Goal: Task Accomplishment & Management: Manage account settings

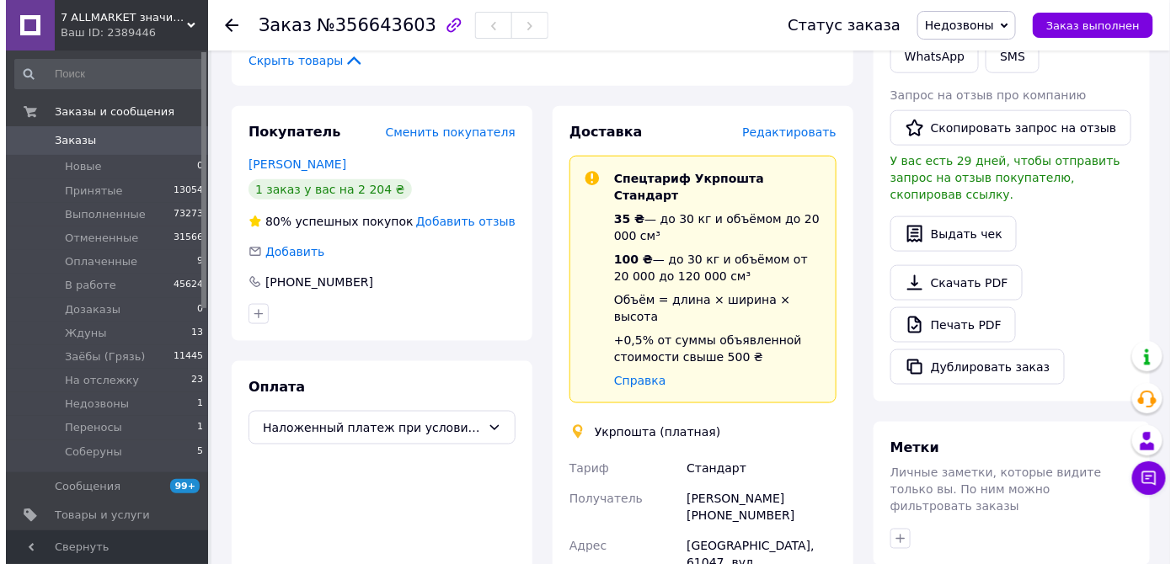
scroll to position [536, 0]
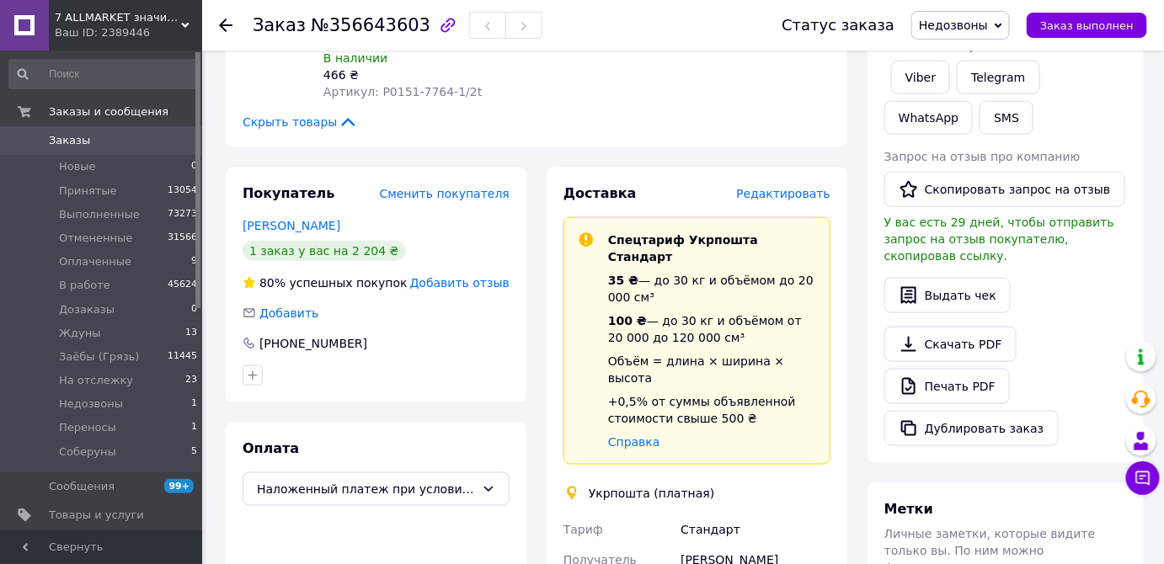
click at [772, 187] on span "Редактировать" at bounding box center [783, 193] width 94 height 13
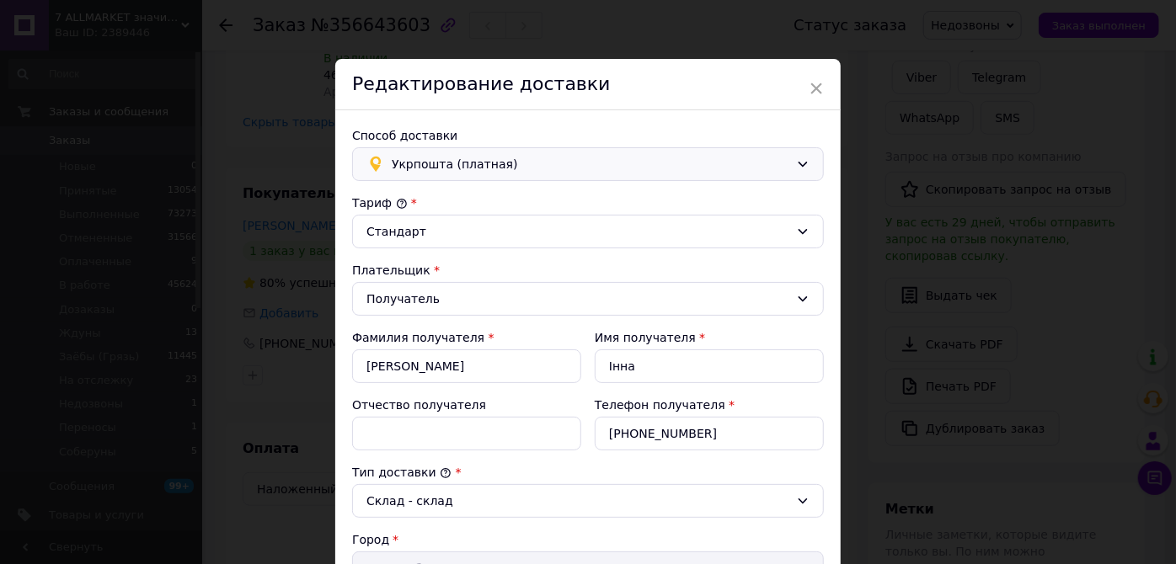
click at [501, 162] on span "Укрпошта (платная)" at bounding box center [591, 164] width 398 height 19
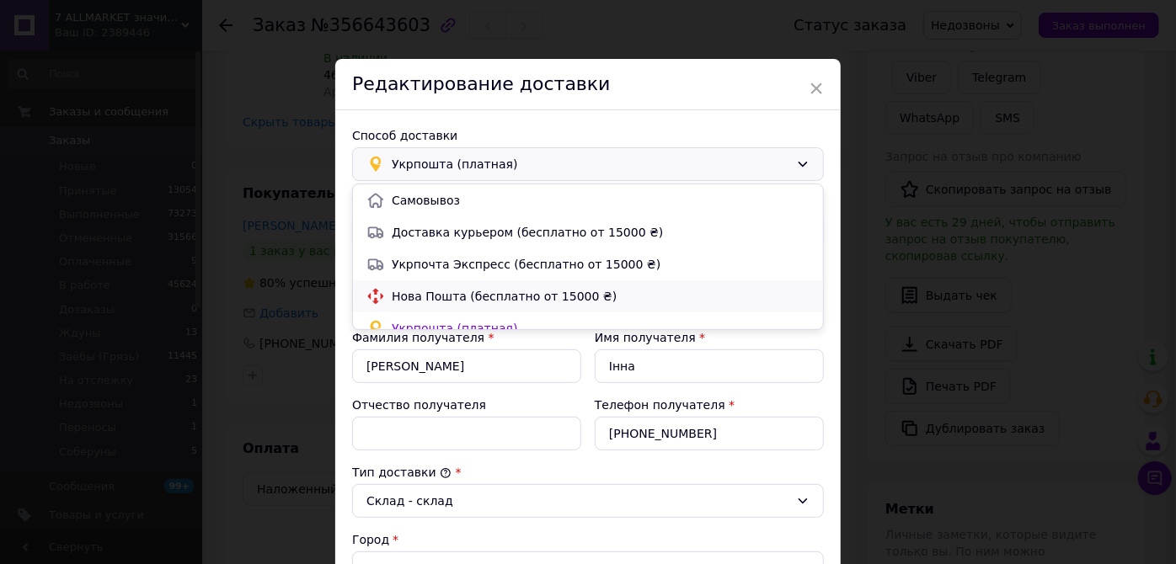
scroll to position [14, 0]
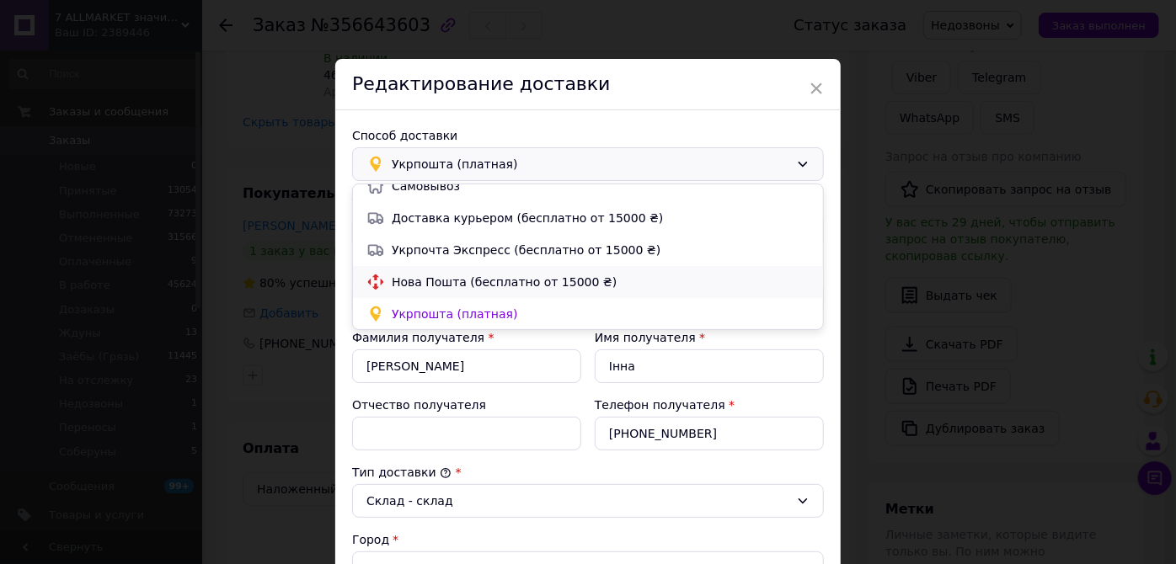
click at [489, 281] on span "Нова Пошта (бесплатно от 15000 ₴)" at bounding box center [601, 282] width 418 height 17
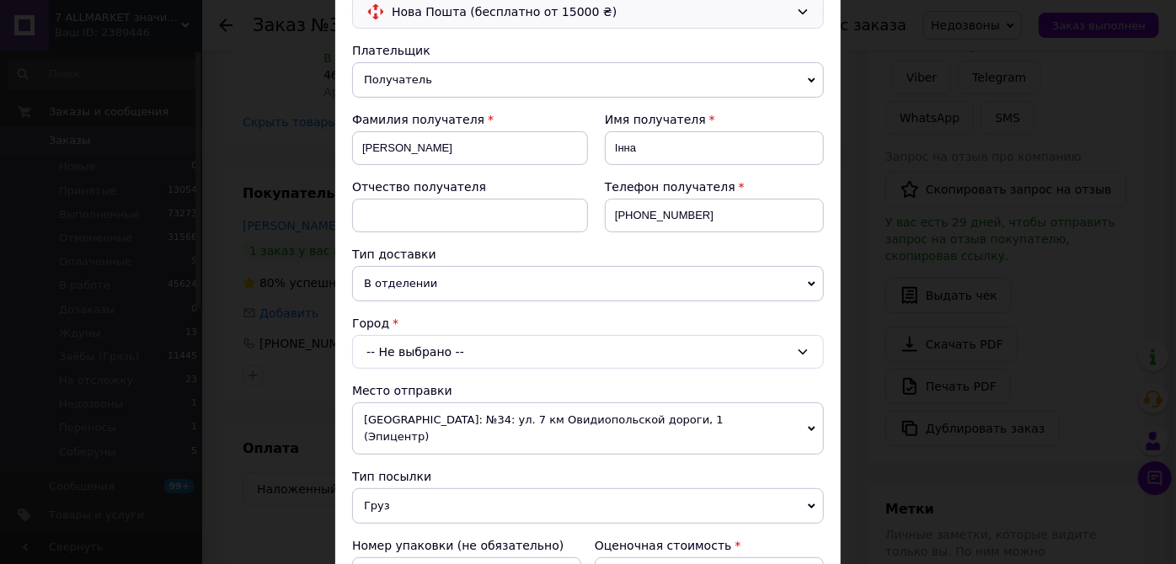
scroll to position [306, 0]
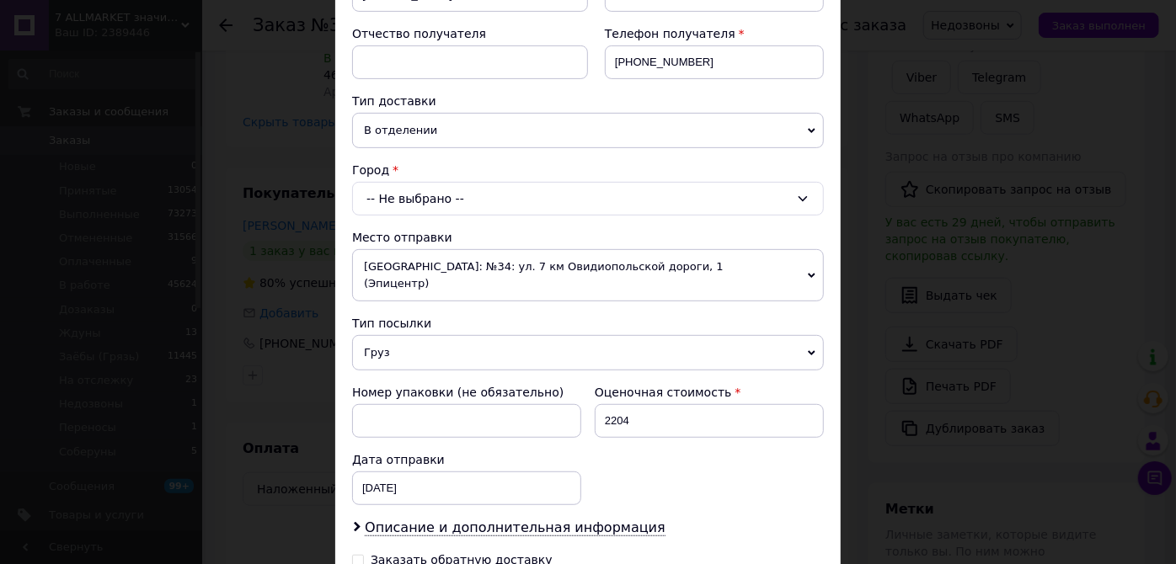
click at [483, 207] on div "-- Не выбрано --" at bounding box center [588, 199] width 472 height 34
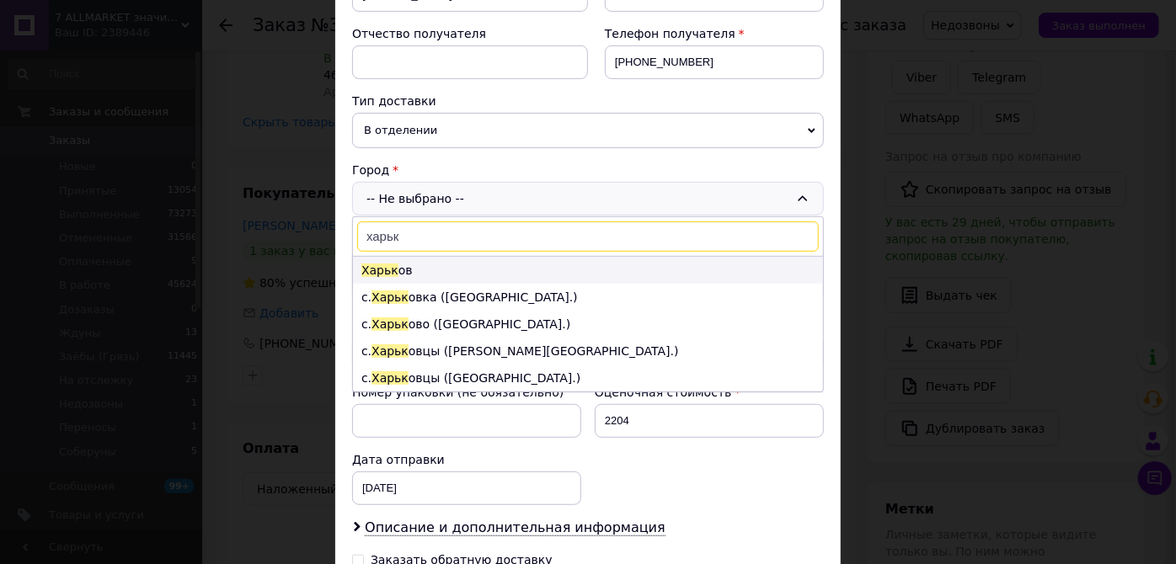
type input "харьк"
click at [413, 267] on li "Харьк ов" at bounding box center [588, 270] width 470 height 27
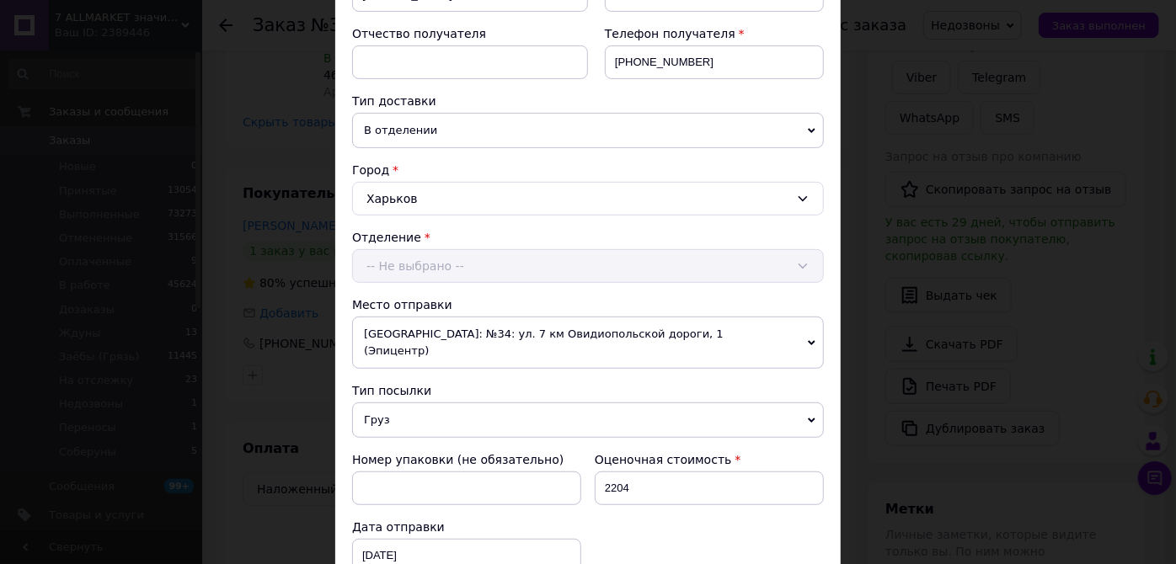
click at [418, 256] on div "Отделение -- Не выбрано --" at bounding box center [588, 256] width 472 height 54
click at [421, 264] on div "-- Не выбрано --" at bounding box center [588, 266] width 472 height 34
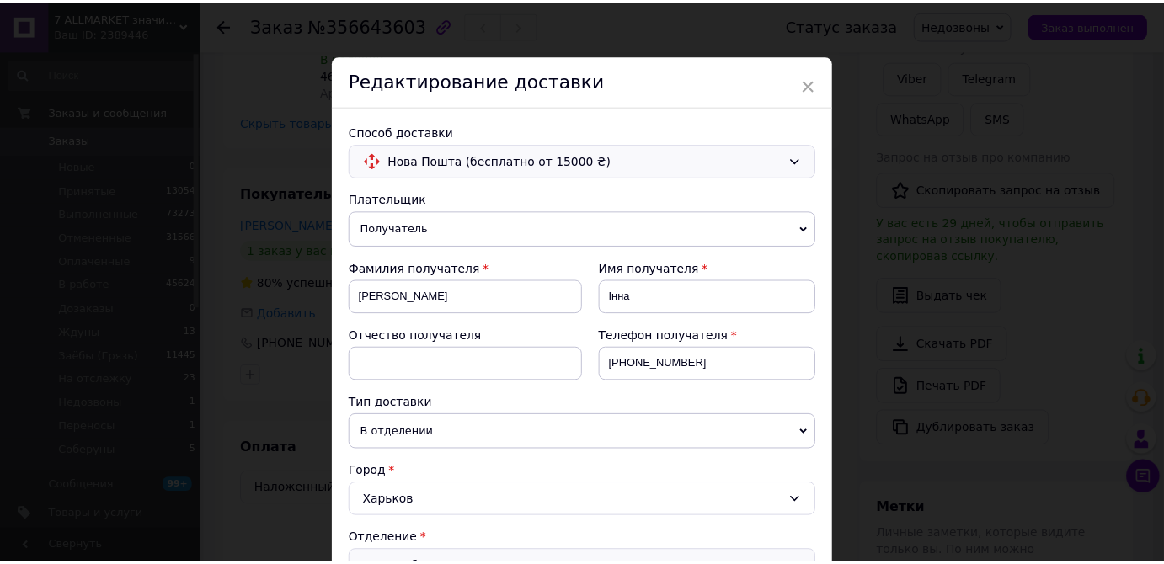
scroll to position [0, 0]
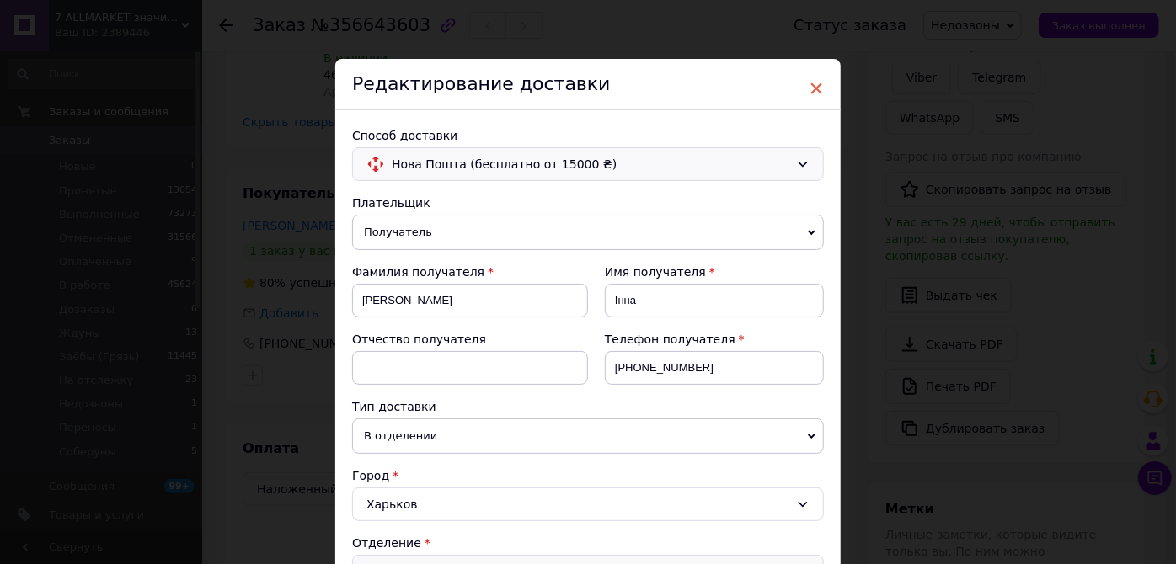
click at [812, 79] on span "×" at bounding box center [816, 88] width 15 height 29
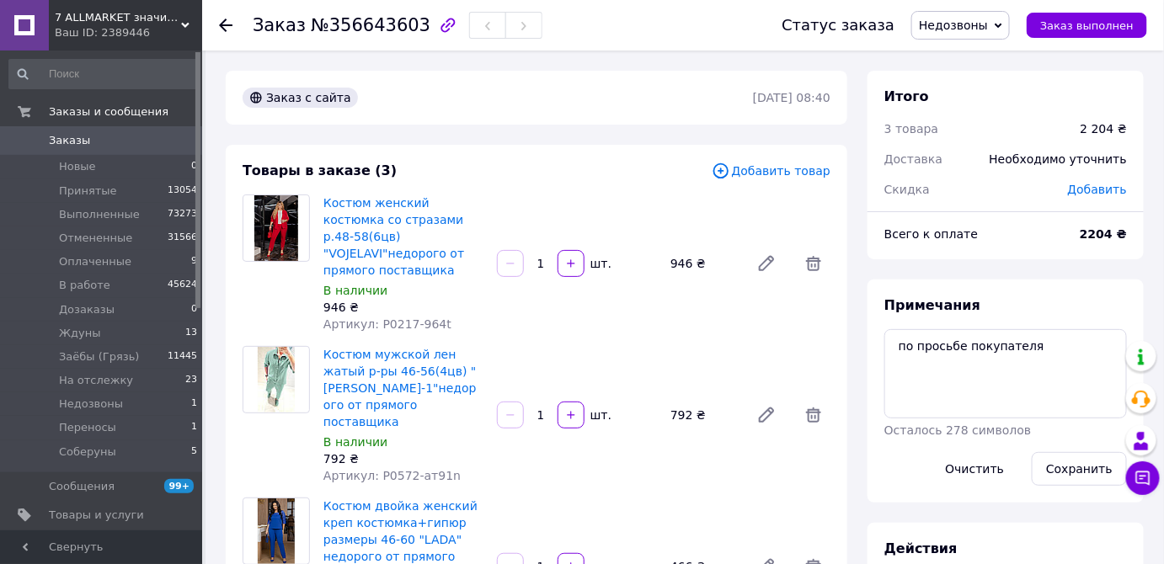
drag, startPoint x: 713, startPoint y: 214, endPoint x: 664, endPoint y: 82, distance: 141.0
click at [664, 82] on div "Заказ с сайта [DATE] 08:40" at bounding box center [537, 98] width 622 height 54
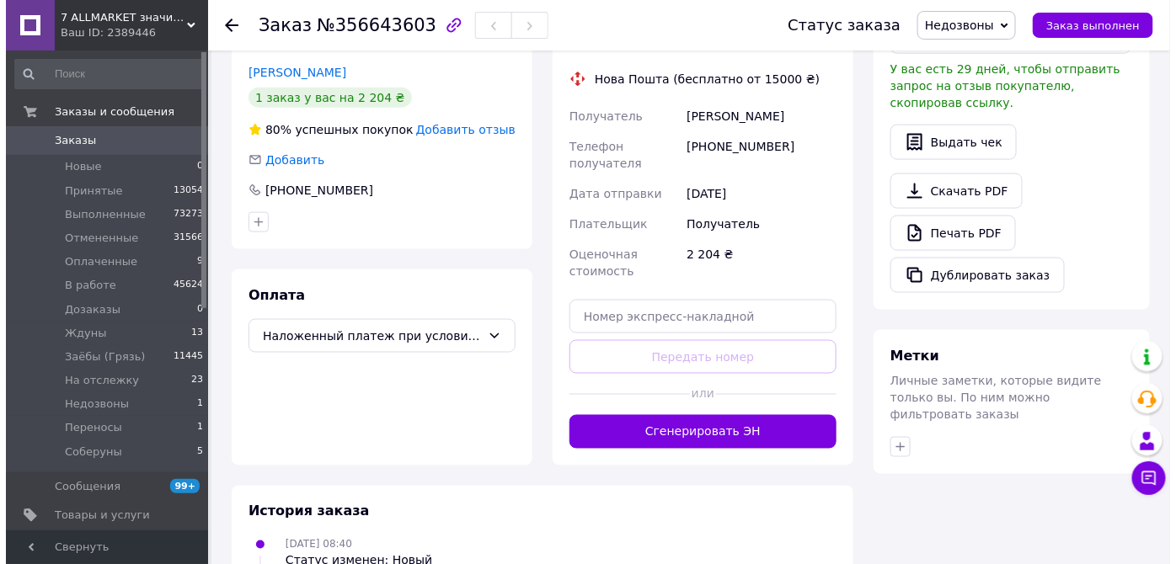
scroll to position [459, 0]
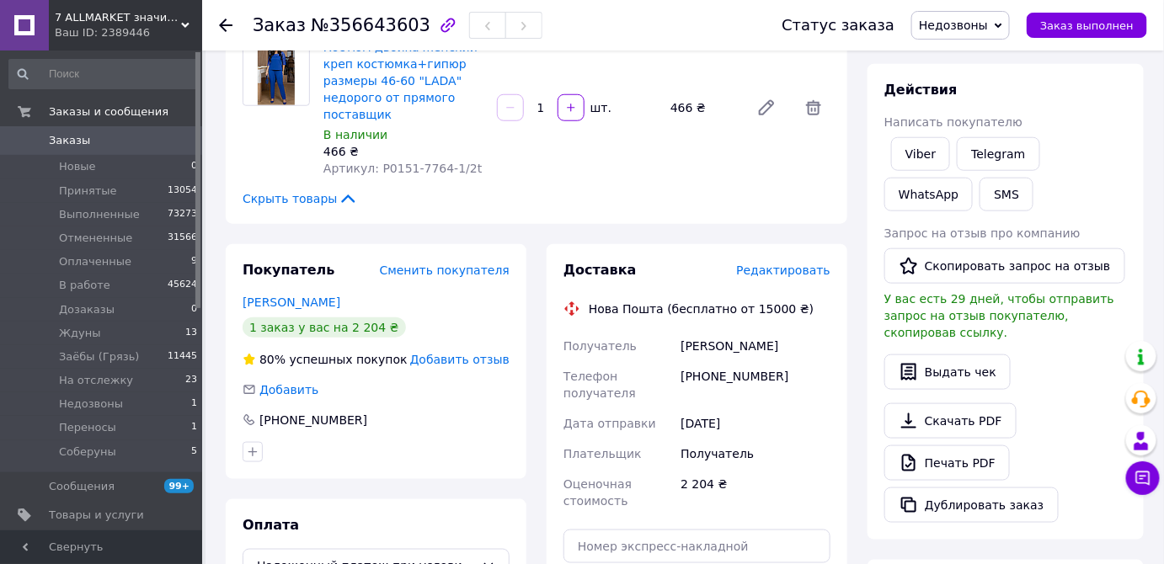
click at [797, 264] on span "Редактировать" at bounding box center [783, 270] width 94 height 13
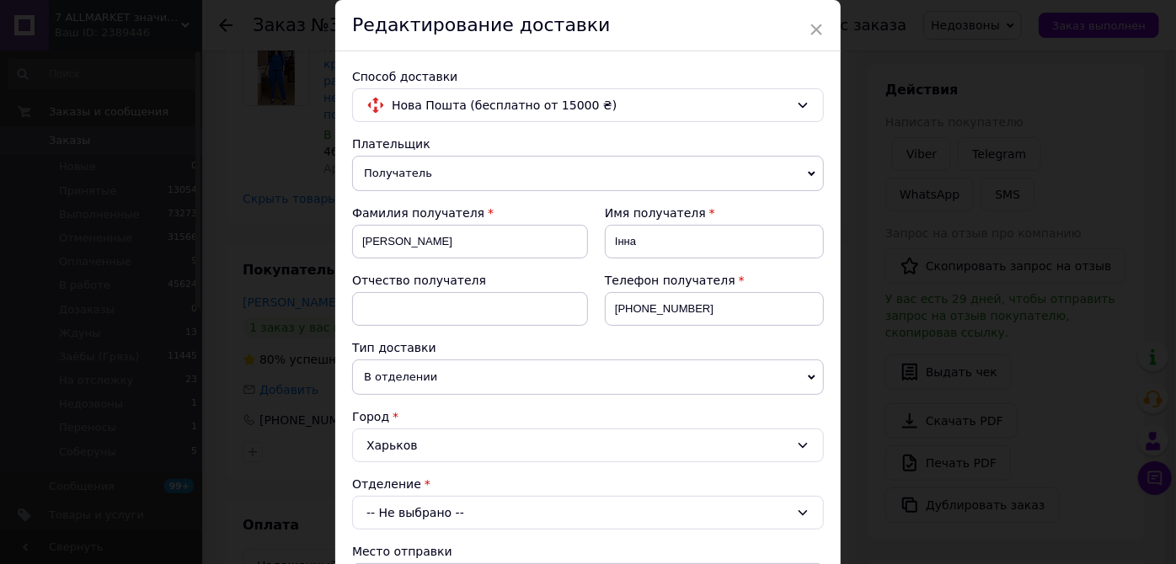
scroll to position [229, 0]
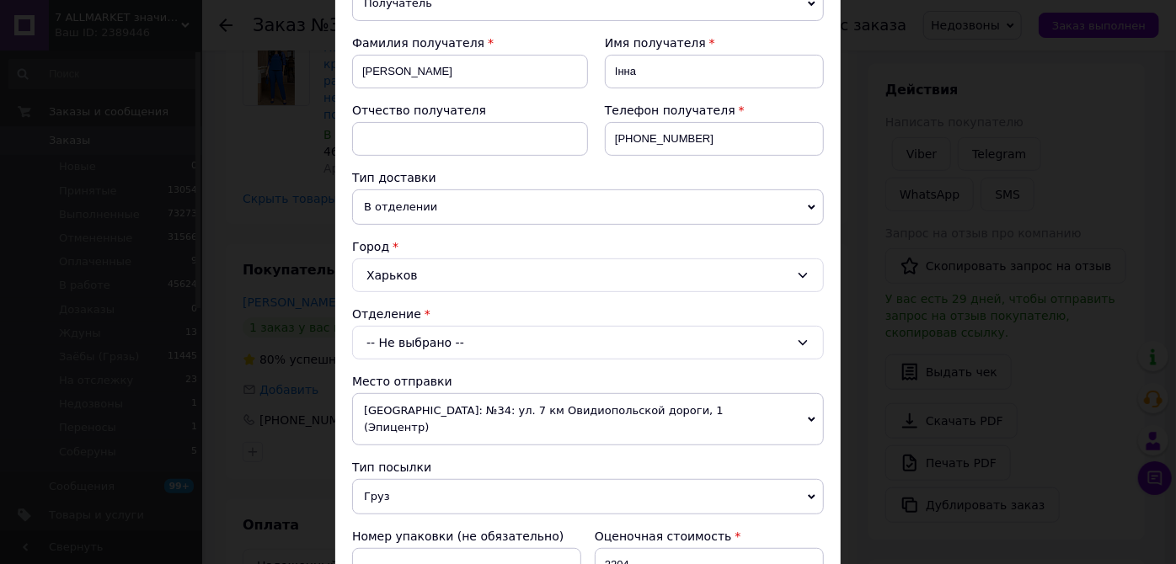
click at [447, 364] on div "Плательщик Получатель Отправитель Фамилия получателя [PERSON_NAME] Имя получате…" at bounding box center [588, 396] width 472 height 862
click at [451, 347] on div "-- Не выбрано --" at bounding box center [588, 343] width 472 height 34
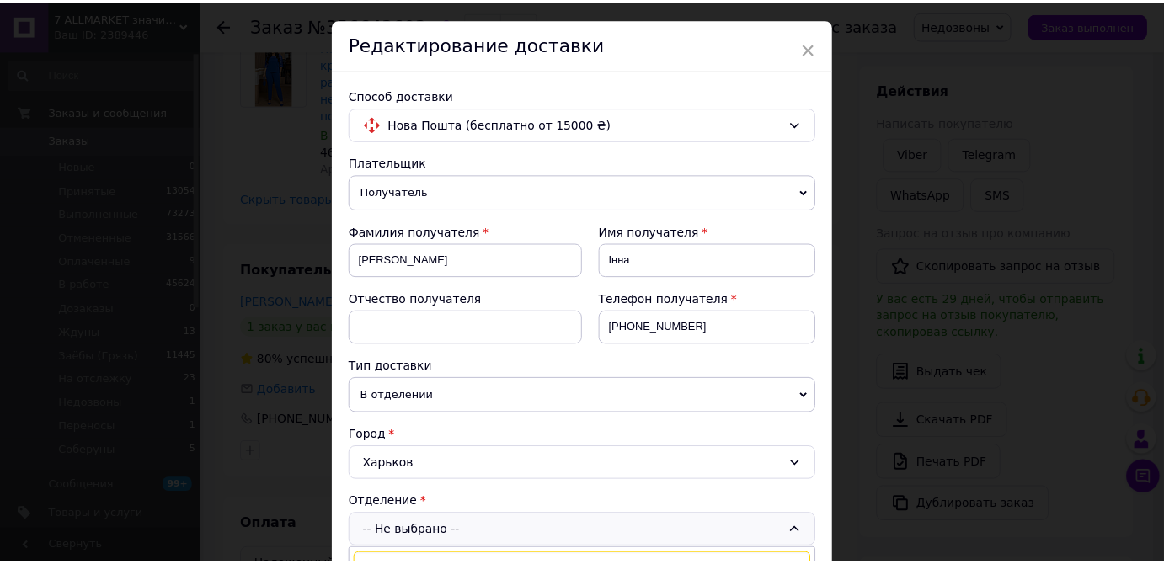
scroll to position [0, 0]
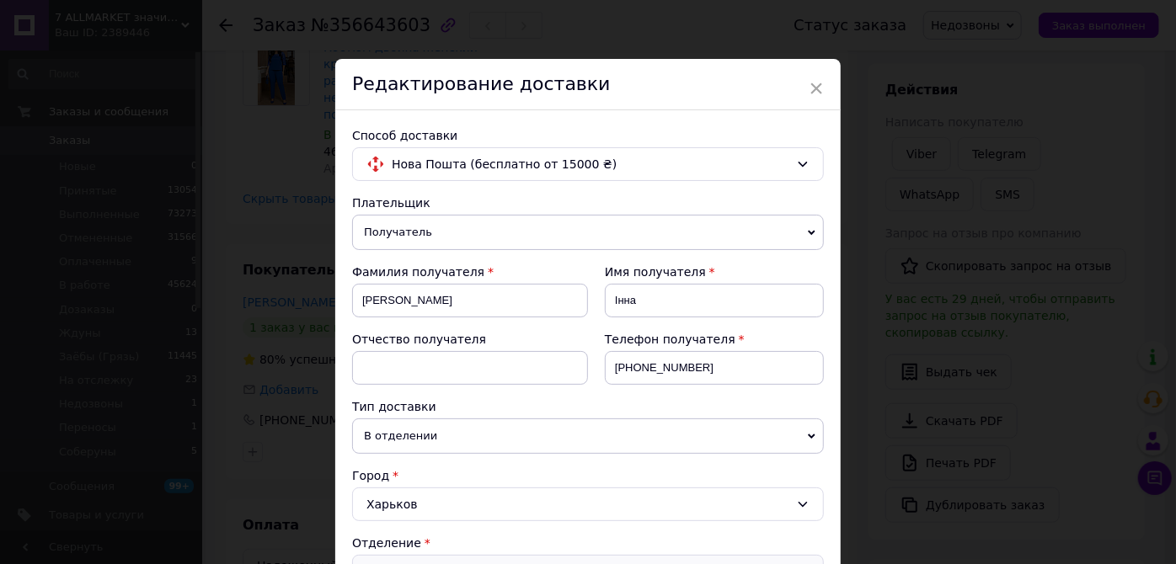
click at [824, 90] on div "Редактирование доставки" at bounding box center [587, 84] width 505 height 51
click at [819, 88] on span "×" at bounding box center [816, 88] width 15 height 29
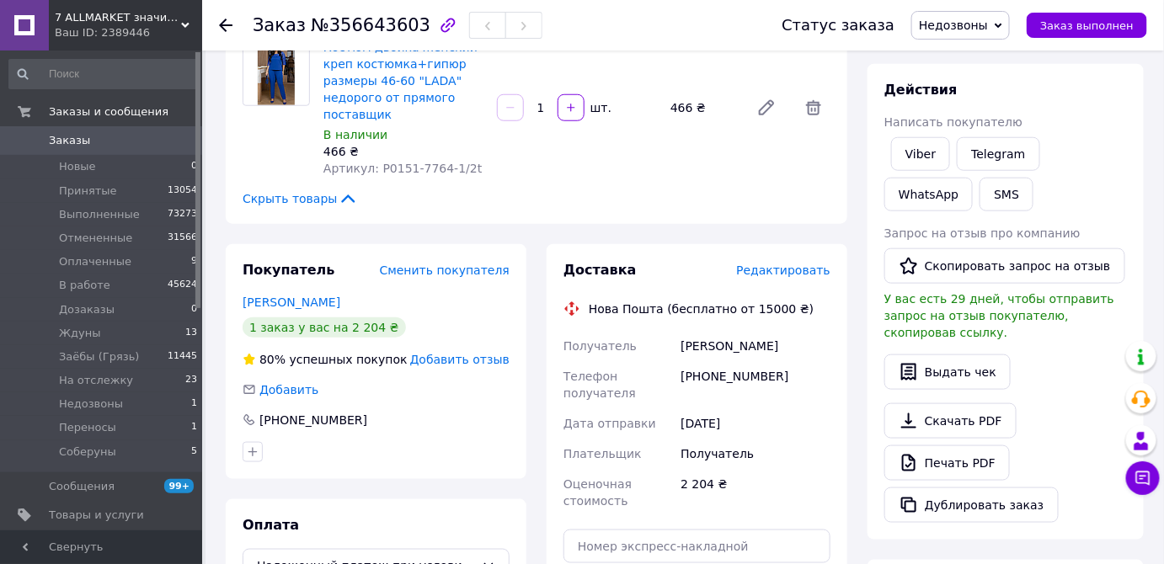
click at [949, 29] on span "Недозвоны" at bounding box center [953, 25] width 69 height 13
click at [938, 117] on li "Заёбы (Грязь)" at bounding box center [960, 116] width 97 height 25
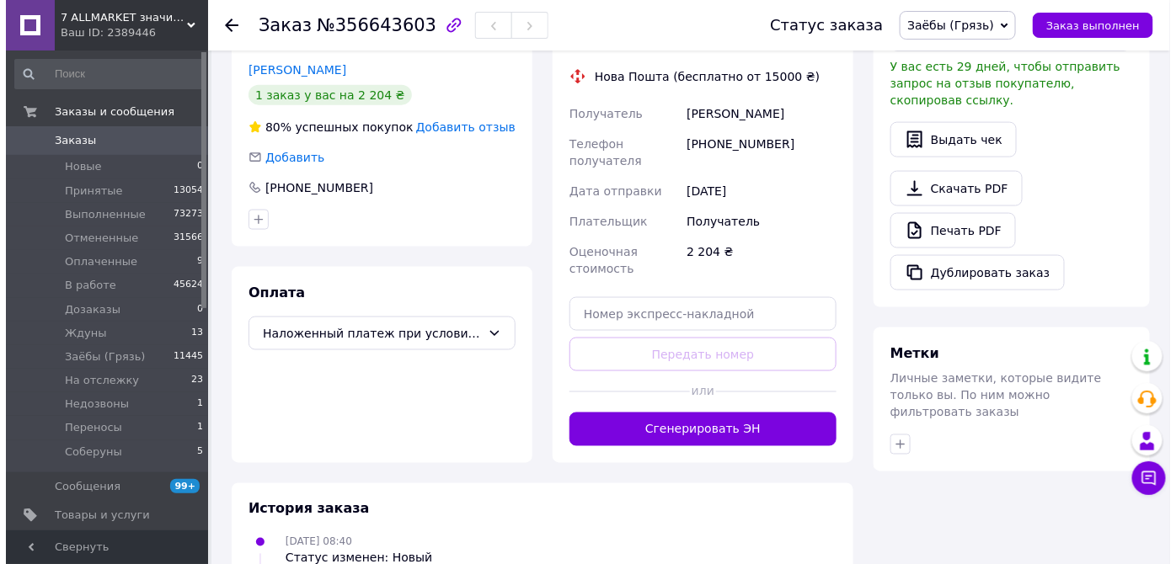
scroll to position [612, 0]
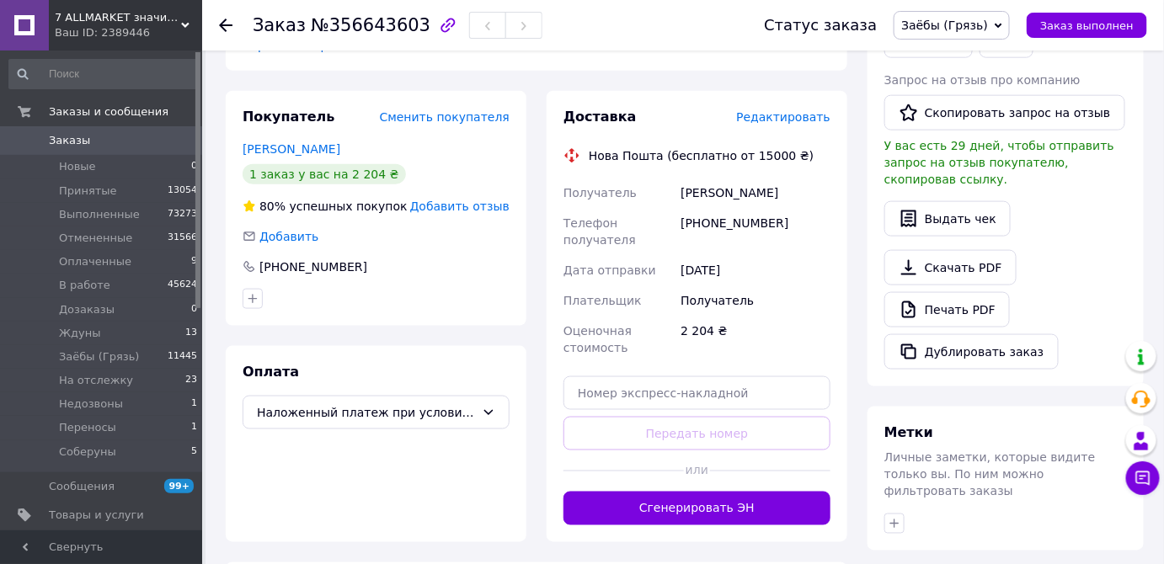
click at [765, 110] on span "Редактировать" at bounding box center [783, 116] width 94 height 13
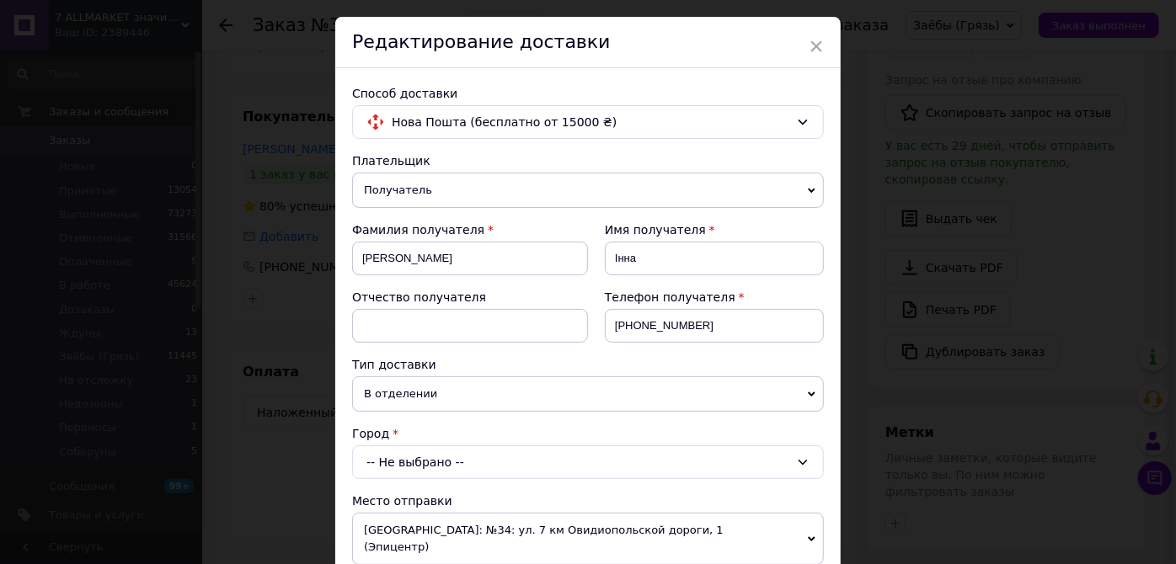
scroll to position [76, 0]
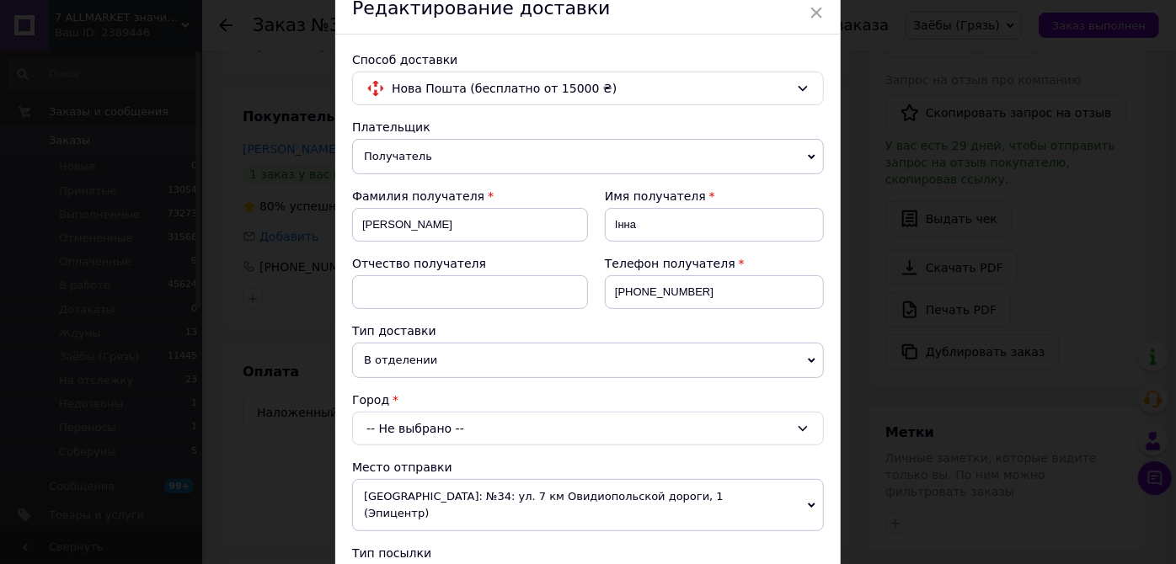
click at [436, 423] on div "-- Не выбрано --" at bounding box center [588, 429] width 472 height 34
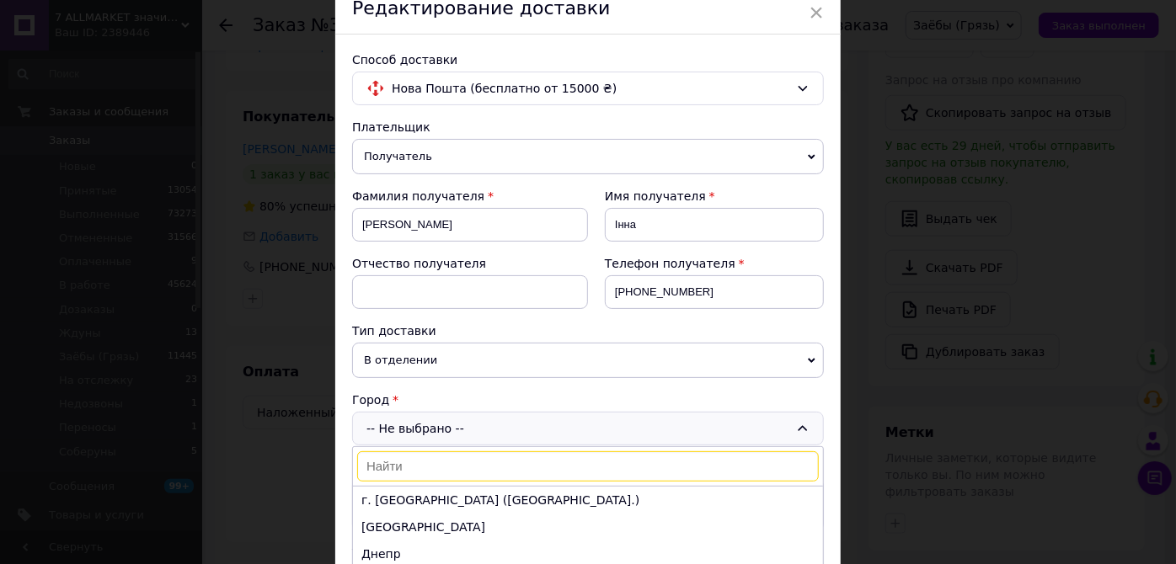
type input "ї"
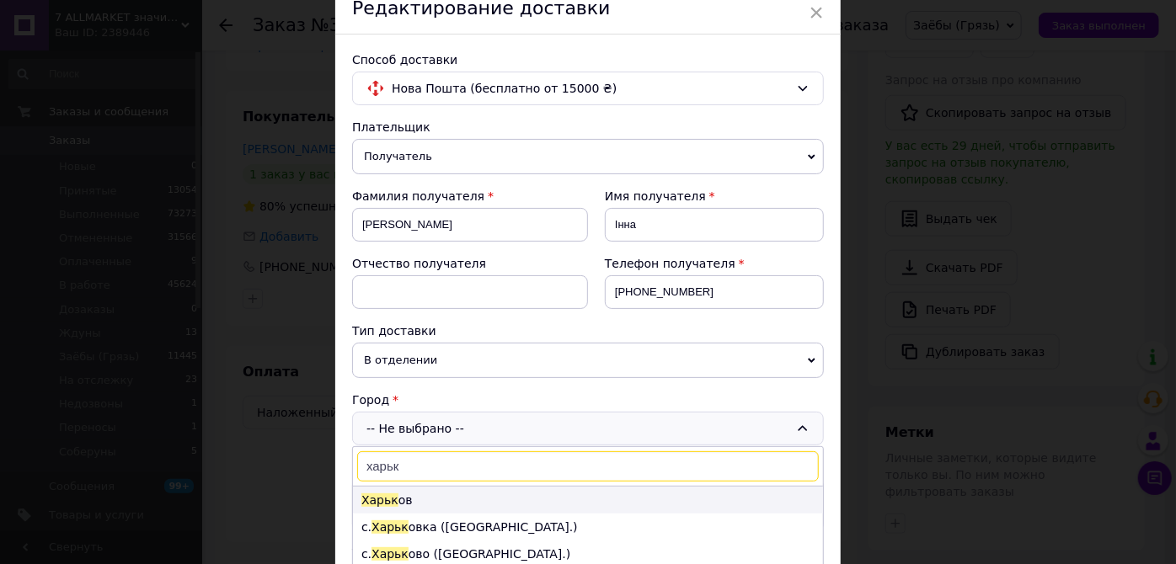
type input "харьк"
click at [393, 504] on li "Харьк ов" at bounding box center [588, 500] width 470 height 27
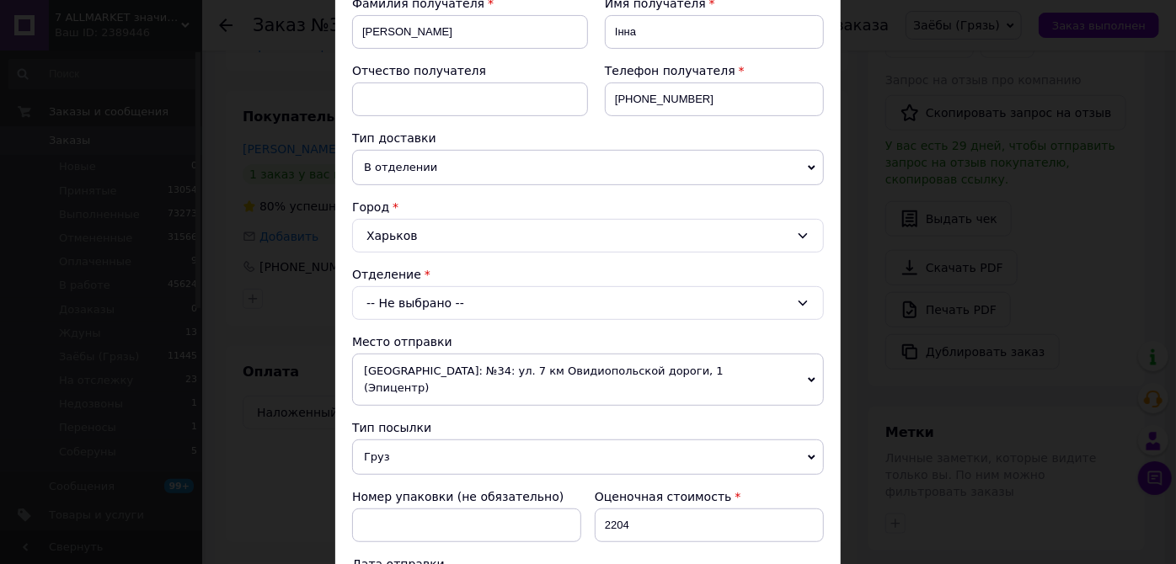
scroll to position [306, 0]
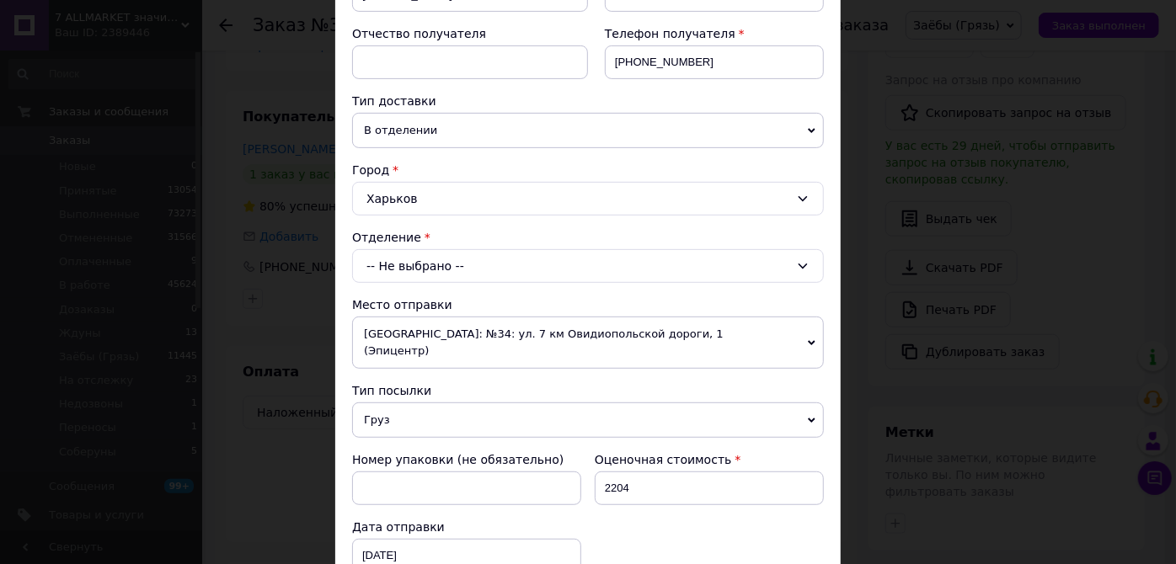
click at [473, 268] on div "-- Не выбрано --" at bounding box center [588, 266] width 472 height 34
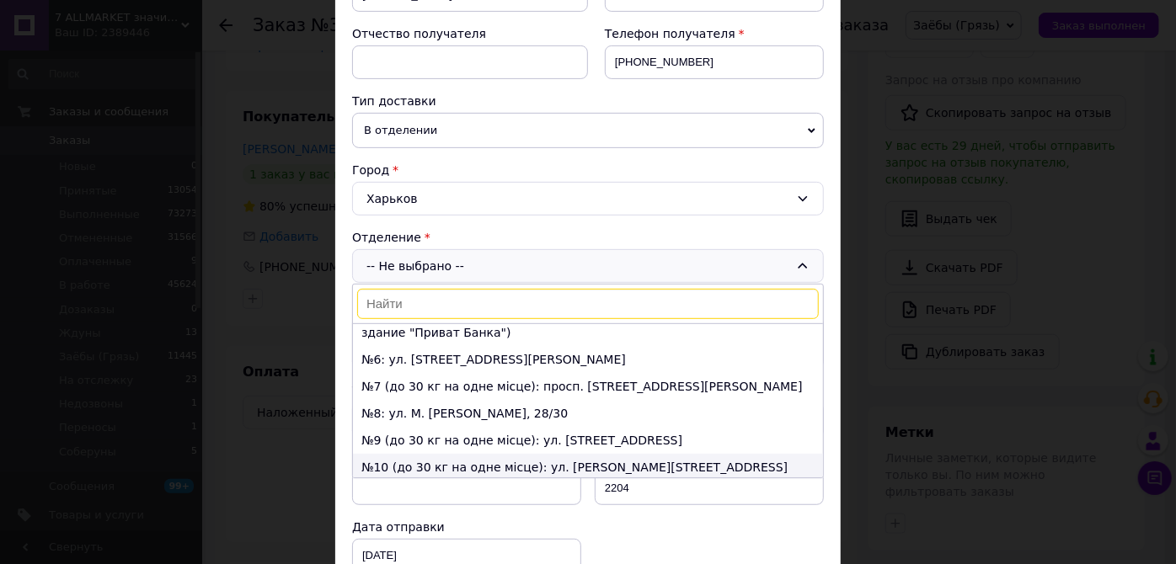
scroll to position [152, 0]
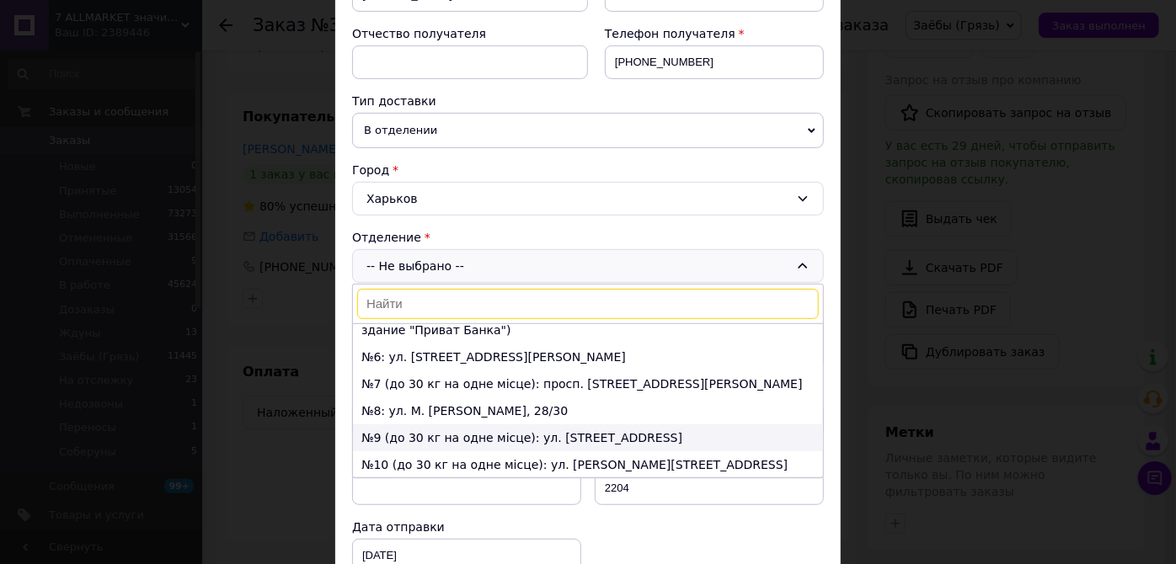
click at [441, 425] on li "№9 (до 30 кг на одне місце): ул. [STREET_ADDRESS]" at bounding box center [588, 438] width 470 height 27
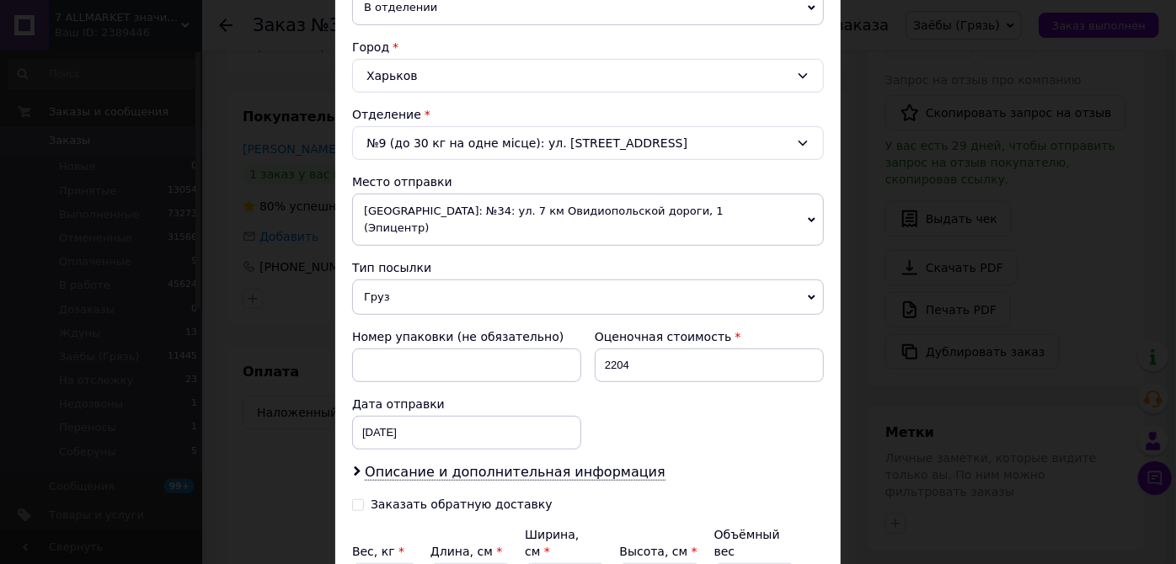
scroll to position [578, 0]
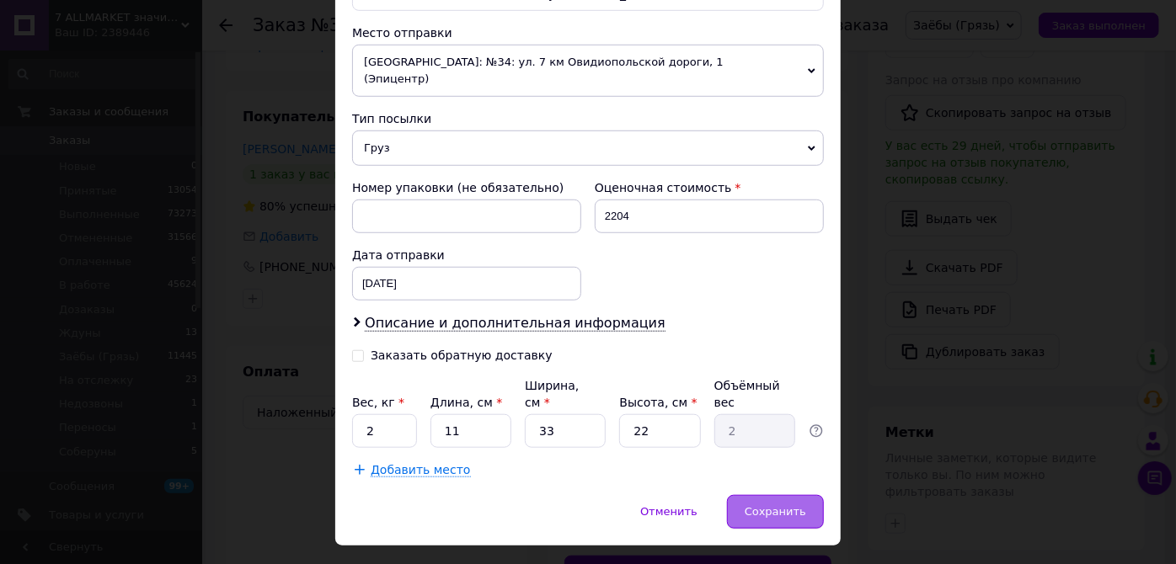
click at [764, 505] on span "Сохранить" at bounding box center [775, 511] width 61 height 13
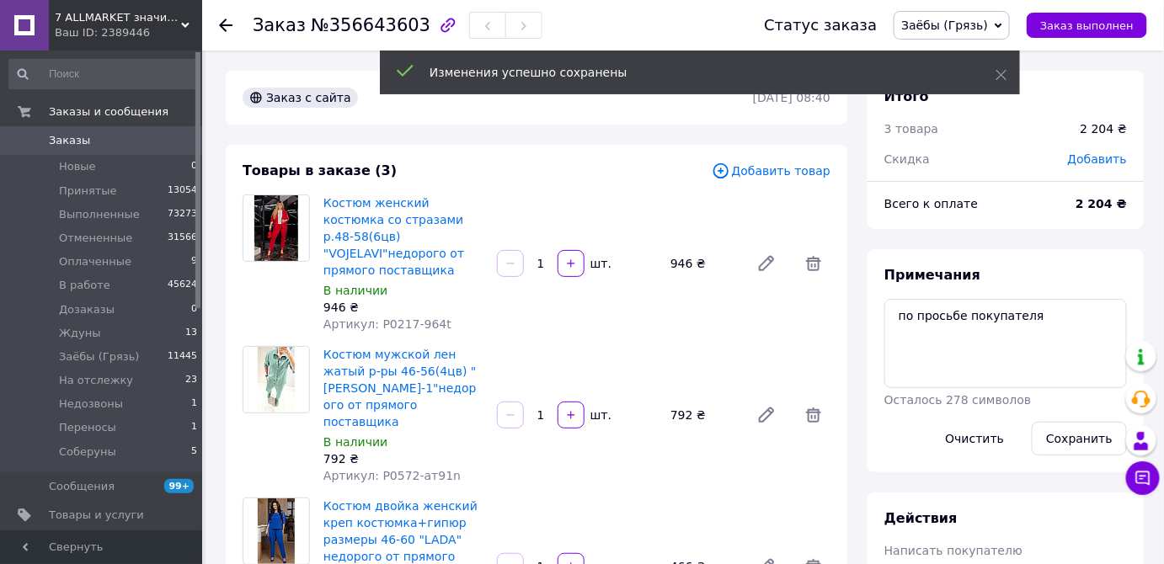
scroll to position [20, 0]
click at [330, 25] on span "№356643603" at bounding box center [371, 25] width 120 height 20
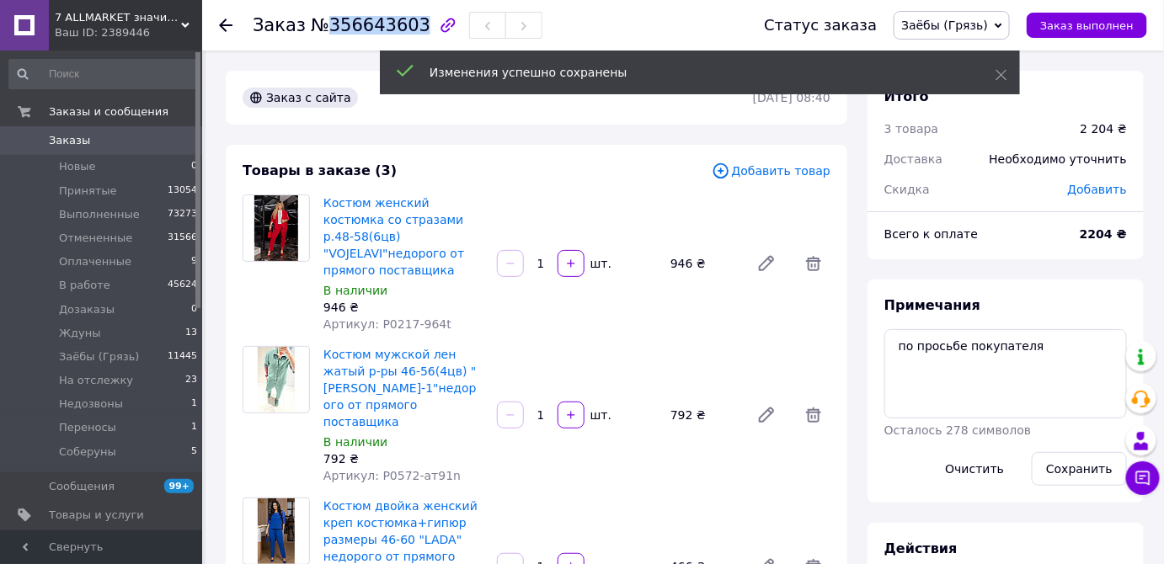
click at [330, 25] on span "№356643603" at bounding box center [371, 25] width 120 height 20
copy span "356643603"
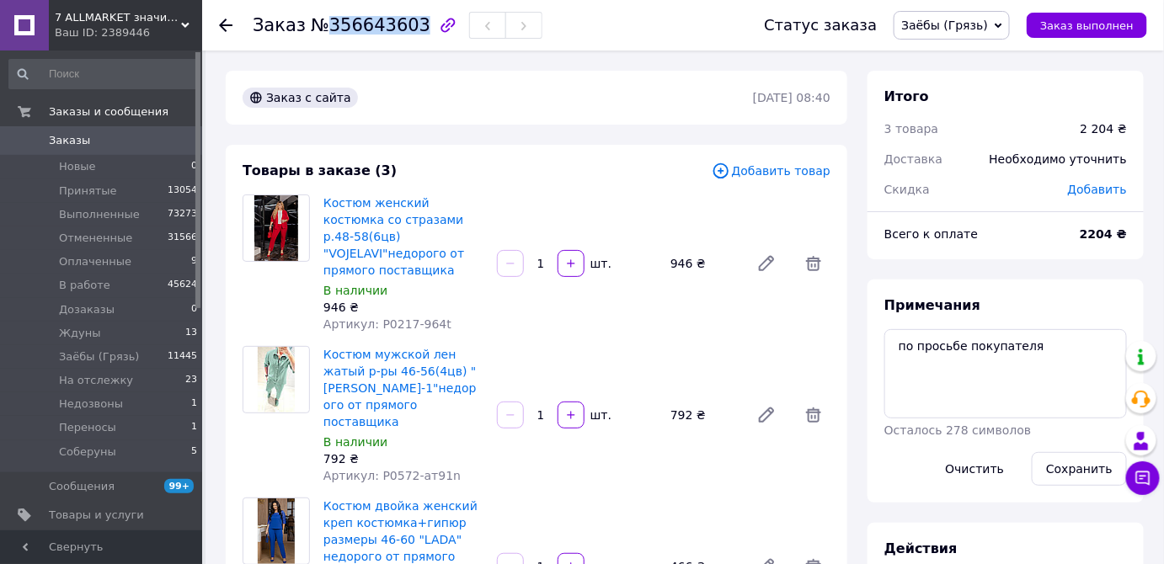
copy span "356643603"
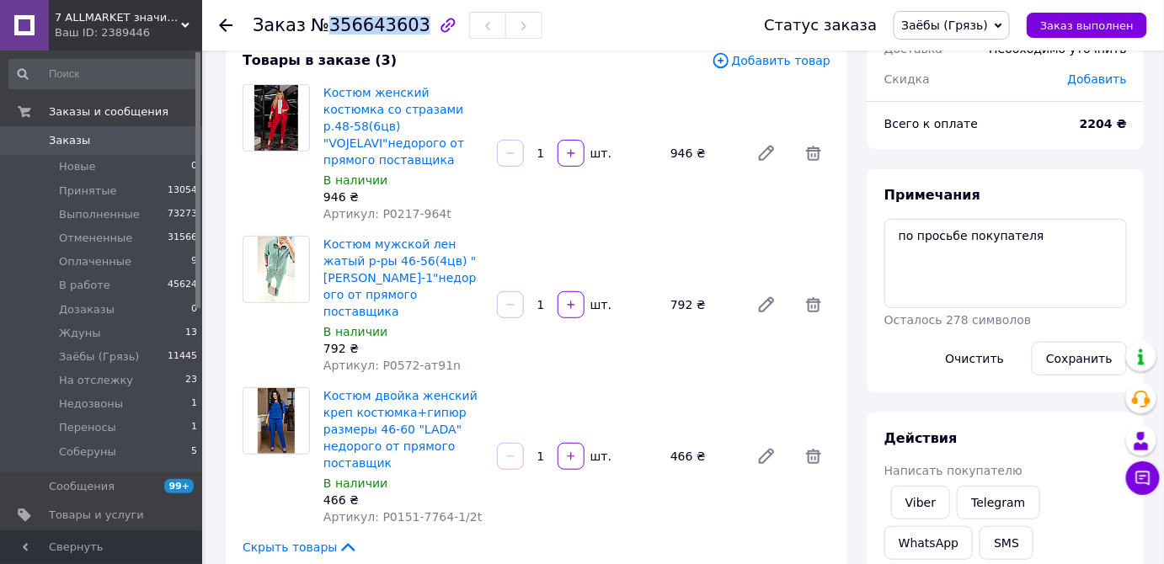
scroll to position [76, 0]
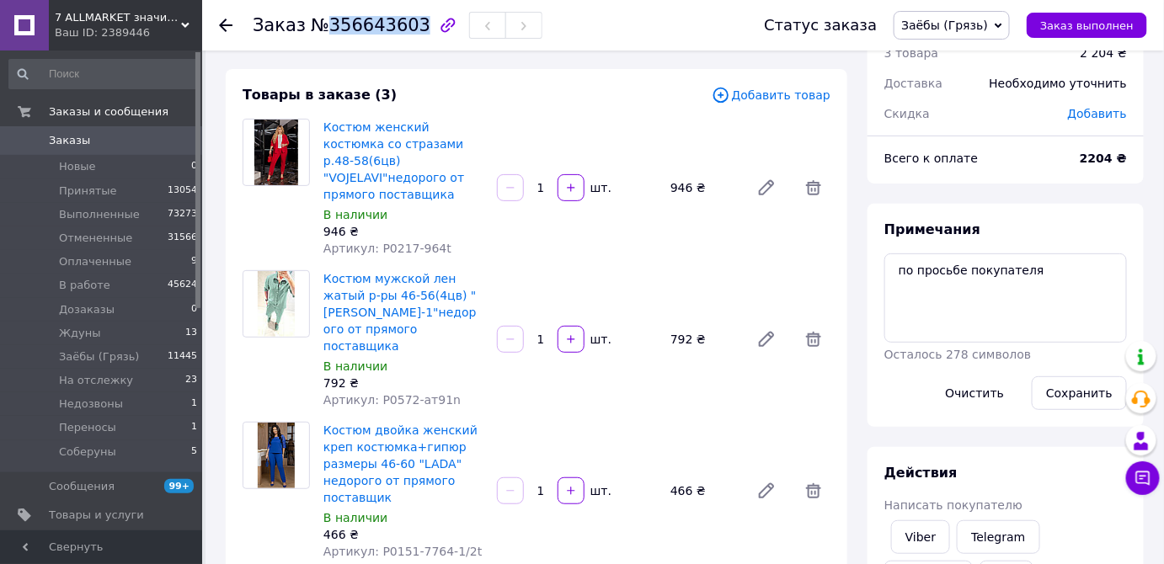
copy span "356643603"
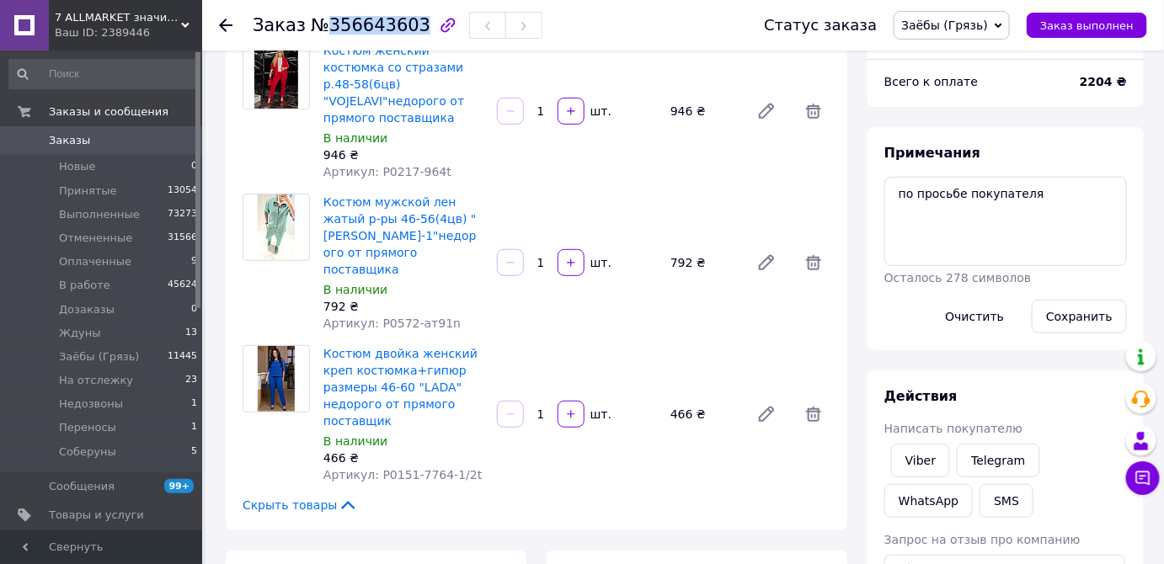
scroll to position [0, 0]
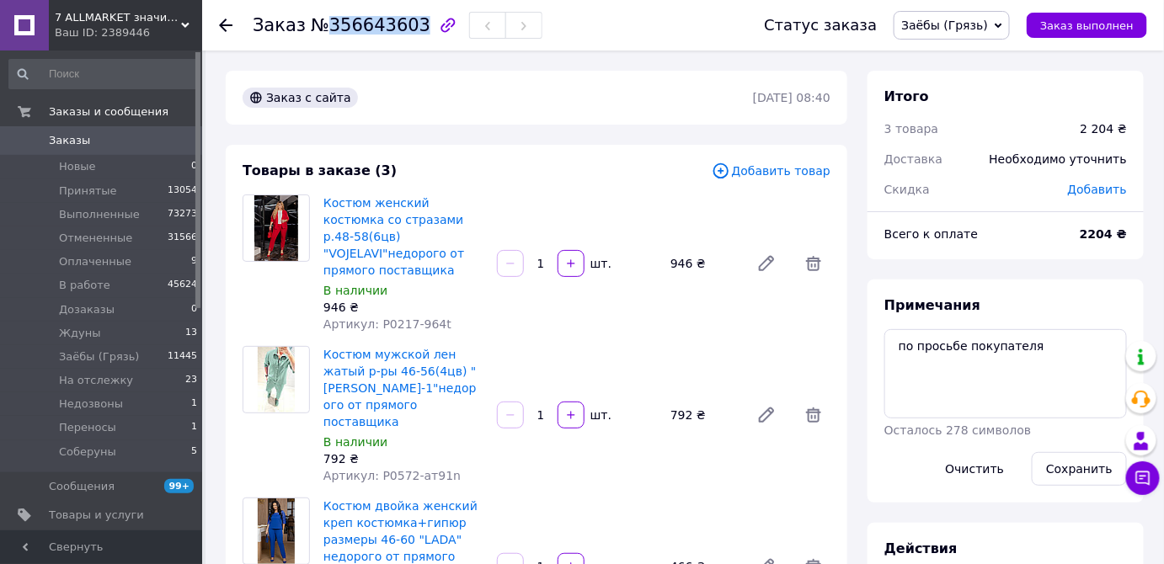
click at [970, 26] on span "Заёбы (Грязь)" at bounding box center [944, 25] width 87 height 13
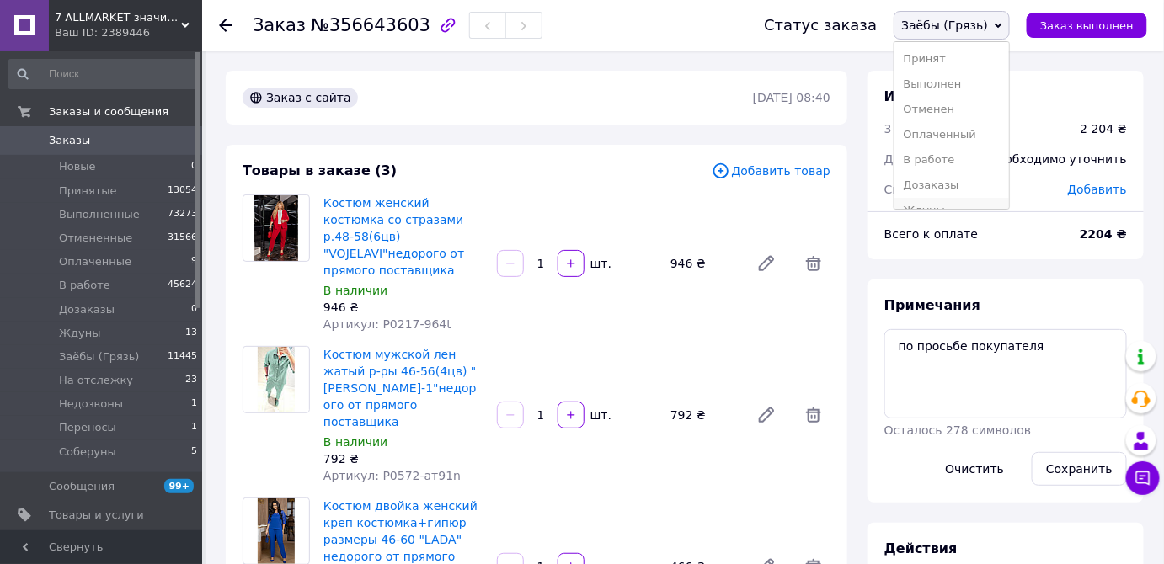
click at [956, 205] on li "Ждуны" at bounding box center [952, 210] width 115 height 25
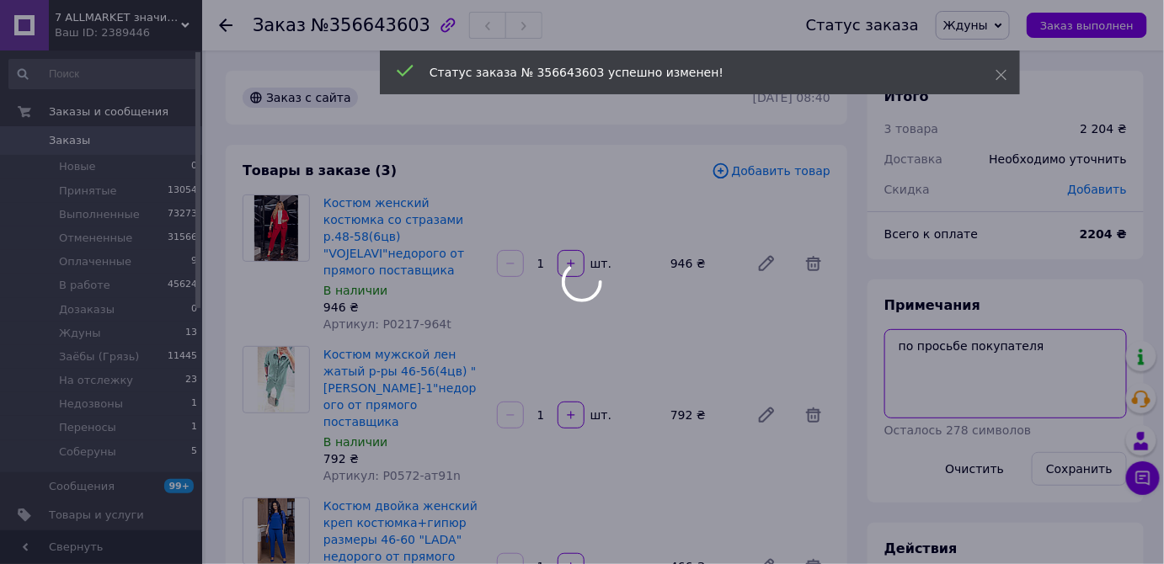
drag, startPoint x: 1033, startPoint y: 351, endPoint x: 874, endPoint y: 366, distance: 159.1
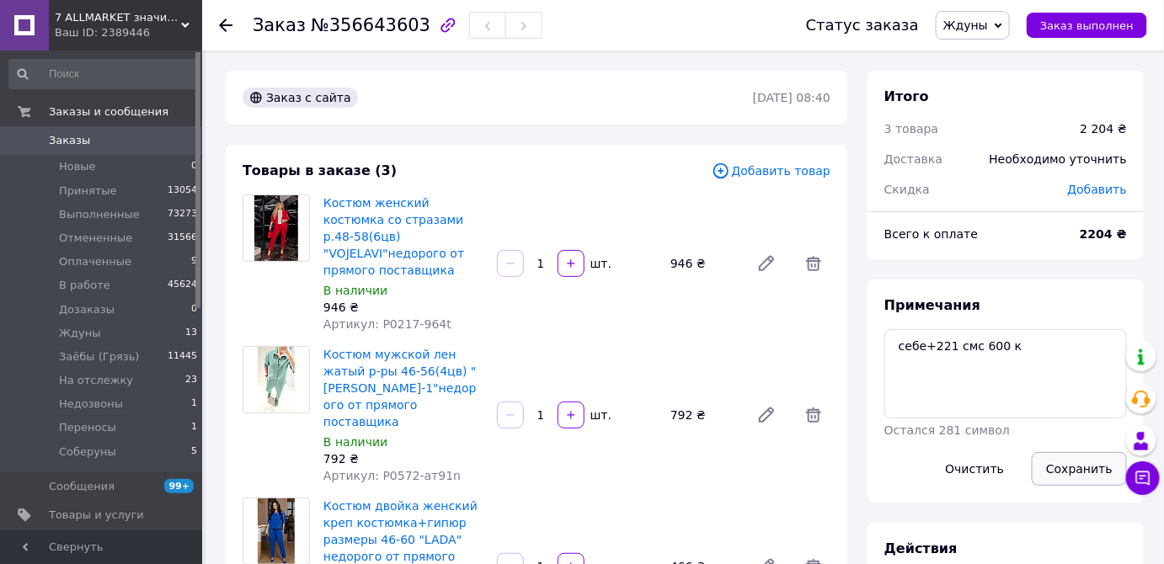
click at [1069, 468] on button "Сохранить" at bounding box center [1079, 469] width 95 height 34
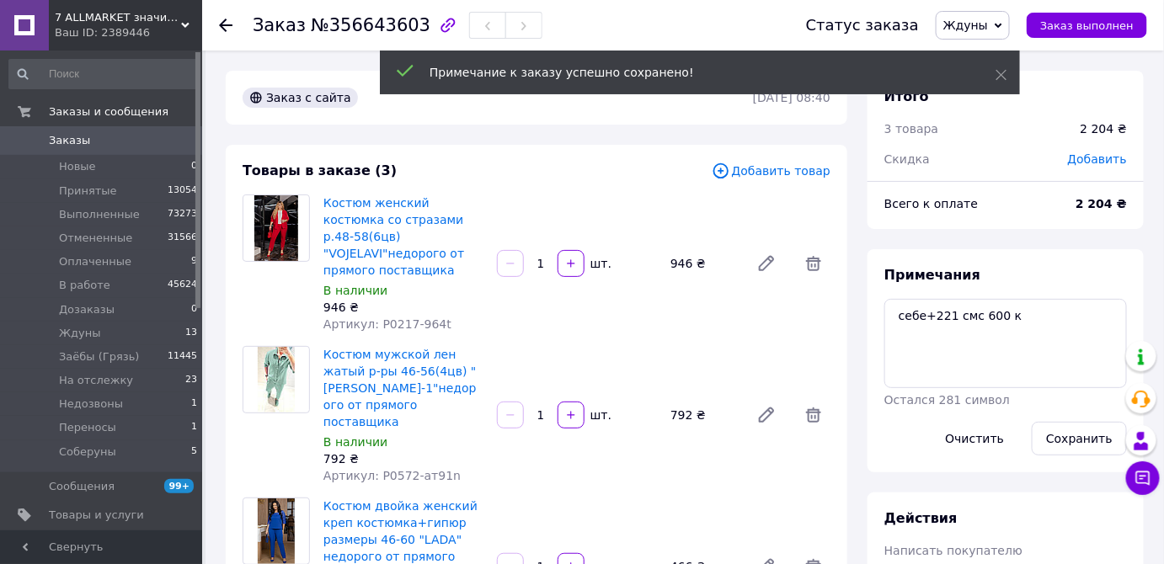
scroll to position [61, 0]
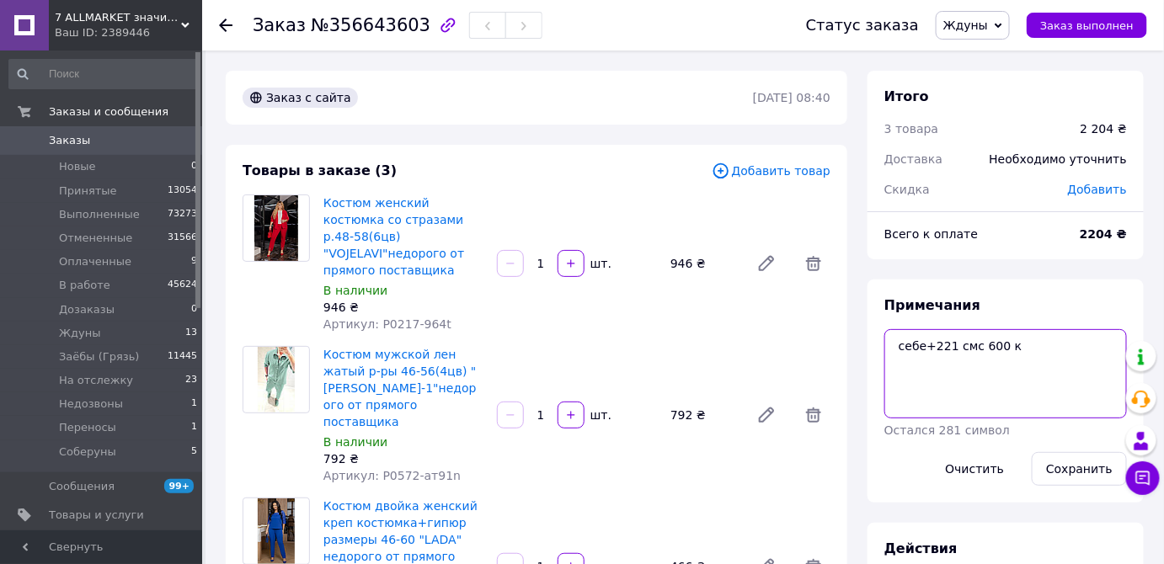
click at [984, 348] on textarea "себе+221 смс 600 к" at bounding box center [1006, 373] width 243 height 89
type textarea "себе+221 смс 500 к"
click at [1085, 463] on button "Сохранить" at bounding box center [1079, 469] width 95 height 34
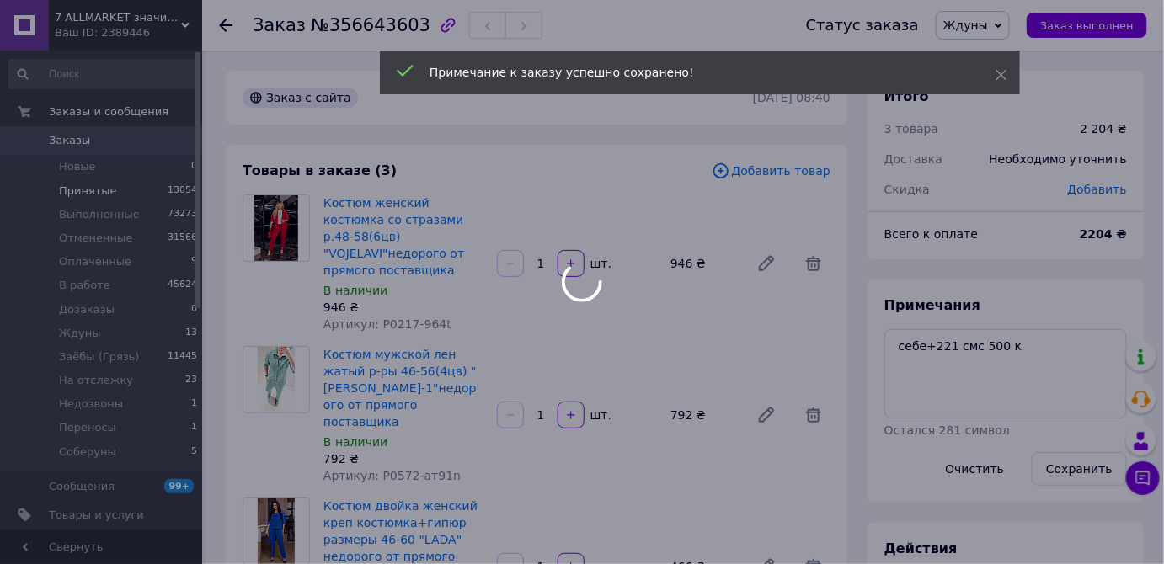
scroll to position [142, 0]
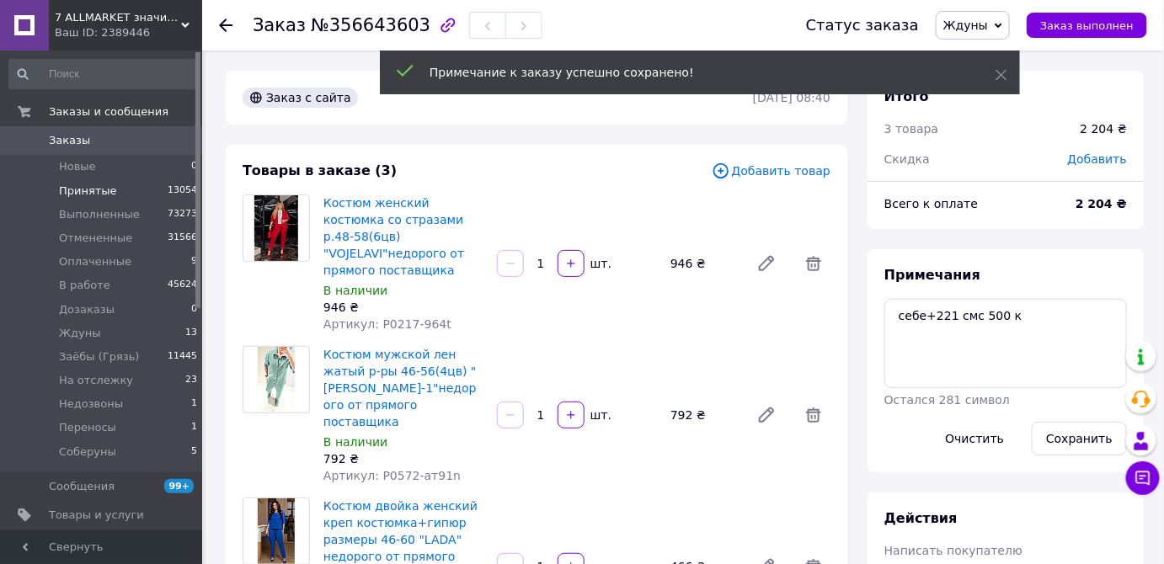
click at [160, 191] on li "Принятые 13054" at bounding box center [103, 191] width 207 height 24
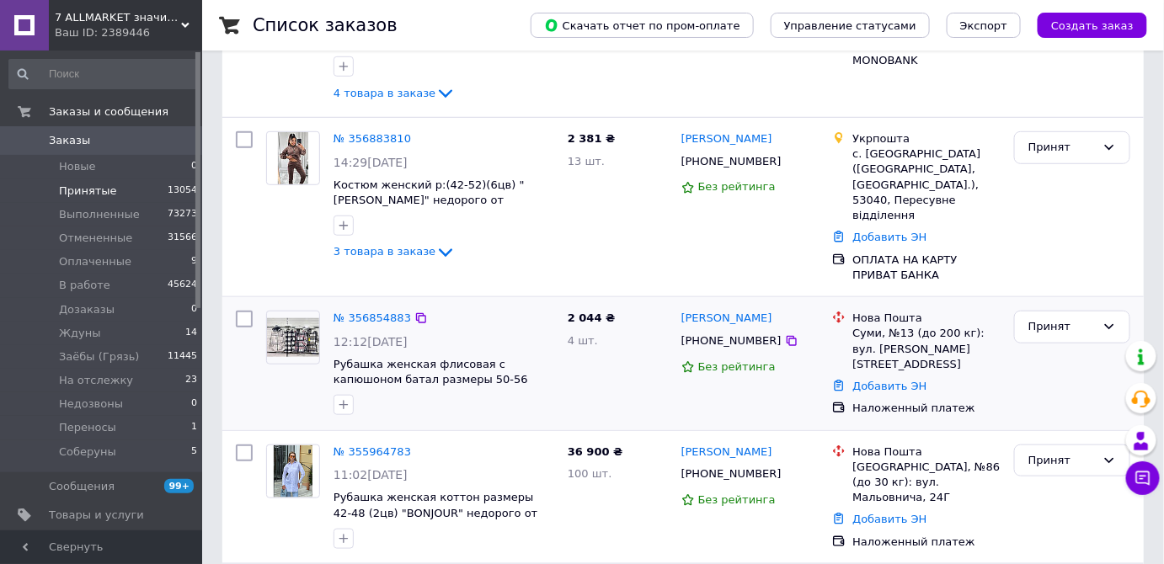
scroll to position [382, 0]
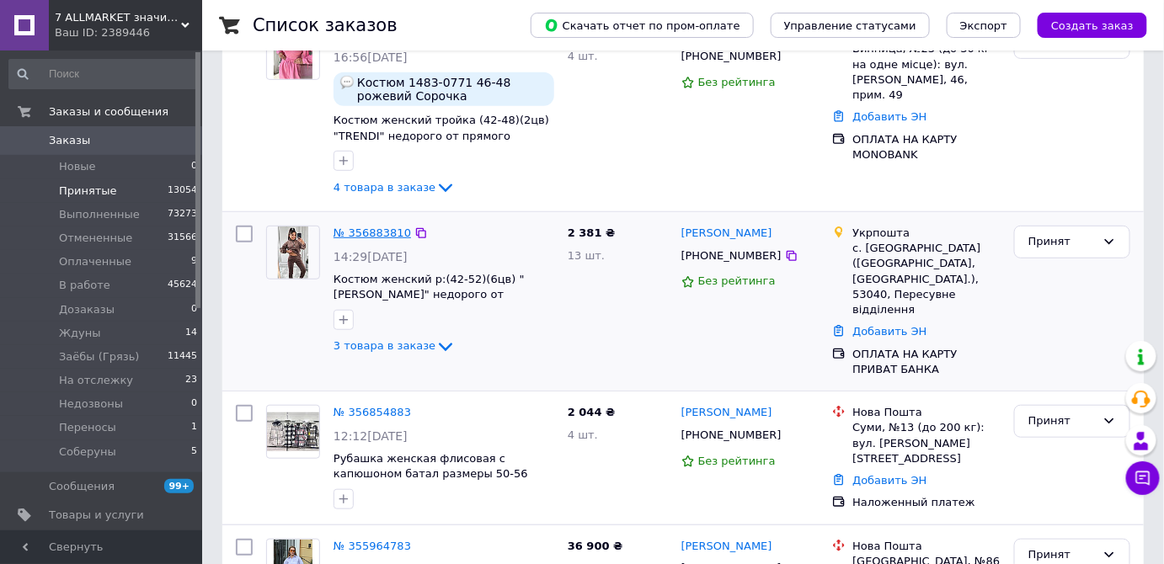
click at [382, 229] on link "№ 356883810" at bounding box center [373, 233] width 78 height 13
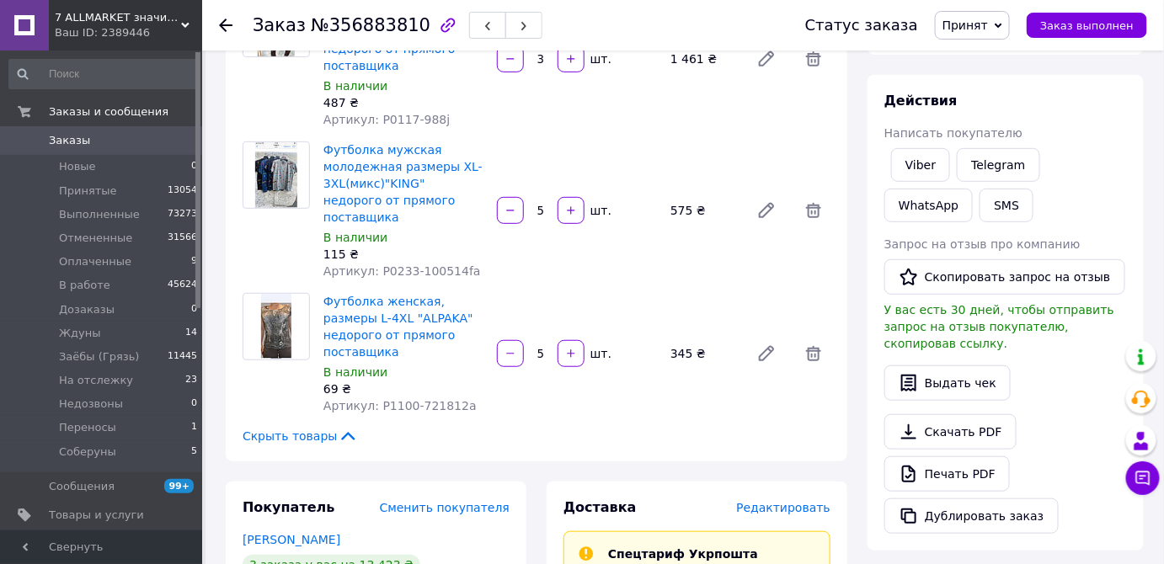
scroll to position [229, 0]
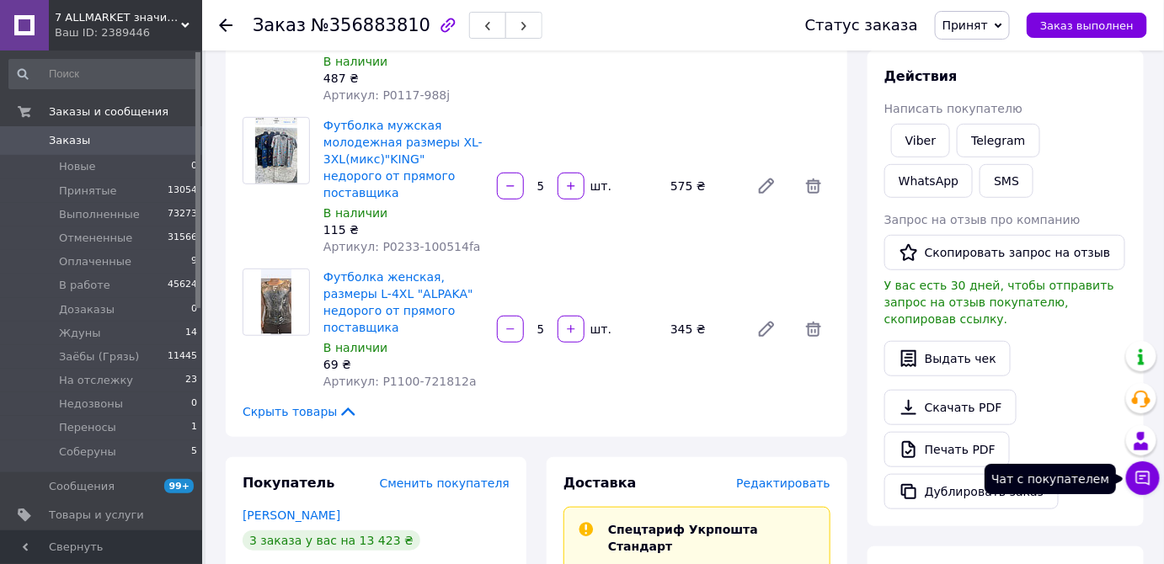
click at [1137, 474] on icon at bounding box center [1143, 479] width 14 height 14
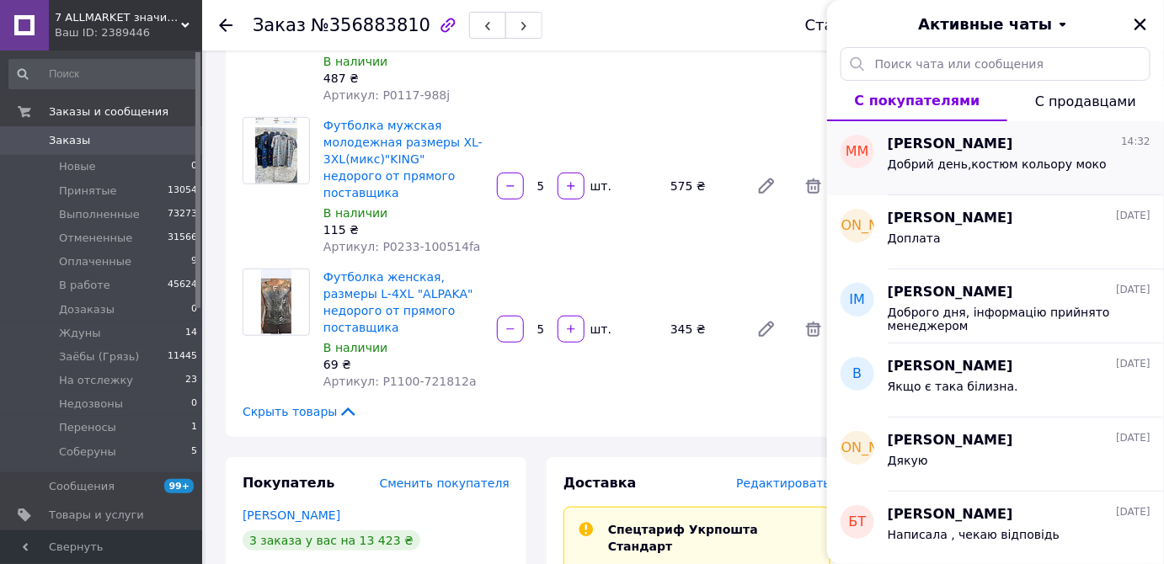
click at [960, 184] on div "[PERSON_NAME] 14:32 Добрий день,костюм кольору моко" at bounding box center [1026, 158] width 276 height 74
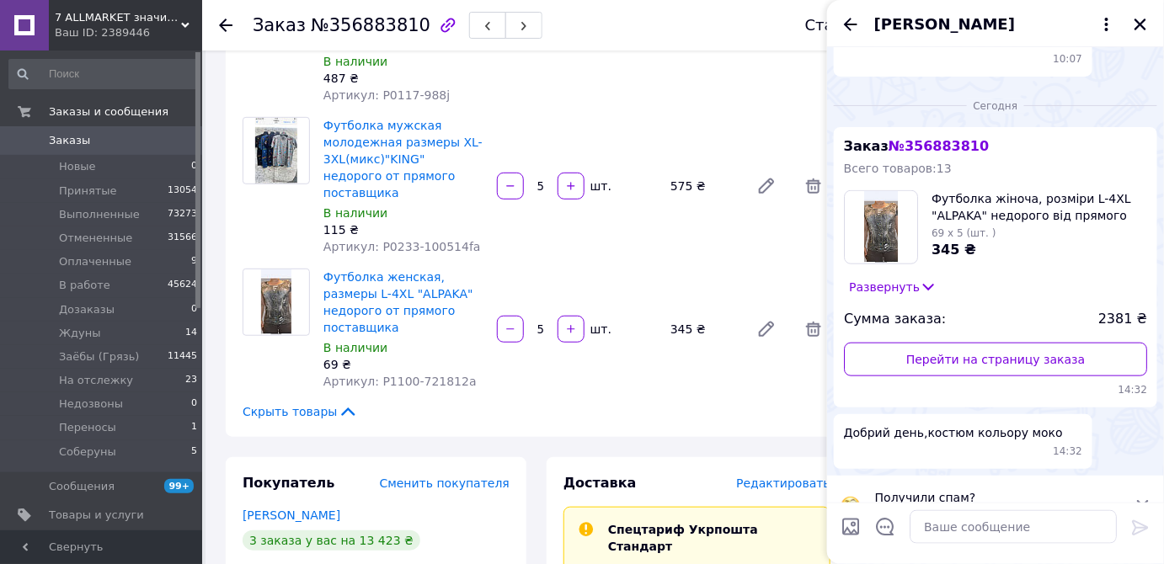
scroll to position [459, 0]
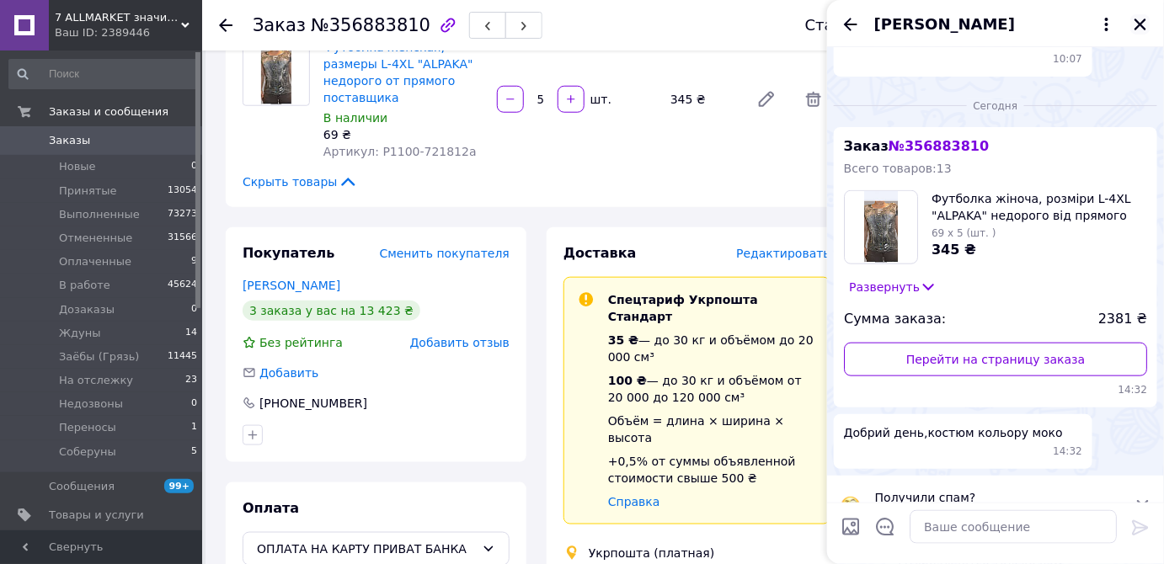
click at [1141, 17] on icon "Закрыть" at bounding box center [1140, 24] width 15 height 15
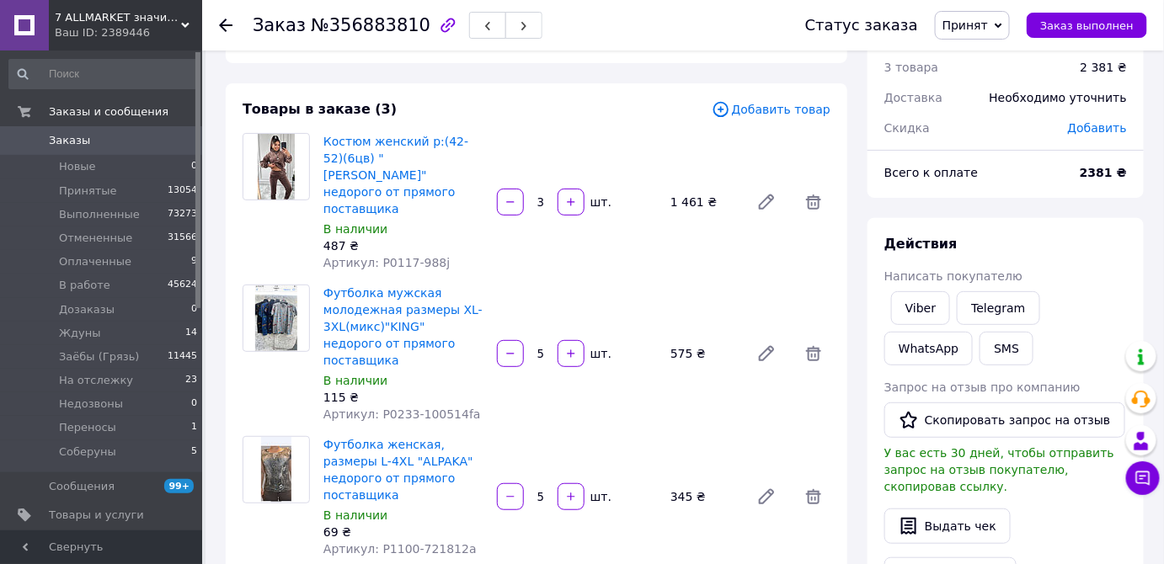
scroll to position [0, 0]
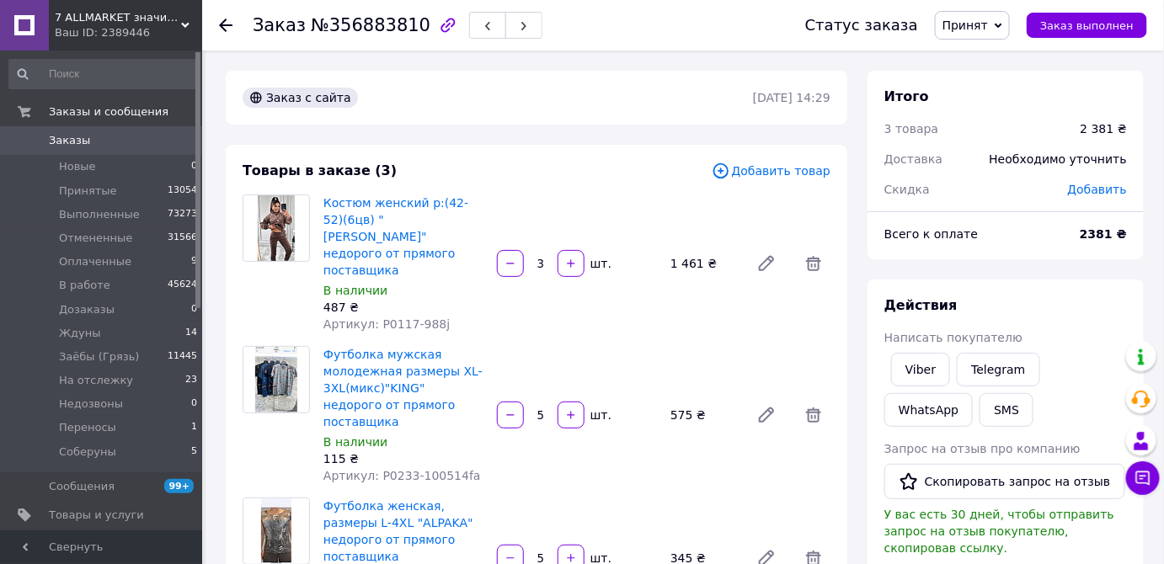
click at [996, 38] on span "Принят" at bounding box center [972, 25] width 75 height 29
click at [1002, 183] on li "Ждуны" at bounding box center [984, 185] width 97 height 25
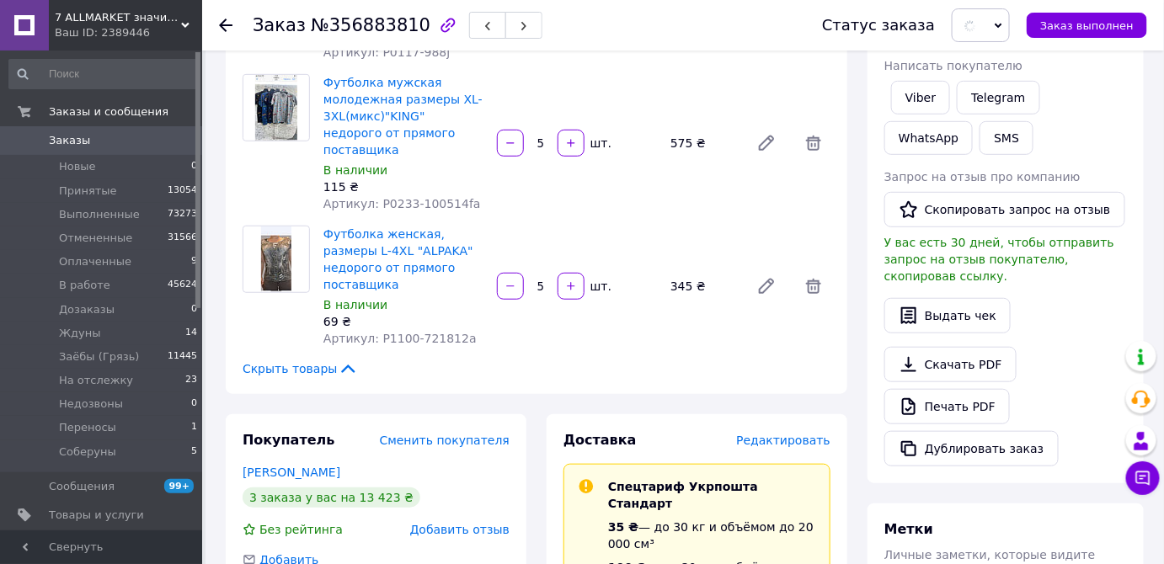
scroll to position [612, 0]
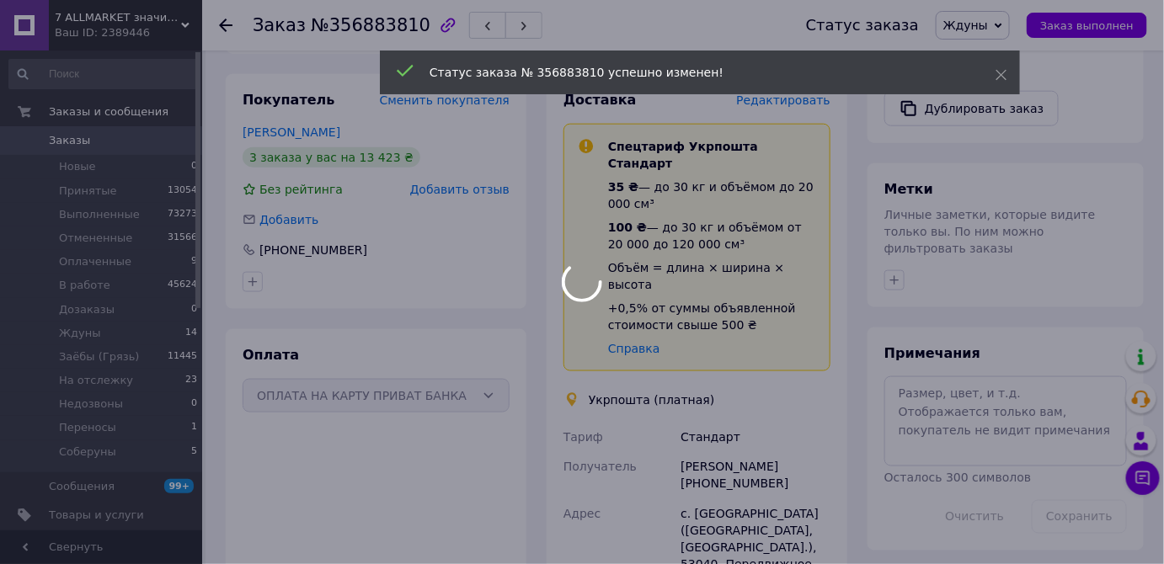
click at [1006, 401] on div at bounding box center [582, 282] width 1164 height 564
click at [1020, 377] on div at bounding box center [582, 282] width 1164 height 564
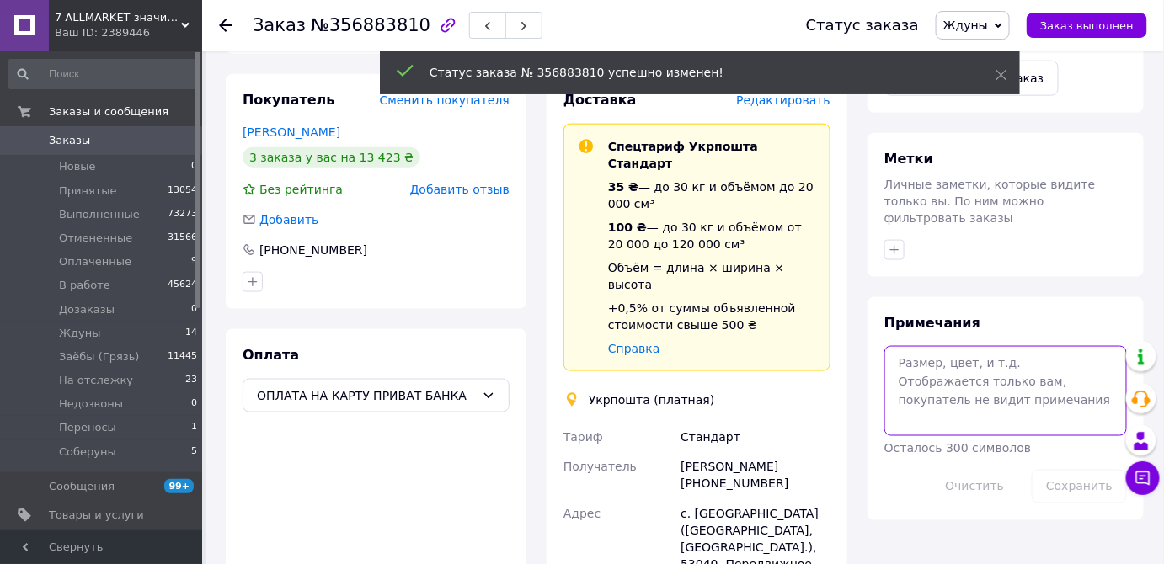
click at [1018, 371] on textarea at bounding box center [1006, 390] width 243 height 89
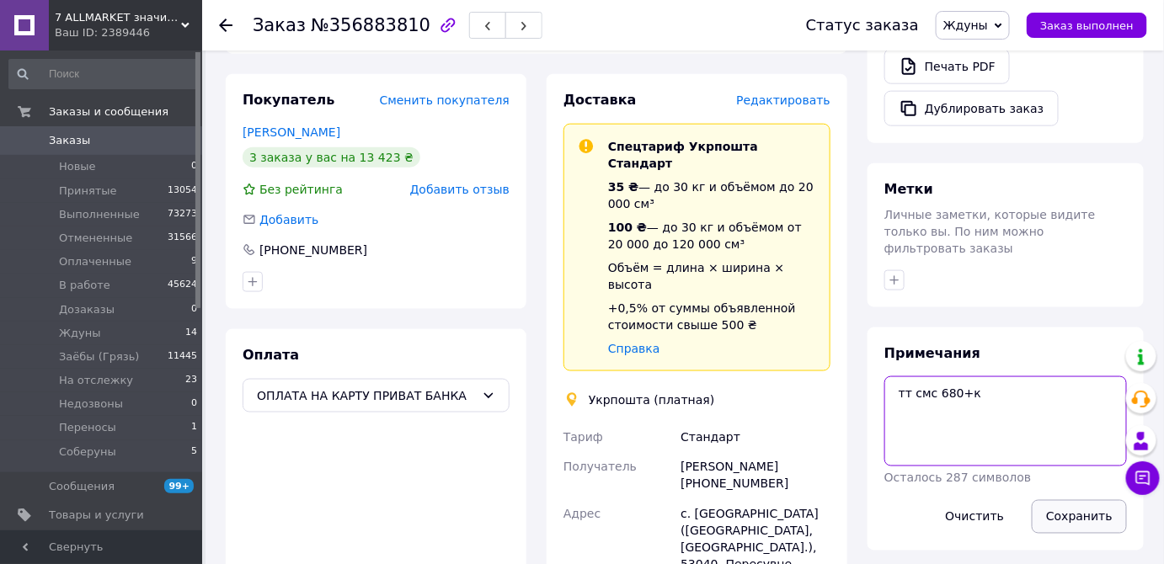
type textarea "тт смс 680+к"
click at [1070, 500] on button "Сохранить" at bounding box center [1079, 517] width 95 height 34
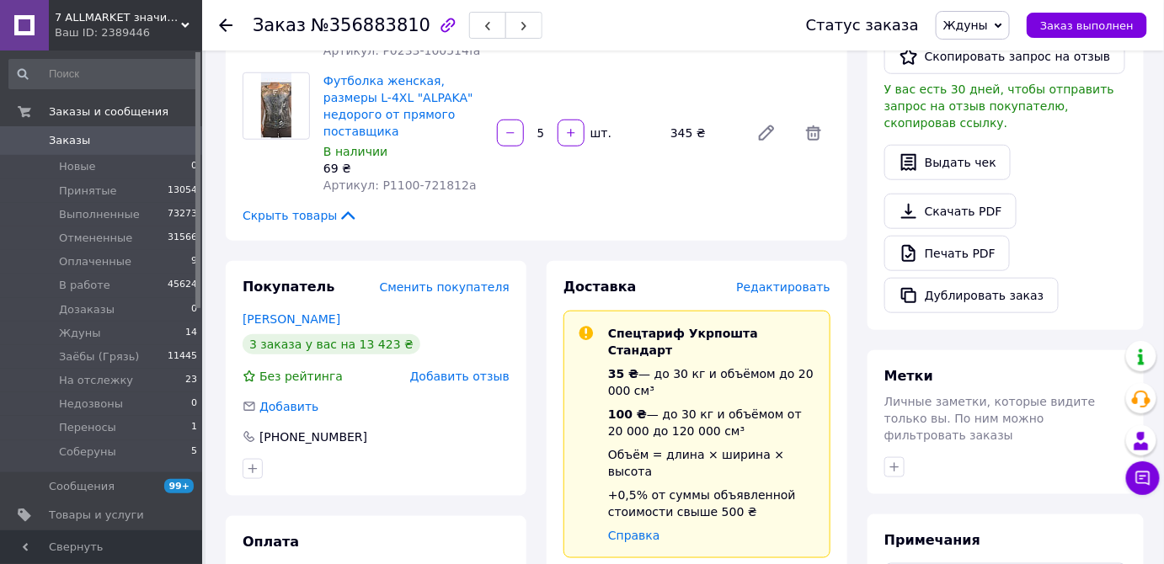
scroll to position [536, 0]
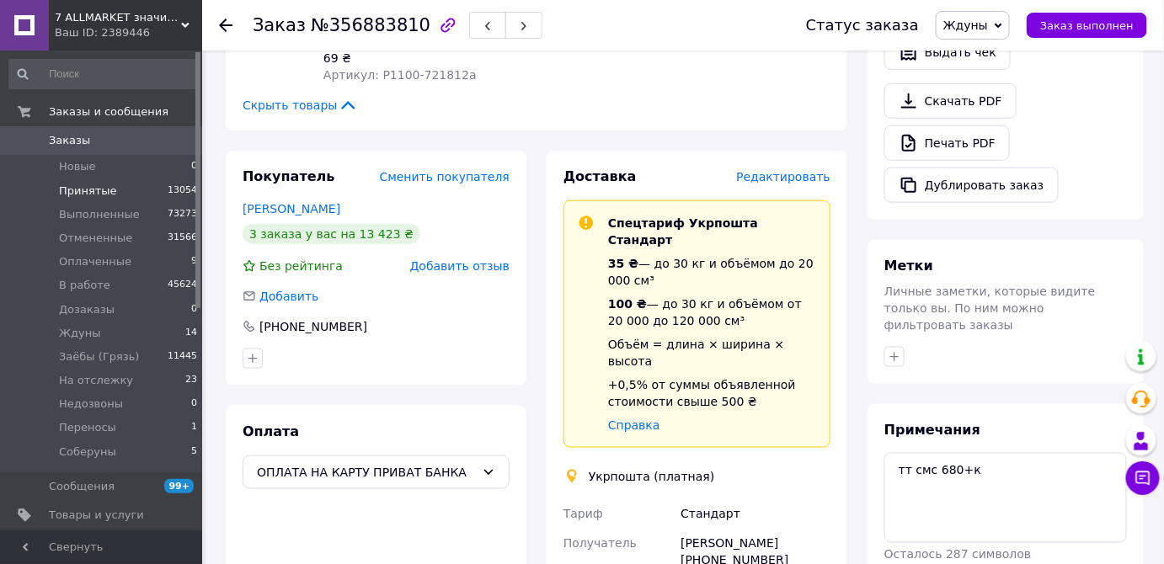
click at [168, 194] on span "13054" at bounding box center [182, 191] width 29 height 15
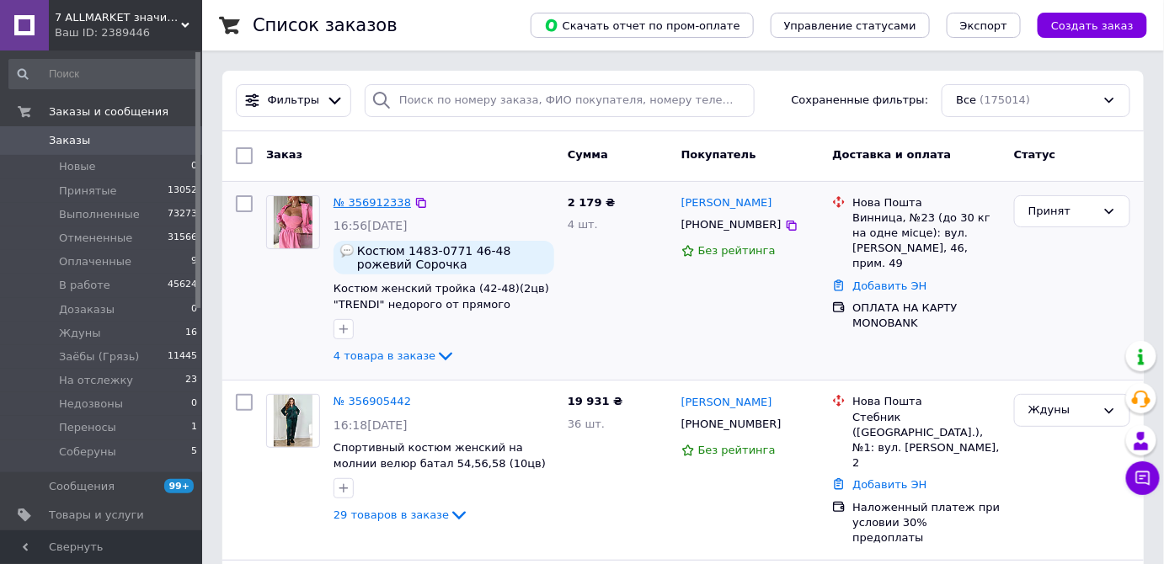
click at [372, 200] on link "№ 356912338" at bounding box center [373, 202] width 78 height 13
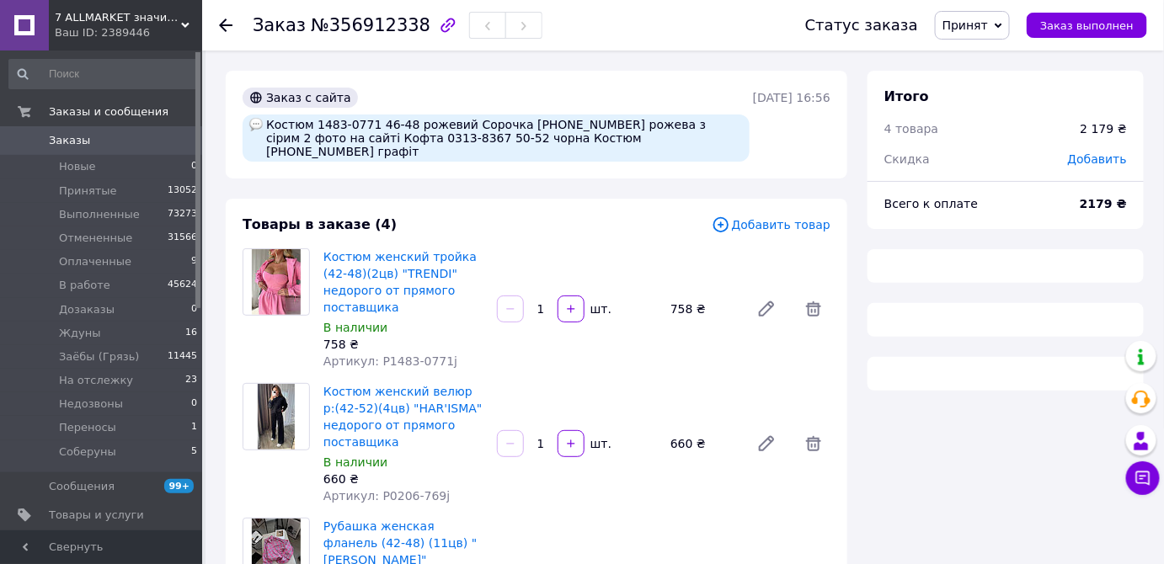
click at [984, 22] on span "Принят" at bounding box center [965, 25] width 45 height 13
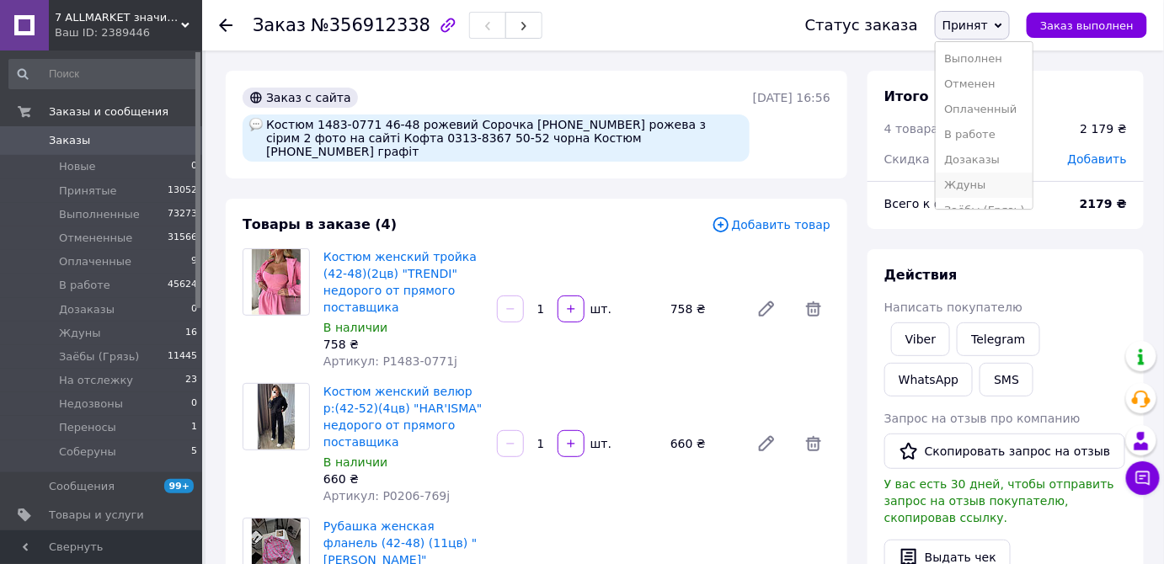
click at [992, 178] on li "Ждуны" at bounding box center [984, 185] width 97 height 25
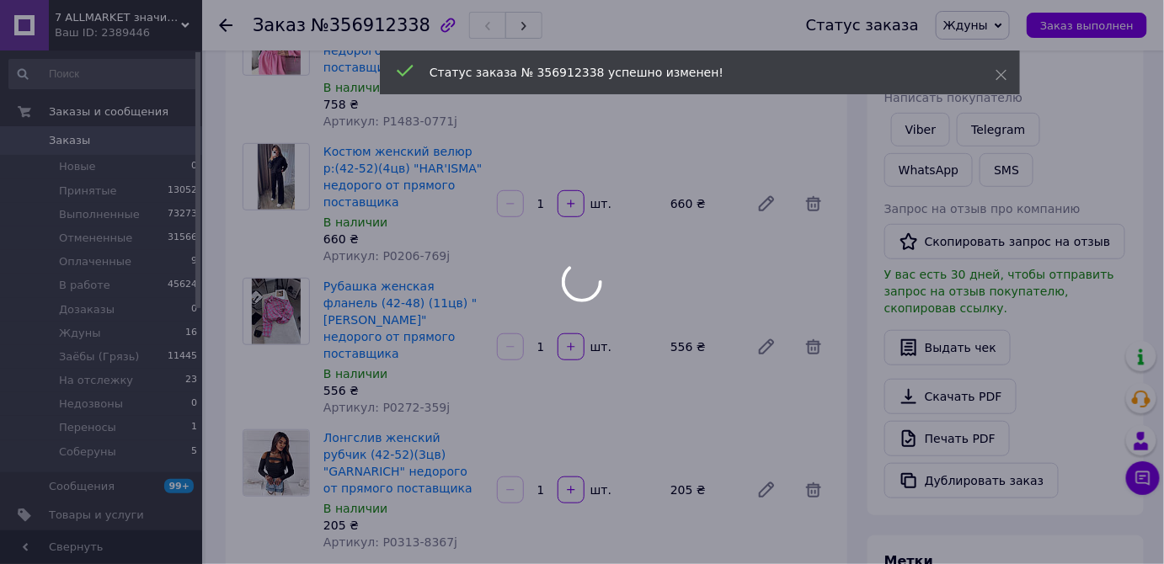
scroll to position [689, 0]
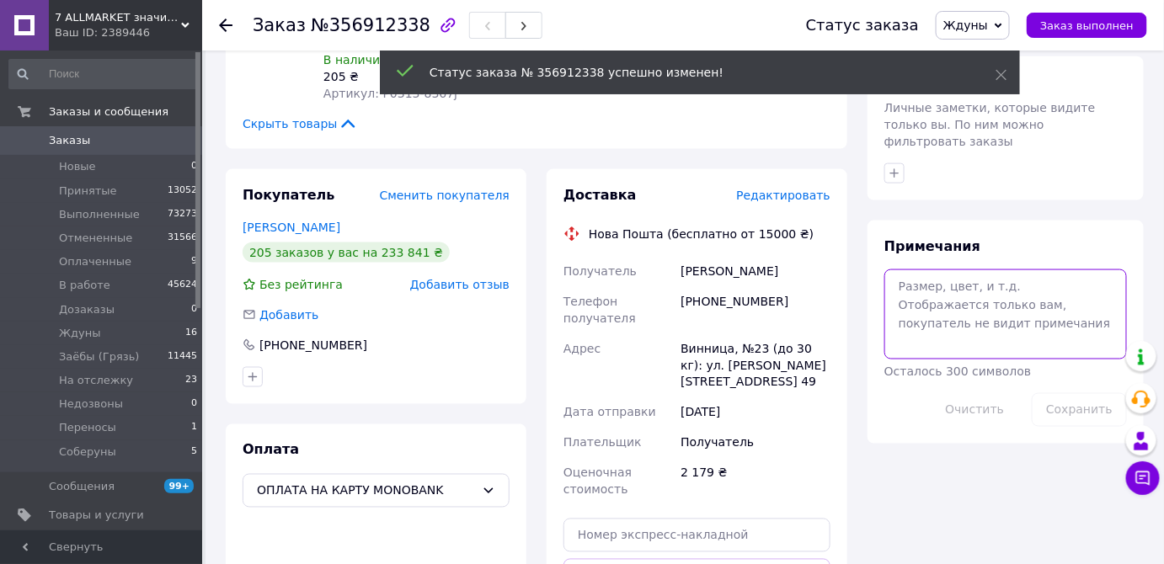
click at [964, 310] on textarea at bounding box center [1006, 314] width 243 height 89
click at [966, 301] on textarea at bounding box center [1006, 314] width 243 height 89
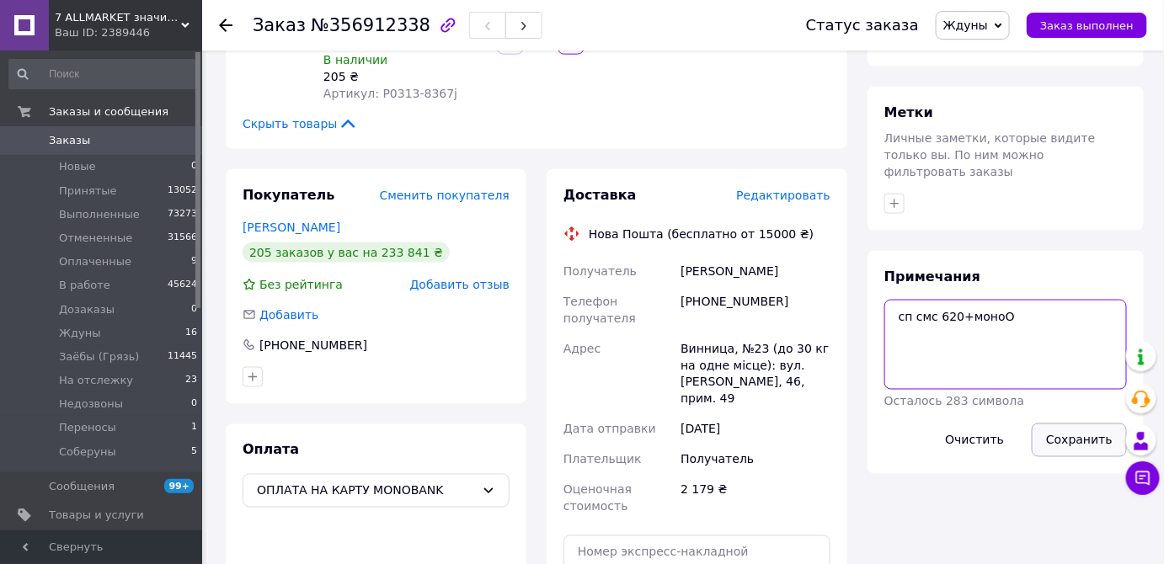
type textarea "сп смс 620+моноО"
click at [1068, 424] on button "Сохранить" at bounding box center [1079, 441] width 95 height 34
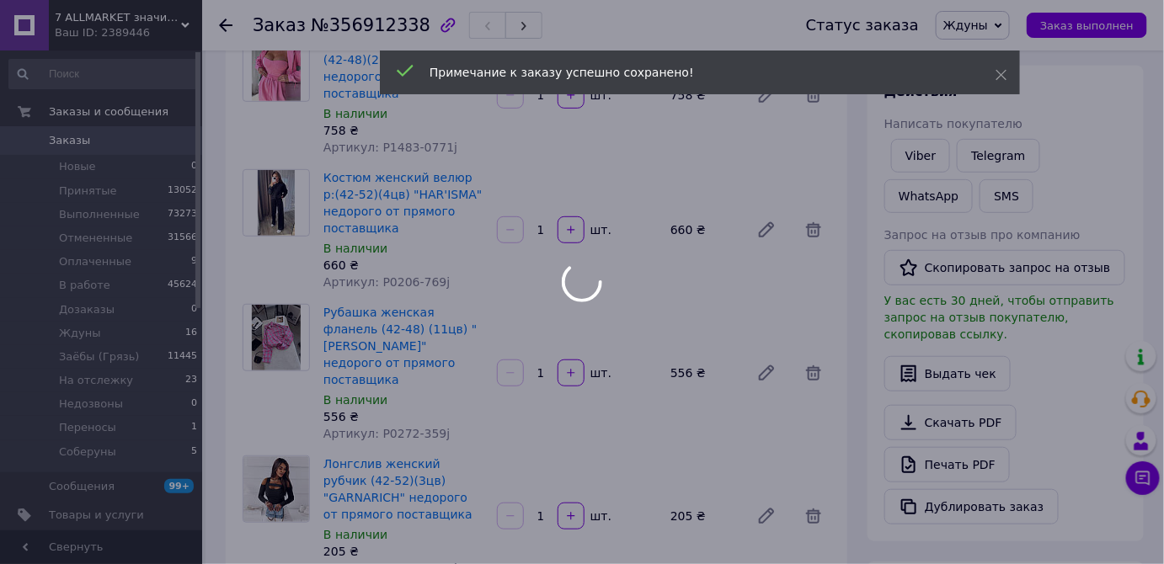
scroll to position [0, 0]
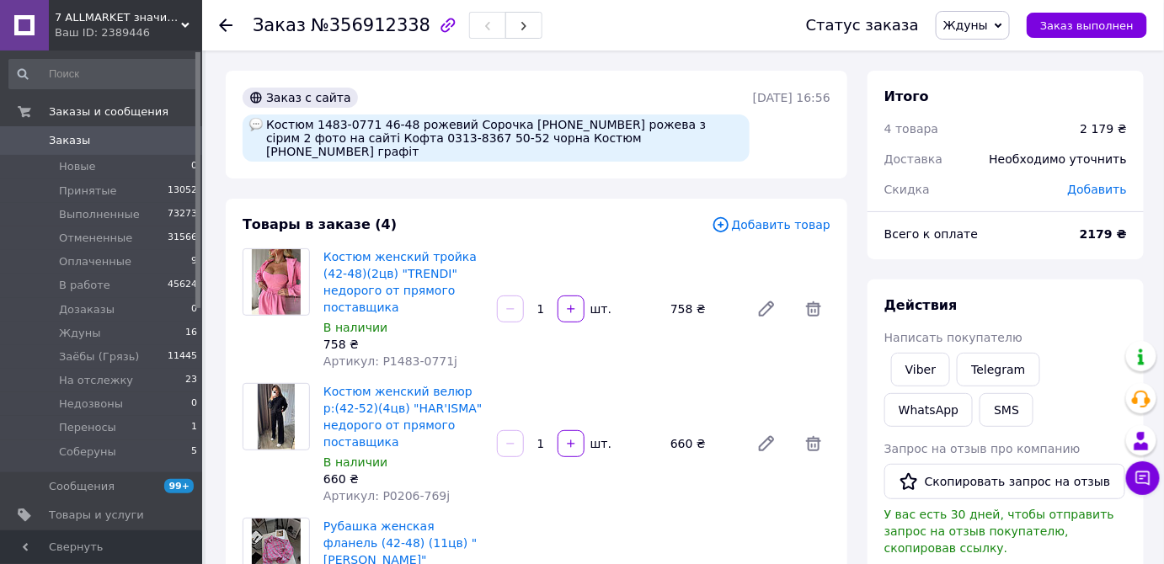
click at [160, 142] on span "0" at bounding box center [179, 140] width 46 height 15
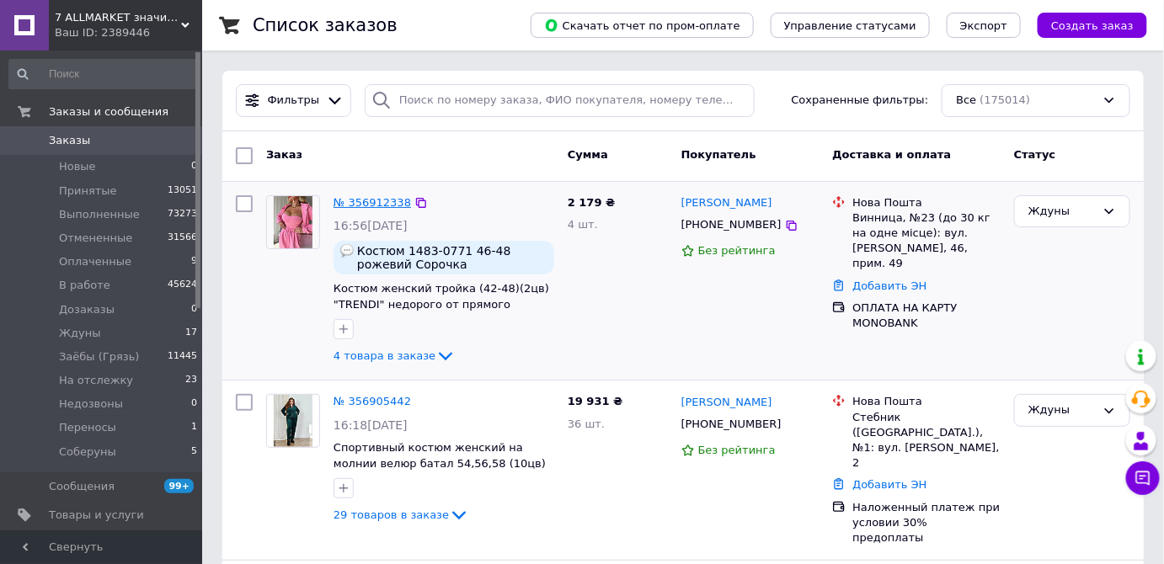
click at [374, 196] on link "№ 356912338" at bounding box center [373, 202] width 78 height 13
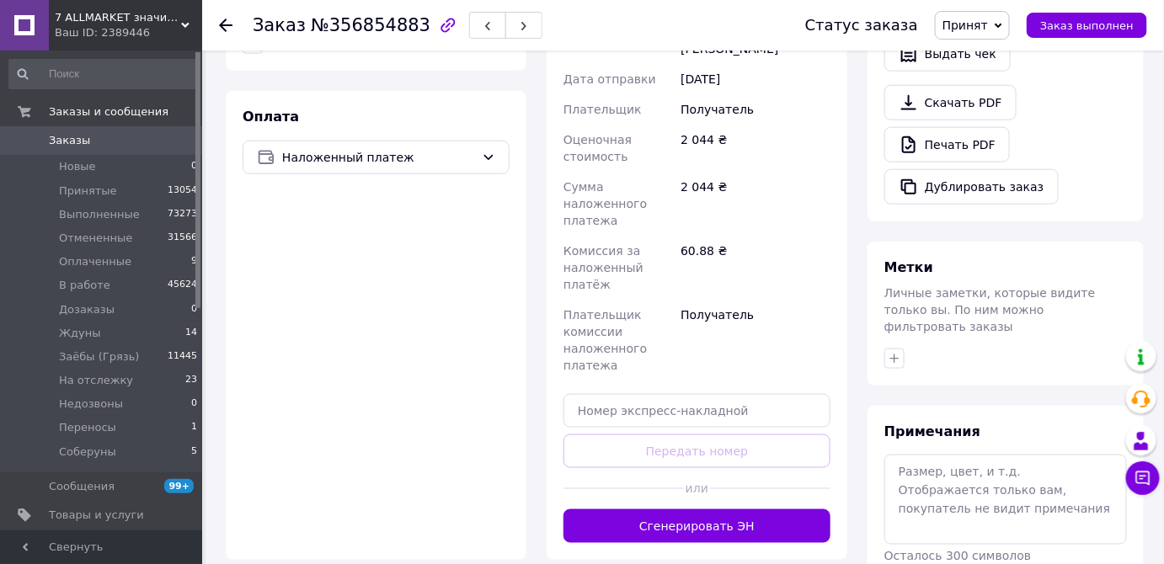
scroll to position [536, 0]
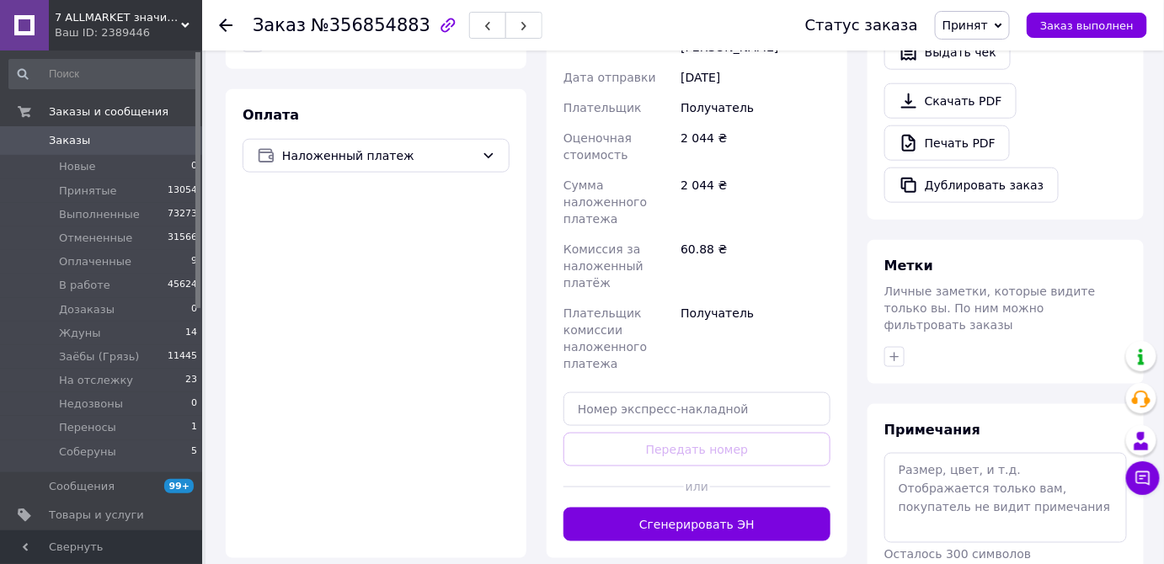
drag, startPoint x: 427, startPoint y: 148, endPoint x: 420, endPoint y: 173, distance: 25.3
click at [429, 149] on span "Наложенный платеж" at bounding box center [378, 156] width 193 height 19
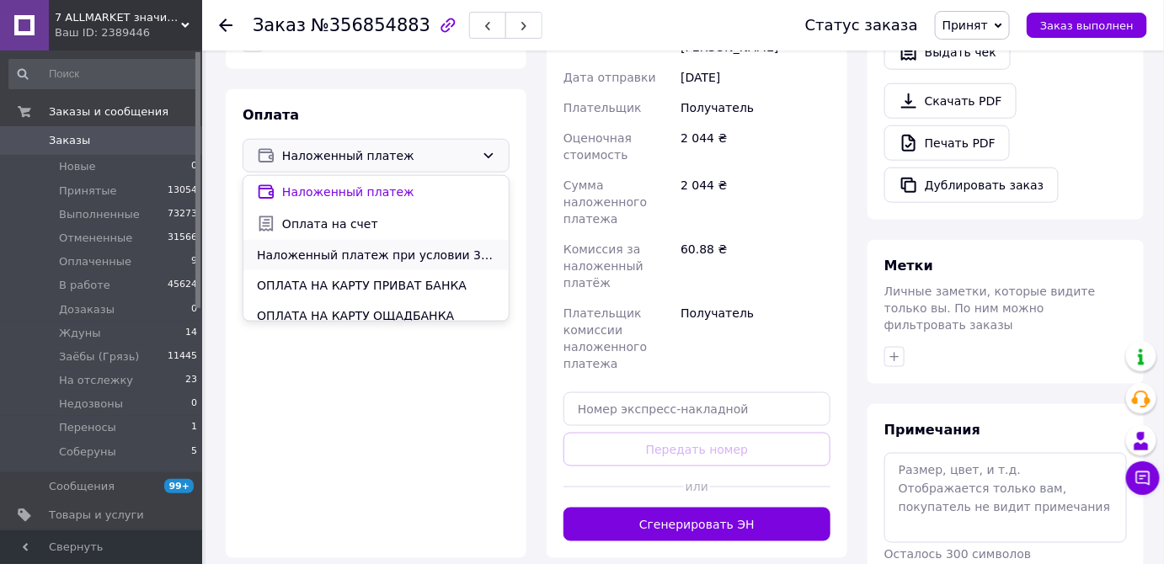
click at [430, 262] on span "Наложенный платеж при условии 30% предоплаты" at bounding box center [376, 255] width 238 height 17
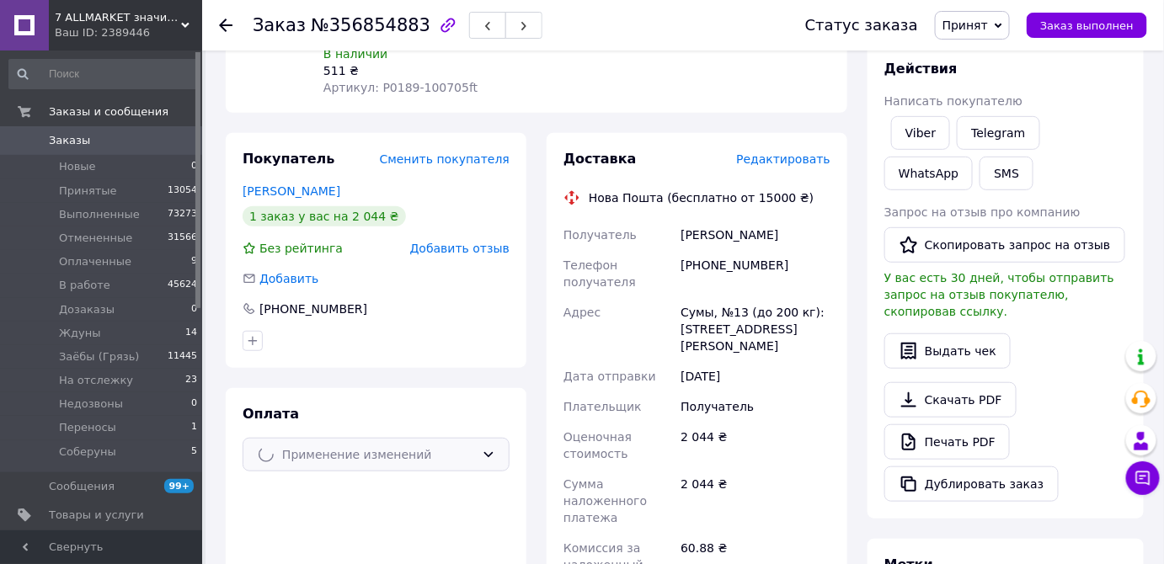
scroll to position [0, 0]
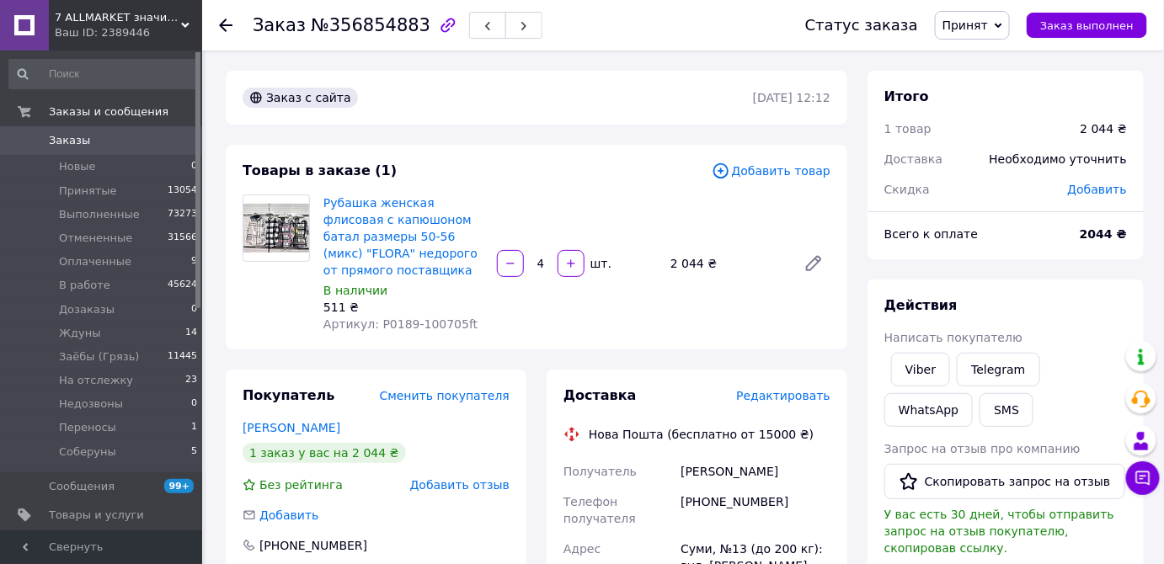
drag, startPoint x: 438, startPoint y: 207, endPoint x: 464, endPoint y: 171, distance: 44.7
click at [464, 171] on div "Товары в заказе (1)" at bounding box center [477, 171] width 469 height 19
drag, startPoint x: 985, startPoint y: 29, endPoint x: 1012, endPoint y: 86, distance: 62.5
click at [986, 29] on span "Принят" at bounding box center [965, 25] width 45 height 13
click at [1016, 183] on li "Ждуны" at bounding box center [984, 185] width 97 height 25
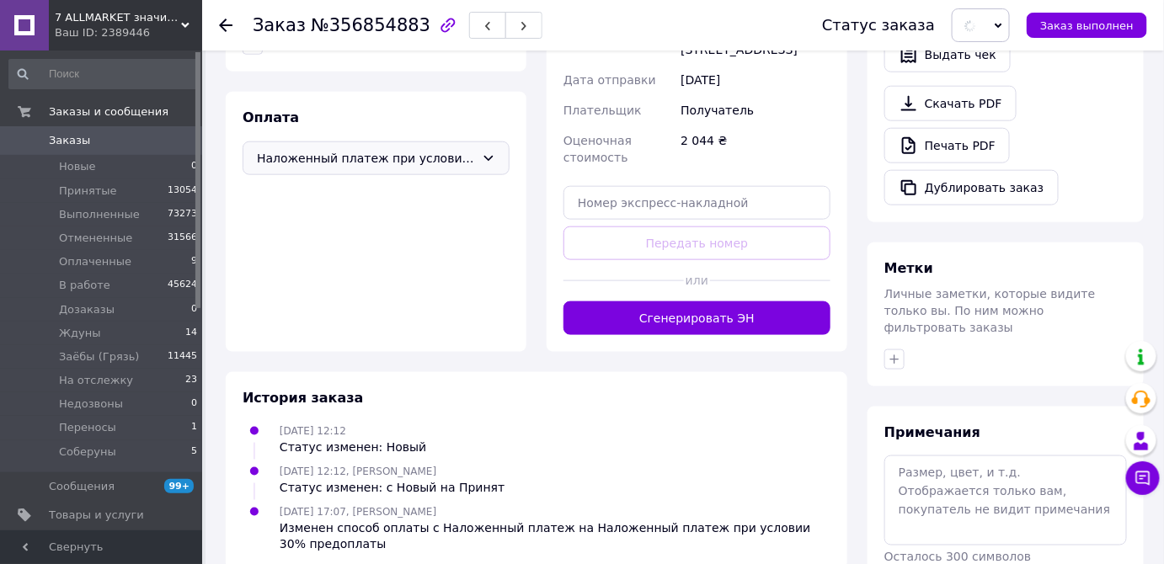
scroll to position [536, 0]
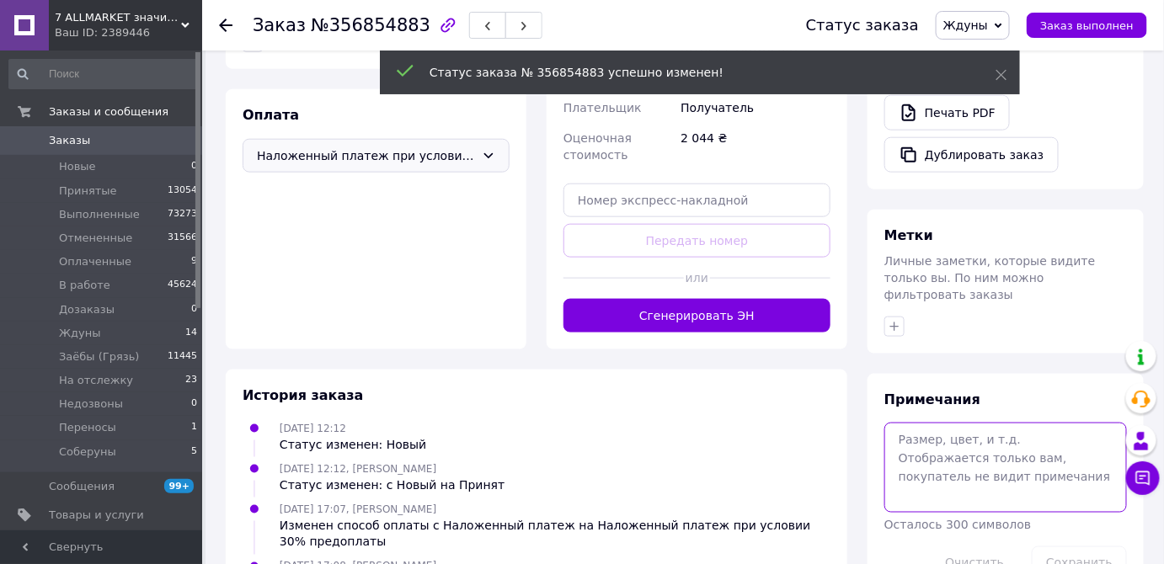
click at [991, 432] on textarea at bounding box center [1006, 467] width 243 height 89
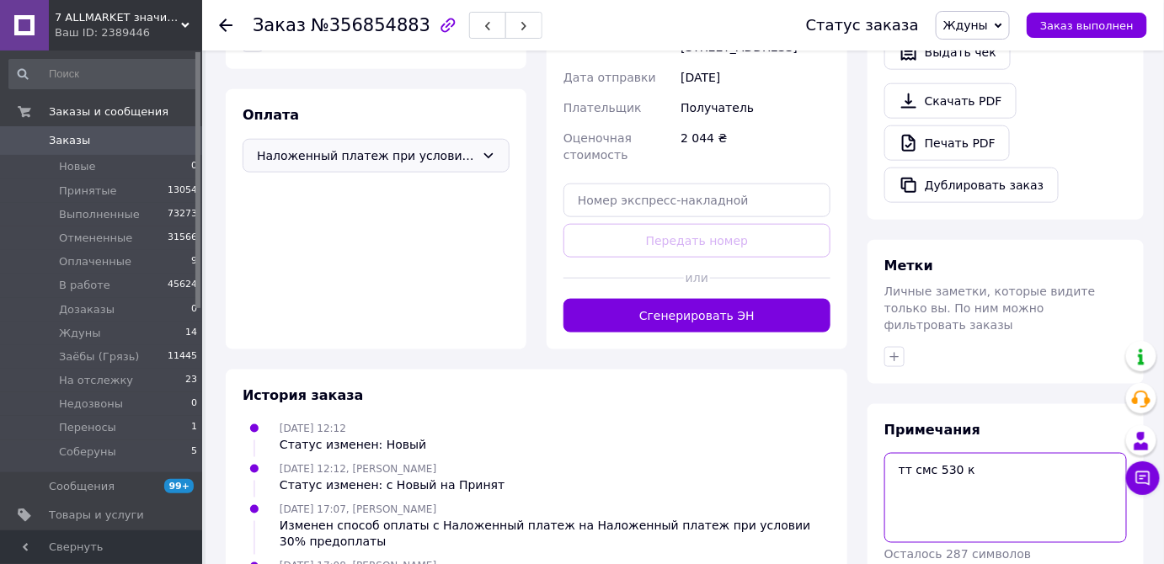
type textarea "тт смс 530 к"
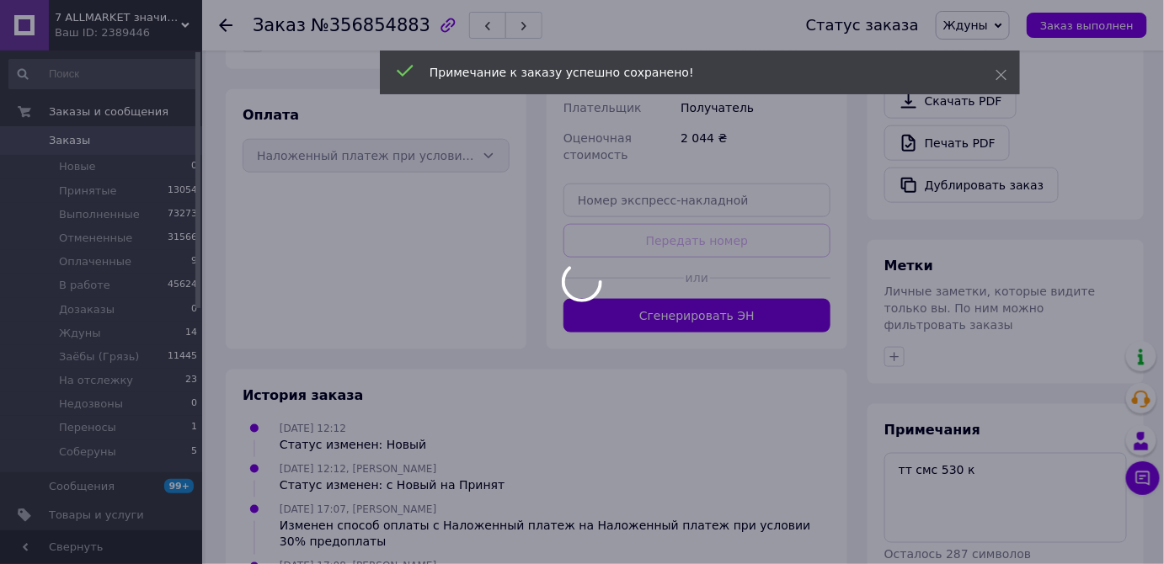
scroll to position [0, 0]
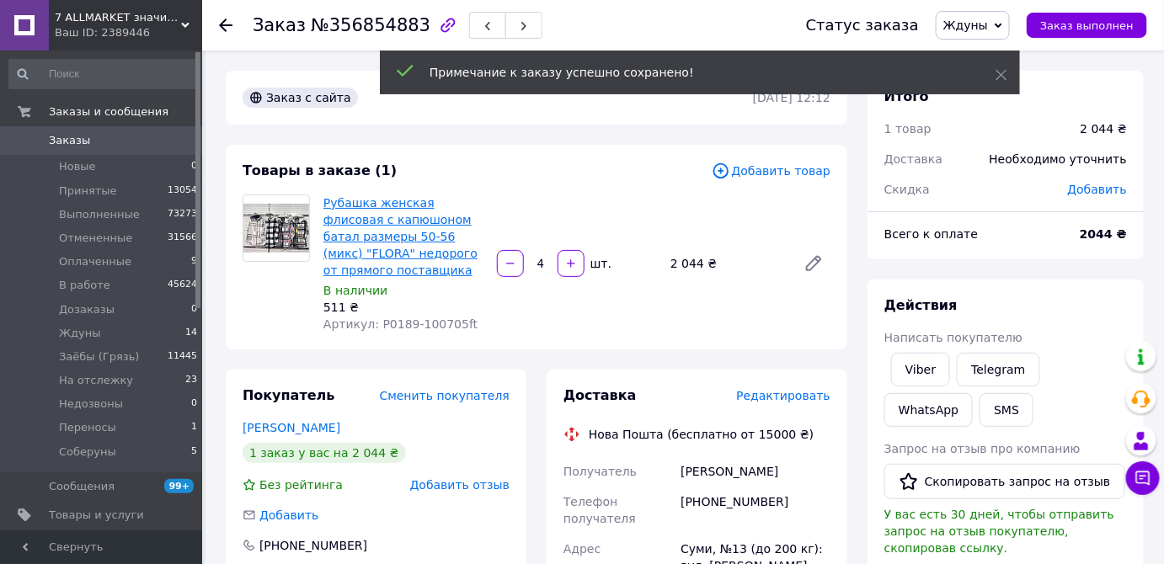
click at [382, 198] on link "Рубашка женская флисовая с капюшоном батал размеры 50-56 (микс) "FLORA" недорог…" at bounding box center [400, 236] width 154 height 81
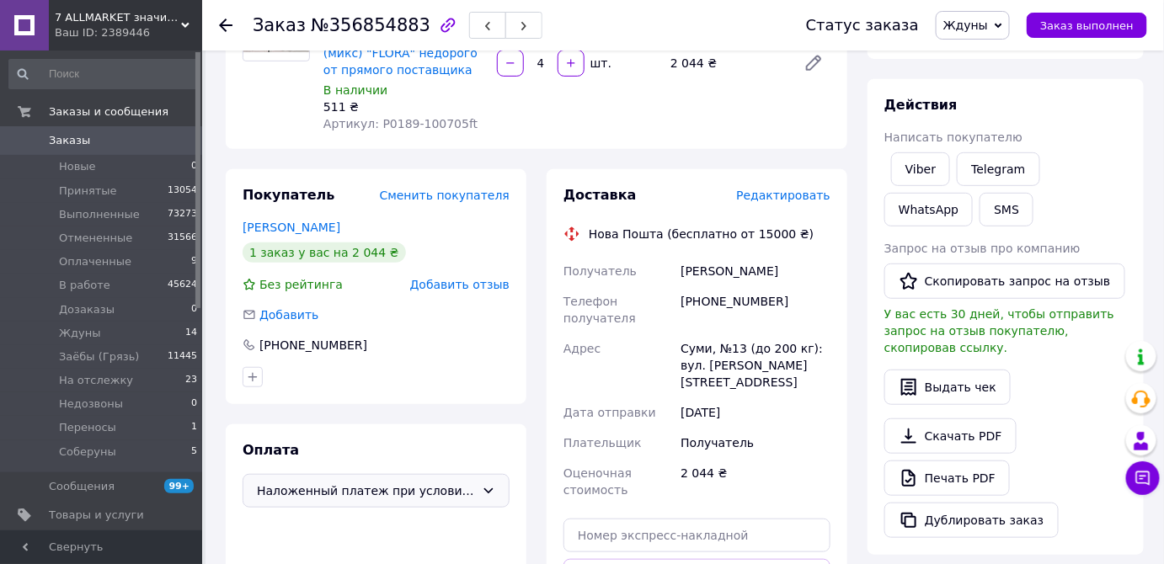
scroll to position [459, 0]
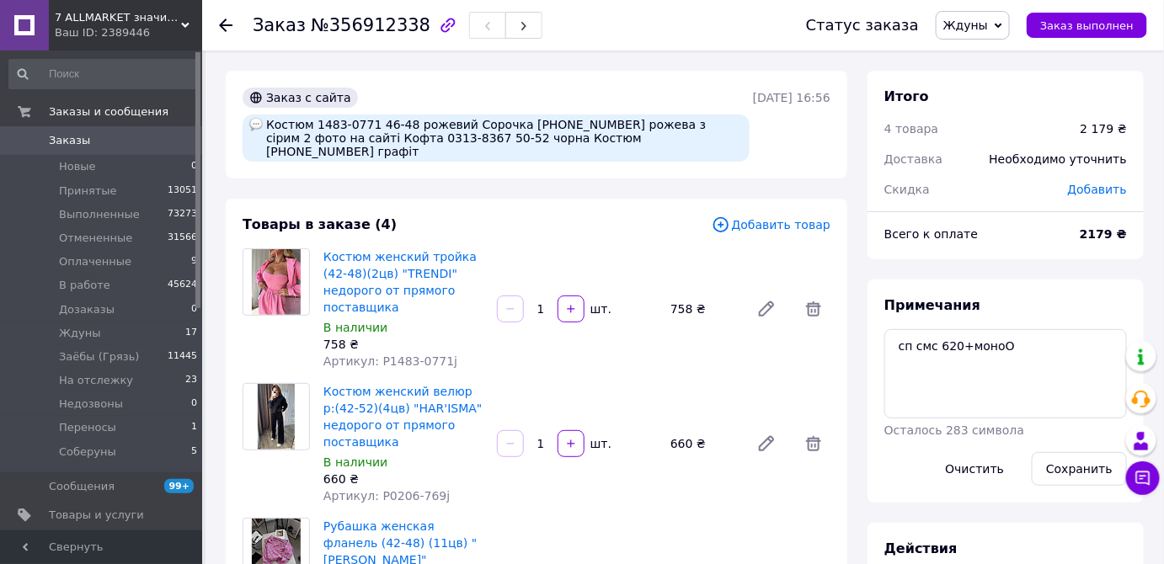
click at [964, 19] on span "Ждуны" at bounding box center [965, 25] width 45 height 13
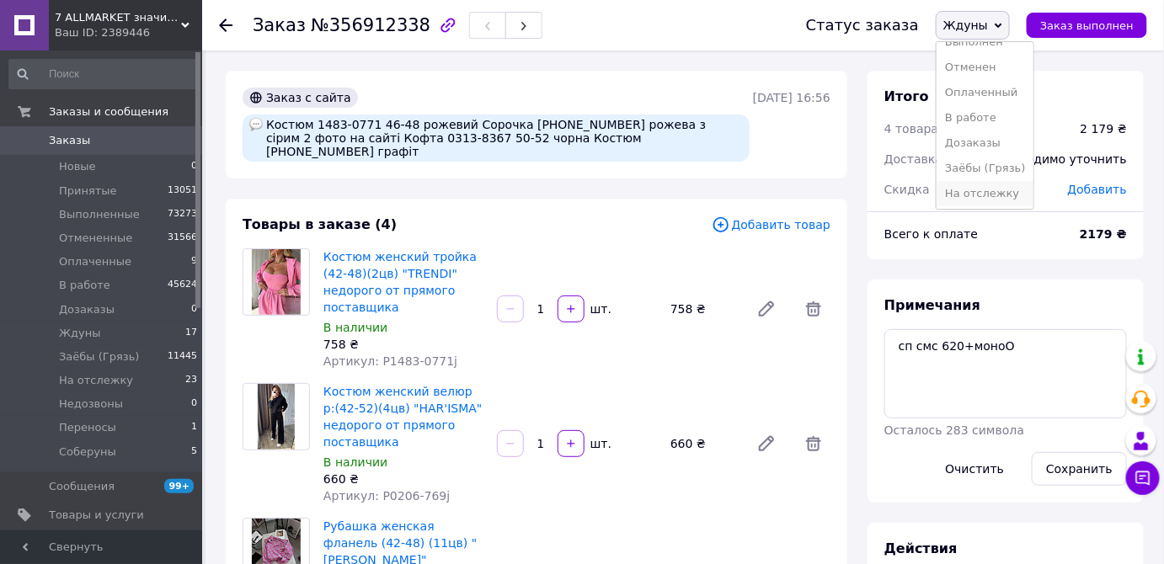
scroll to position [119, 0]
drag, startPoint x: 1003, startPoint y: 119, endPoint x: 1013, endPoint y: 184, distance: 66.4
click at [1003, 121] on li "На отслежку" at bounding box center [985, 116] width 97 height 25
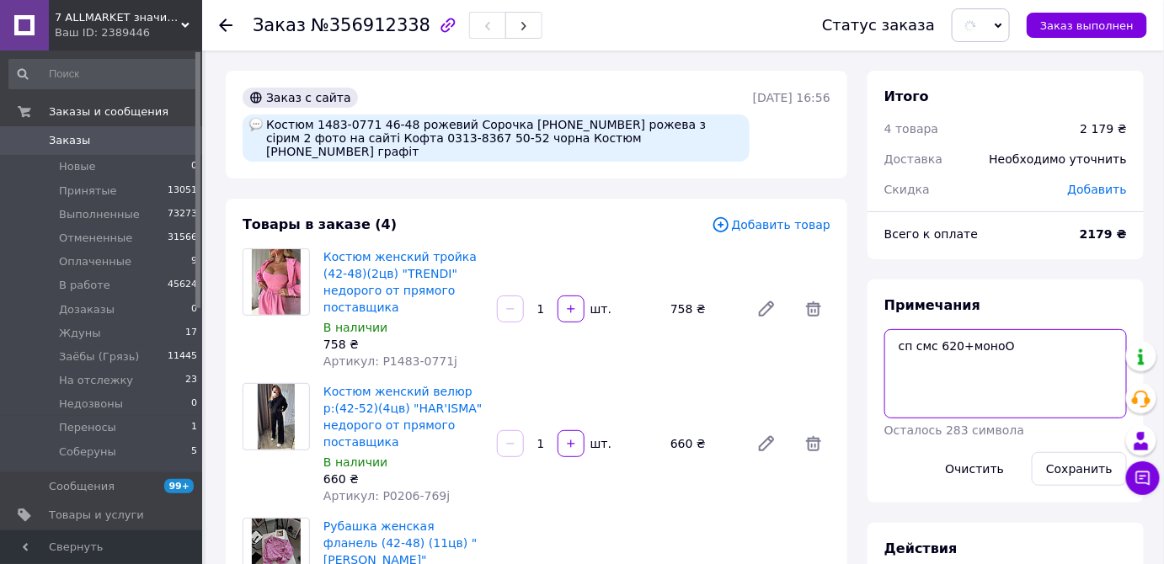
click at [1015, 359] on textarea "сп смс 620+моноО" at bounding box center [1006, 373] width 243 height 89
type textarea "сп смс 620+моноО 17:12/12.08"
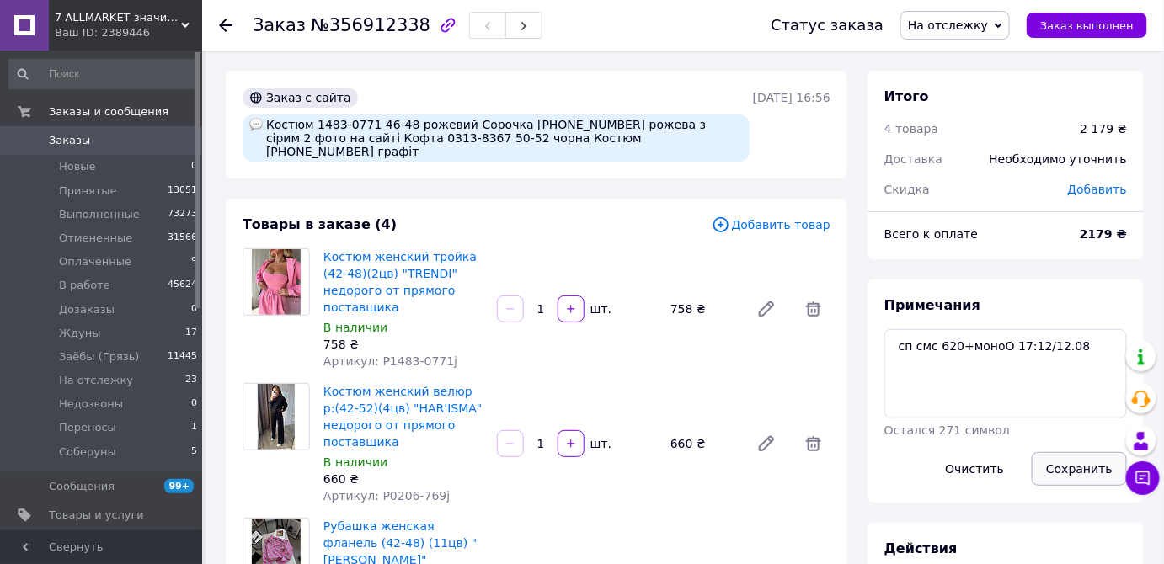
click at [1072, 477] on button "Сохранить" at bounding box center [1079, 469] width 95 height 34
click at [147, 147] on span "Заказы" at bounding box center [102, 140] width 107 height 15
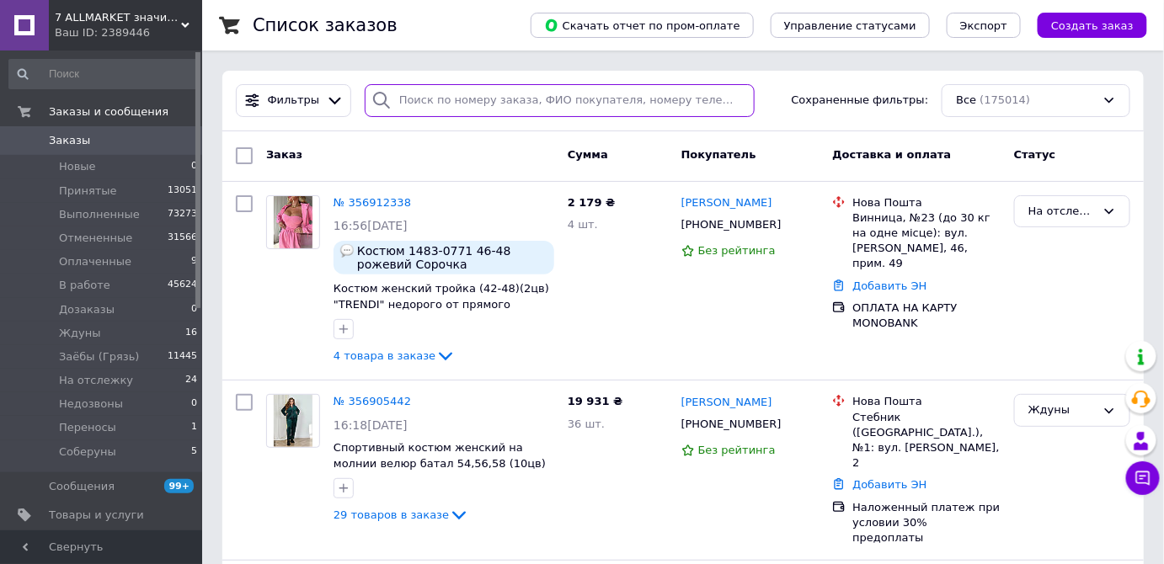
click at [544, 104] on input "search" at bounding box center [560, 100] width 390 height 33
paste input "[PHONE_NUMBER]"
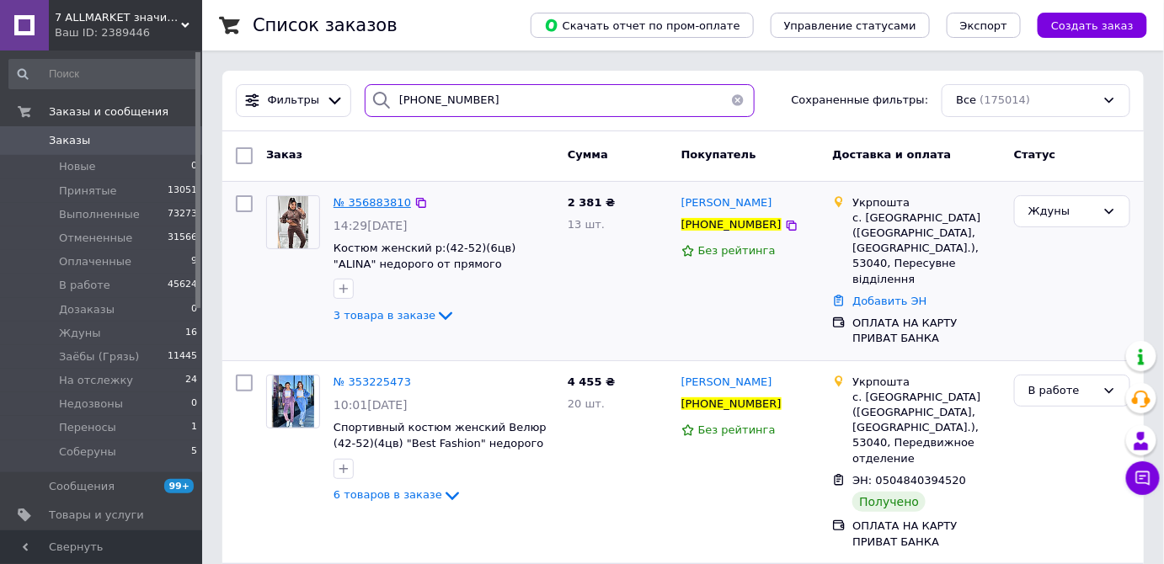
type input "[PHONE_NUMBER]"
click at [377, 197] on span "№ 356883810" at bounding box center [373, 202] width 78 height 13
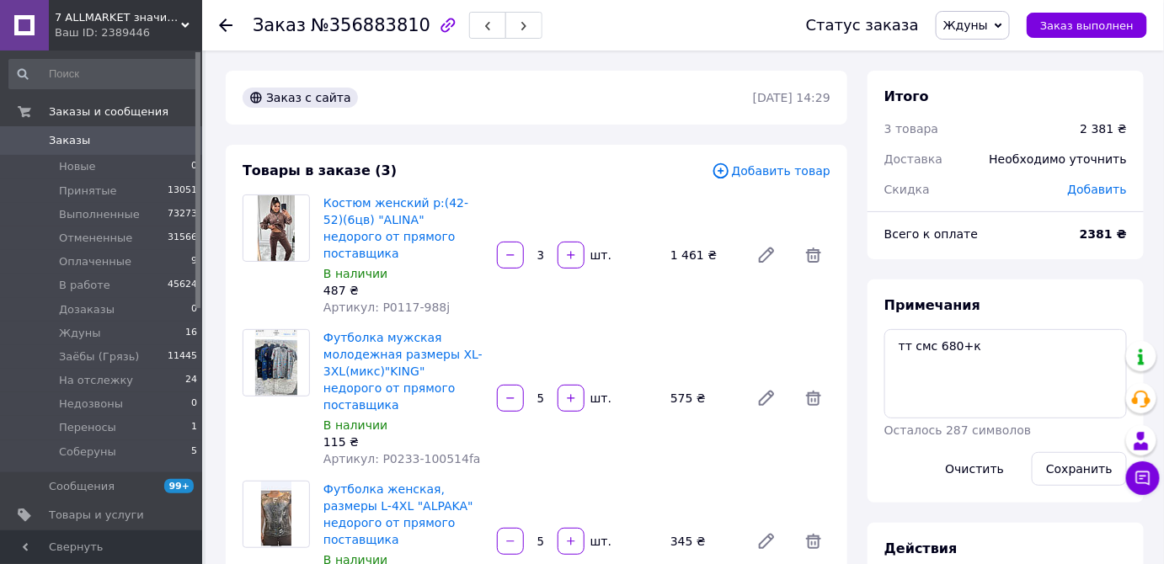
click at [964, 35] on span "Ждуны" at bounding box center [973, 25] width 74 height 29
drag, startPoint x: 984, startPoint y: 111, endPoint x: 984, endPoint y: 125, distance: 13.5
click at [984, 113] on li "На отслежку" at bounding box center [985, 116] width 97 height 25
click at [1002, 331] on textarea "тт смс 680+к" at bounding box center [1006, 373] width 243 height 89
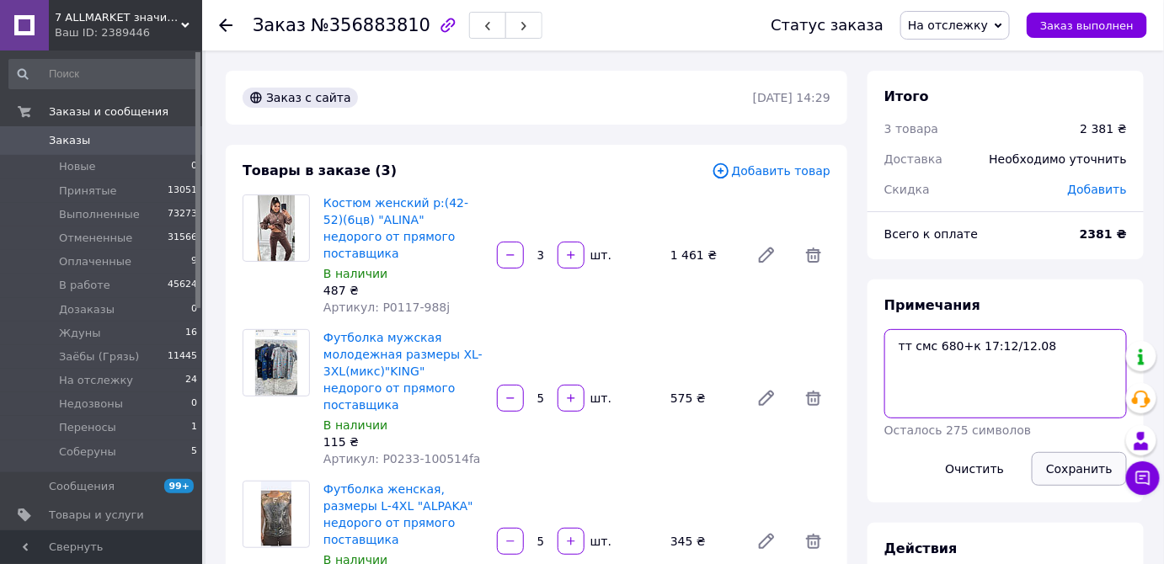
type textarea "тт смс 680+к 17:12/12.08"
click at [1056, 458] on button "Сохранить" at bounding box center [1079, 469] width 95 height 34
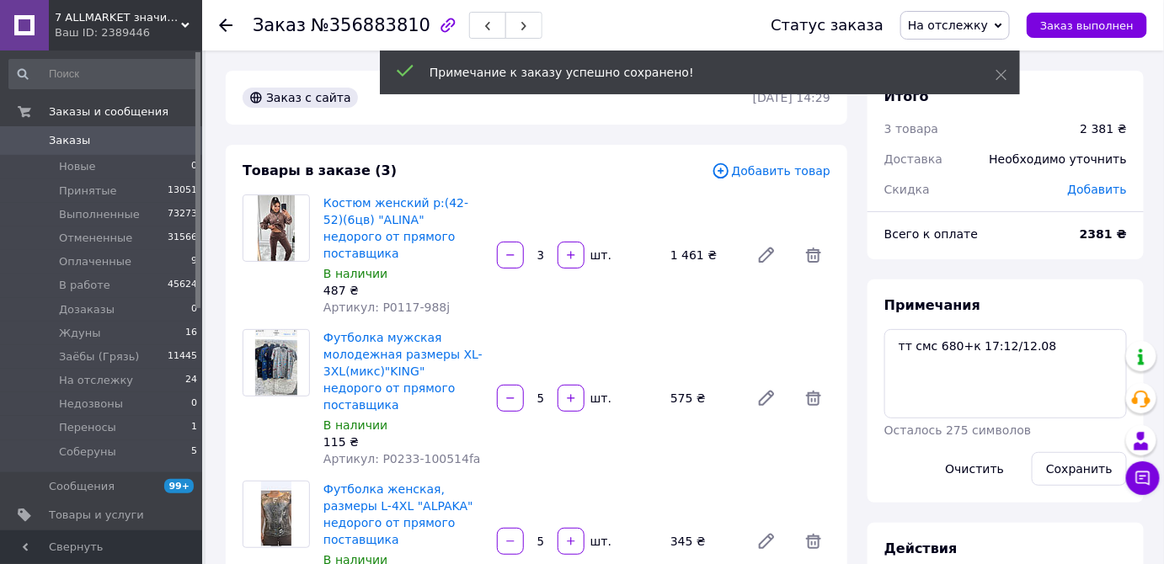
click at [134, 132] on link "Заказы 0" at bounding box center [103, 140] width 207 height 29
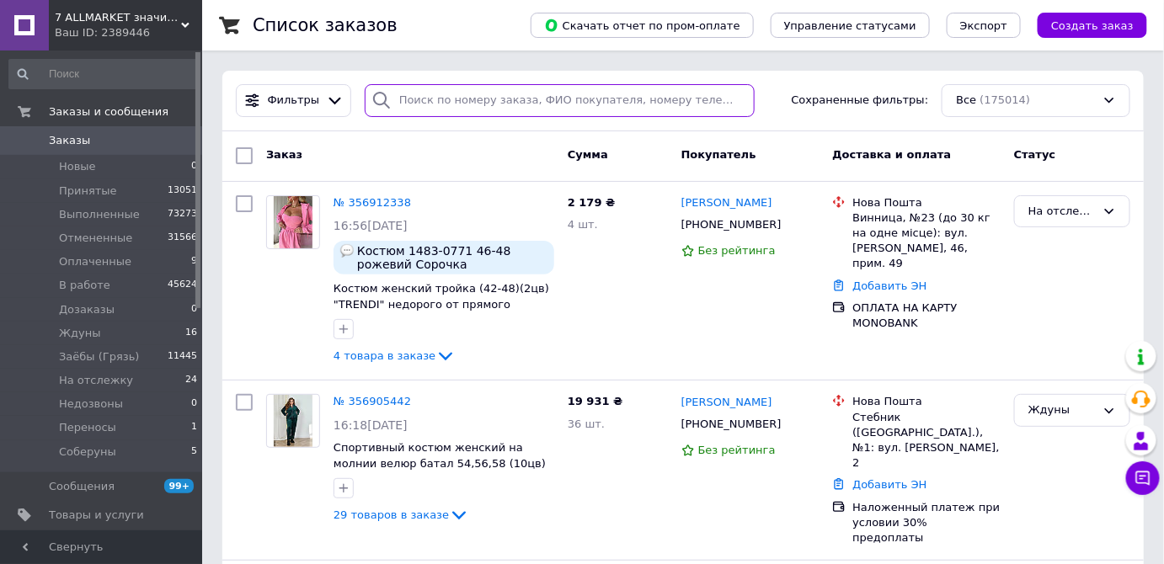
click at [554, 89] on input "search" at bounding box center [560, 100] width 390 height 33
paste input "[PHONE_NUMBER]"
type input "[PHONE_NUMBER]"
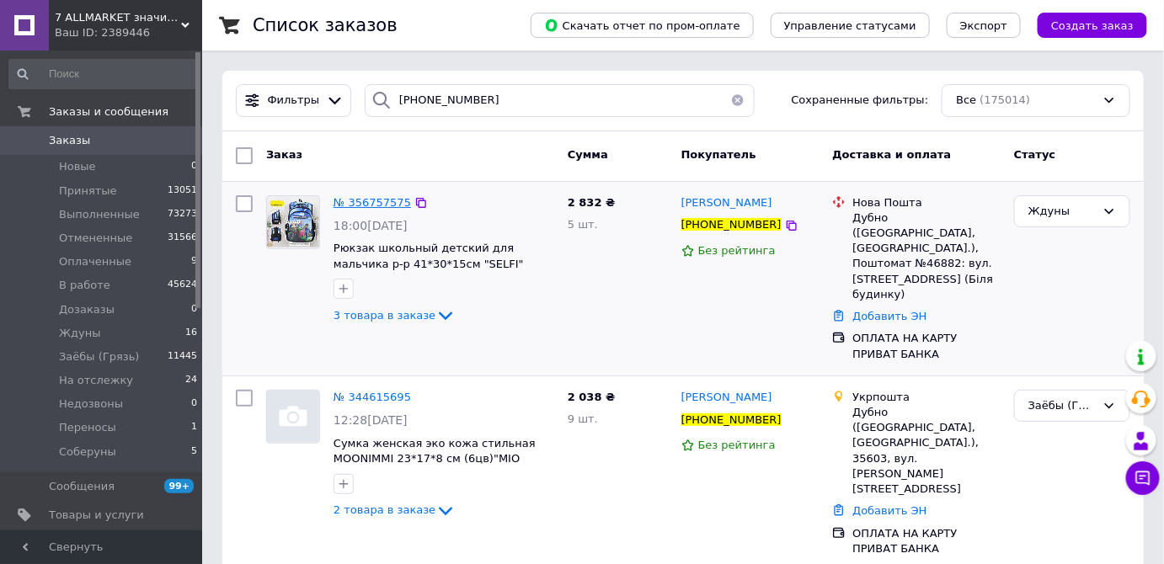
click at [355, 203] on span "№ 356757575" at bounding box center [373, 202] width 78 height 13
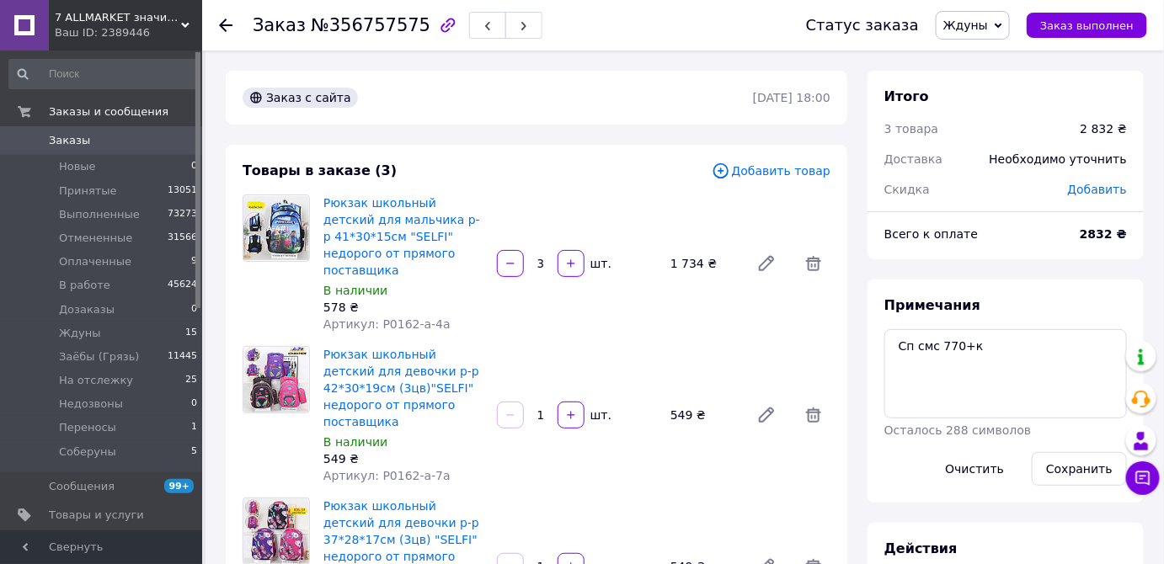
click at [1010, 29] on span "Ждуны" at bounding box center [973, 25] width 74 height 29
click at [1016, 108] on li "На отслежку" at bounding box center [985, 116] width 97 height 25
click at [996, 353] on textarea "Сп смс 770+к" at bounding box center [1006, 373] width 243 height 89
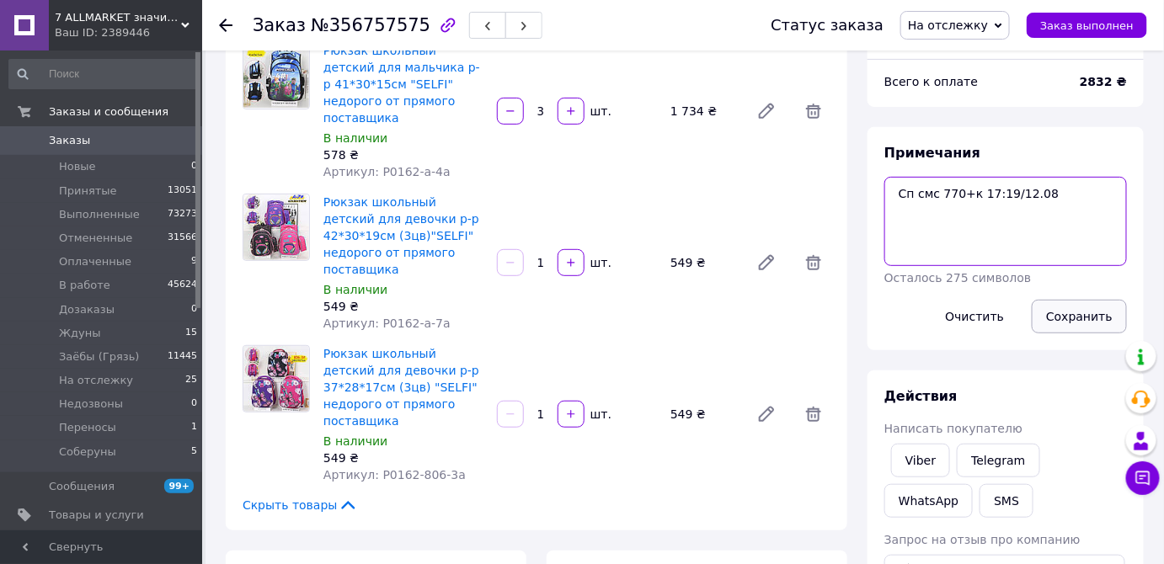
type textarea "Сп смс 770+к 17:19/12.08"
click at [1074, 326] on button "Сохранить" at bounding box center [1079, 317] width 95 height 34
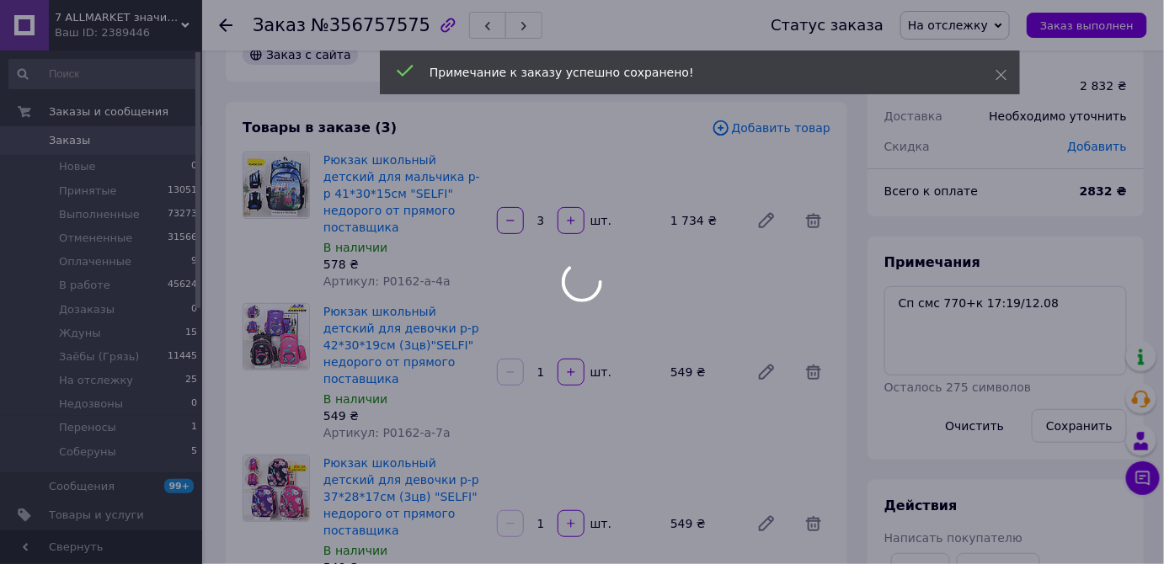
scroll to position [0, 0]
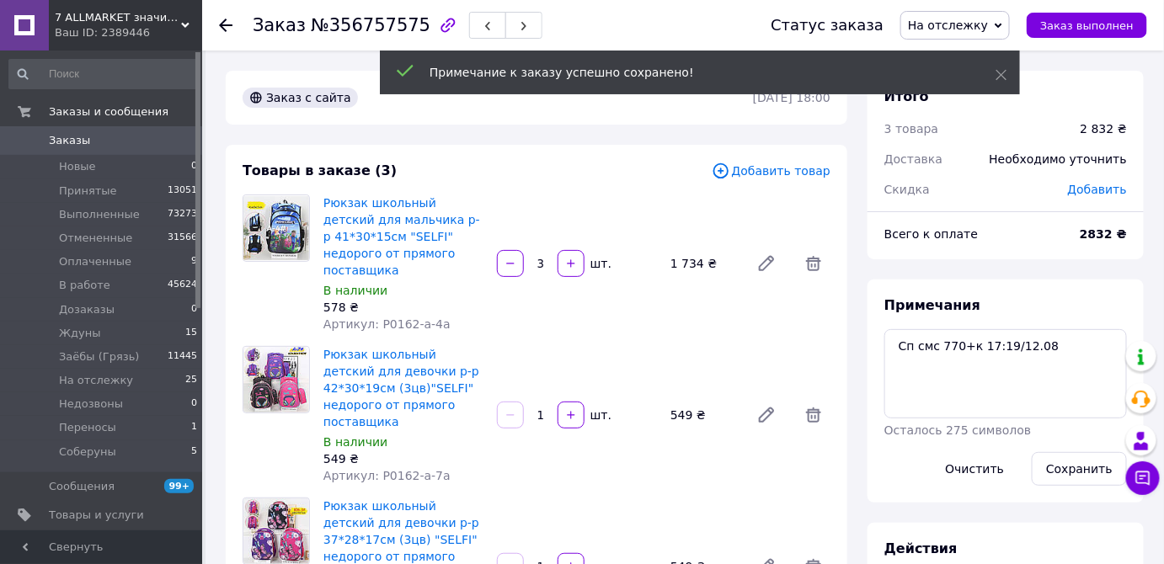
click at [164, 152] on link "Заказы 0" at bounding box center [103, 140] width 207 height 29
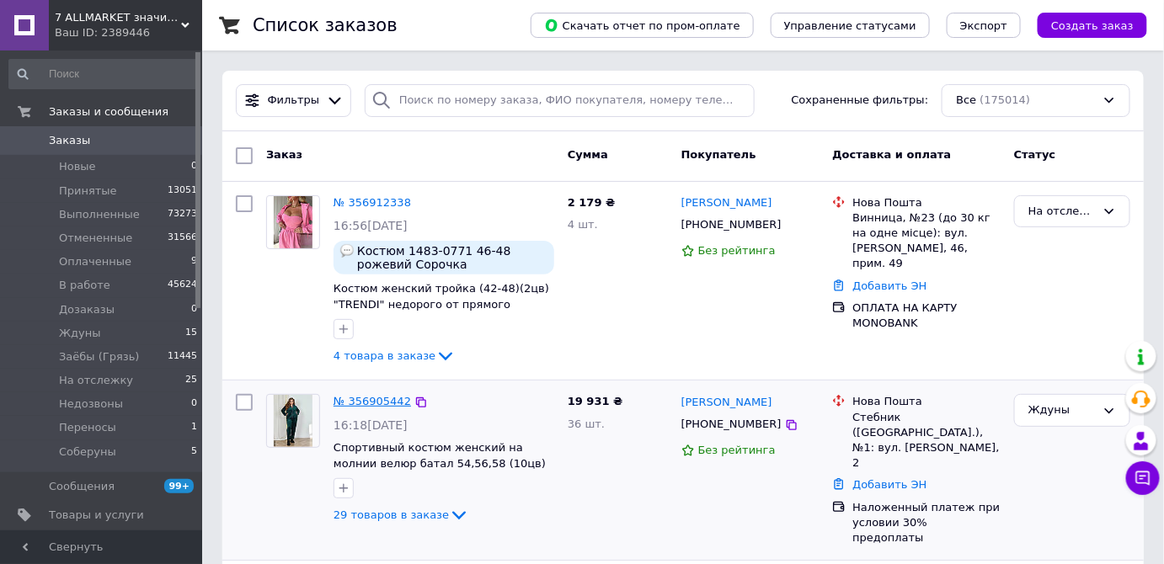
click at [386, 395] on link "№ 356905442" at bounding box center [373, 401] width 78 height 13
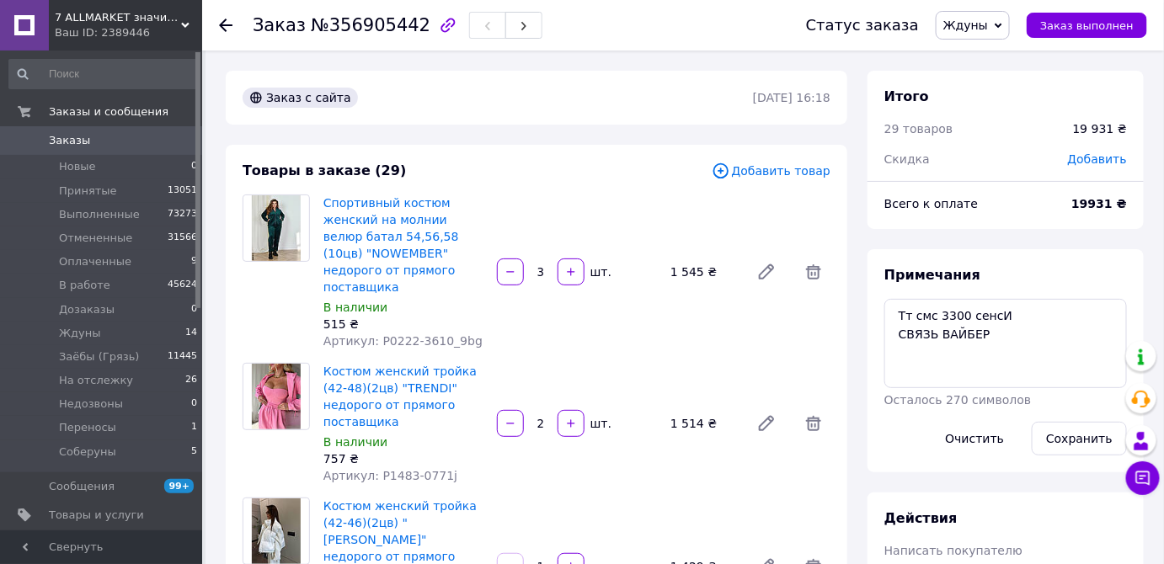
click at [1007, 24] on span "Ждуны" at bounding box center [973, 25] width 74 height 29
click at [1008, 121] on li "На отслежку" at bounding box center [985, 116] width 97 height 25
click at [1001, 313] on textarea "Тт смс 3300 сенсИ СВЯЗЬ ВАЙБЕР" at bounding box center [1006, 343] width 243 height 89
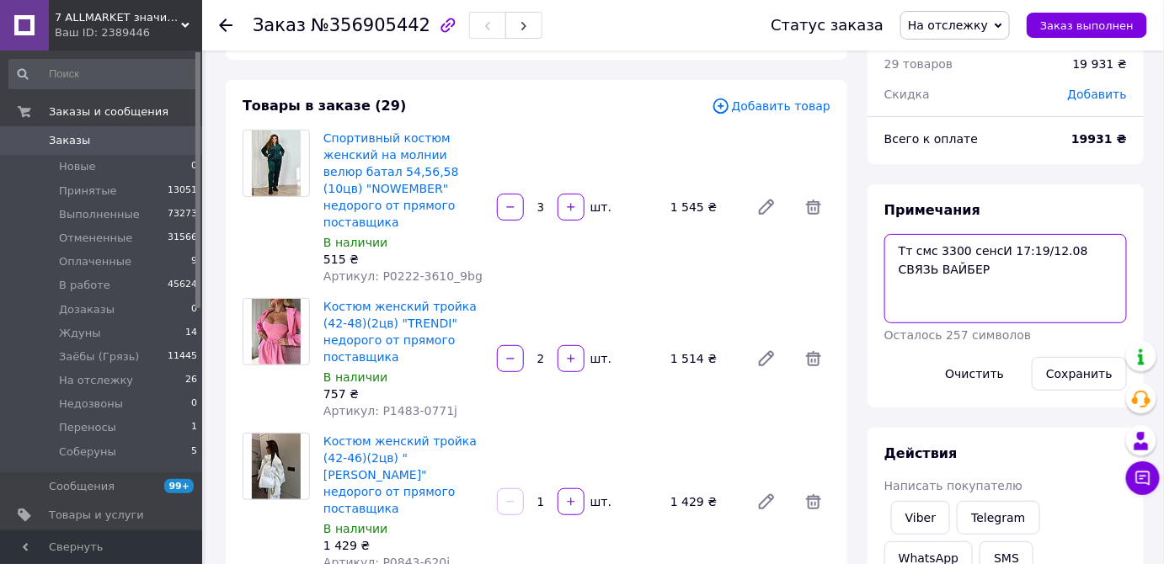
scroll to position [152, 0]
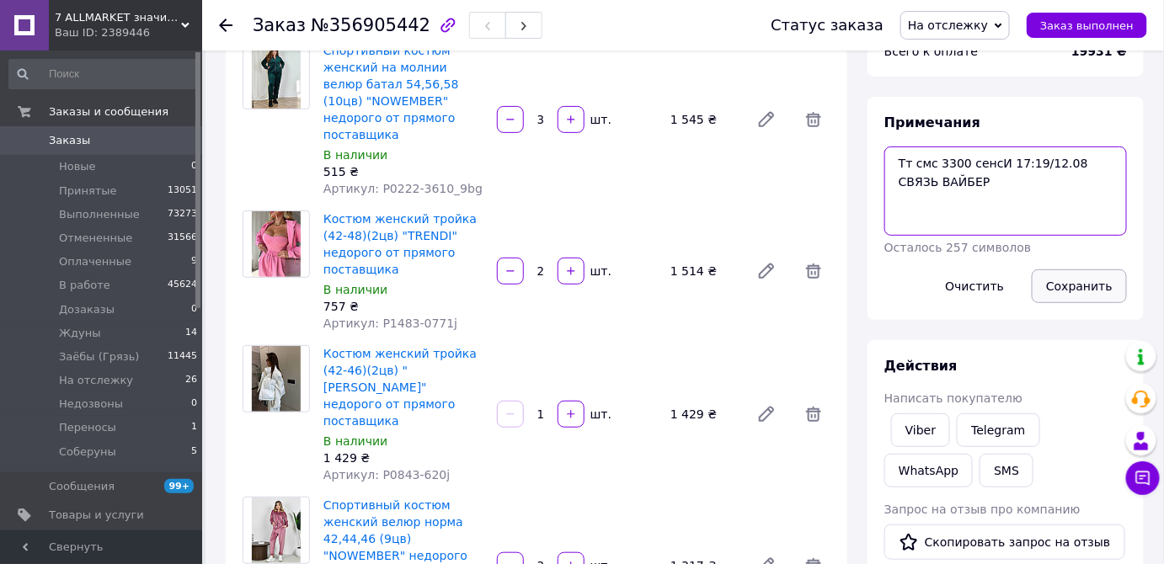
type textarea "Тт смс 3300 сенсИ 17:19/12.08 СВЯЗЬ ВАЙБЕР"
click at [1079, 281] on button "Сохранить" at bounding box center [1079, 287] width 95 height 34
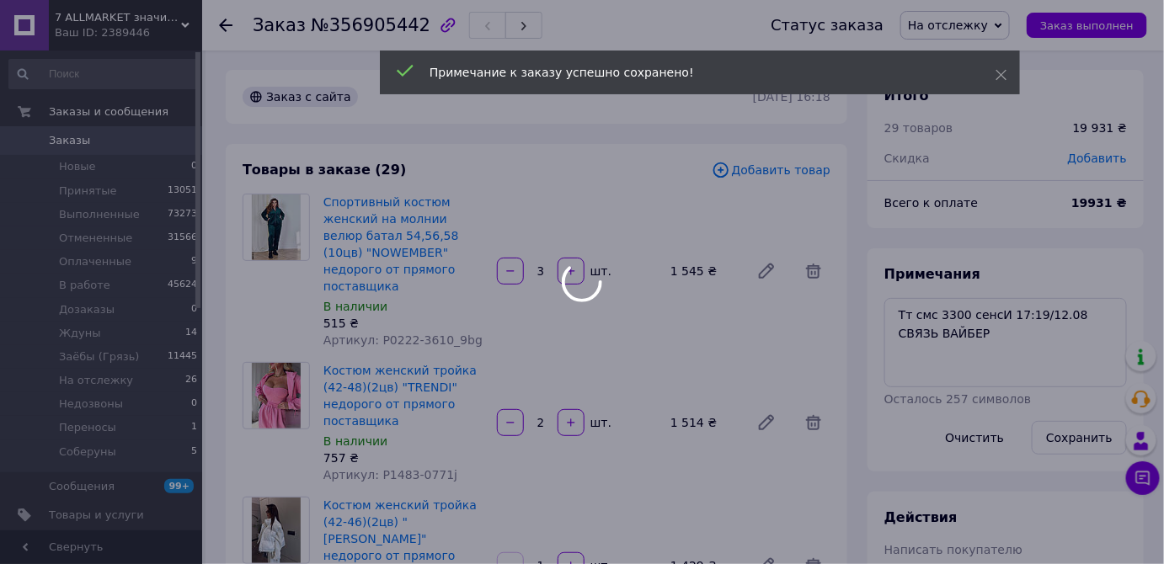
scroll to position [0, 0]
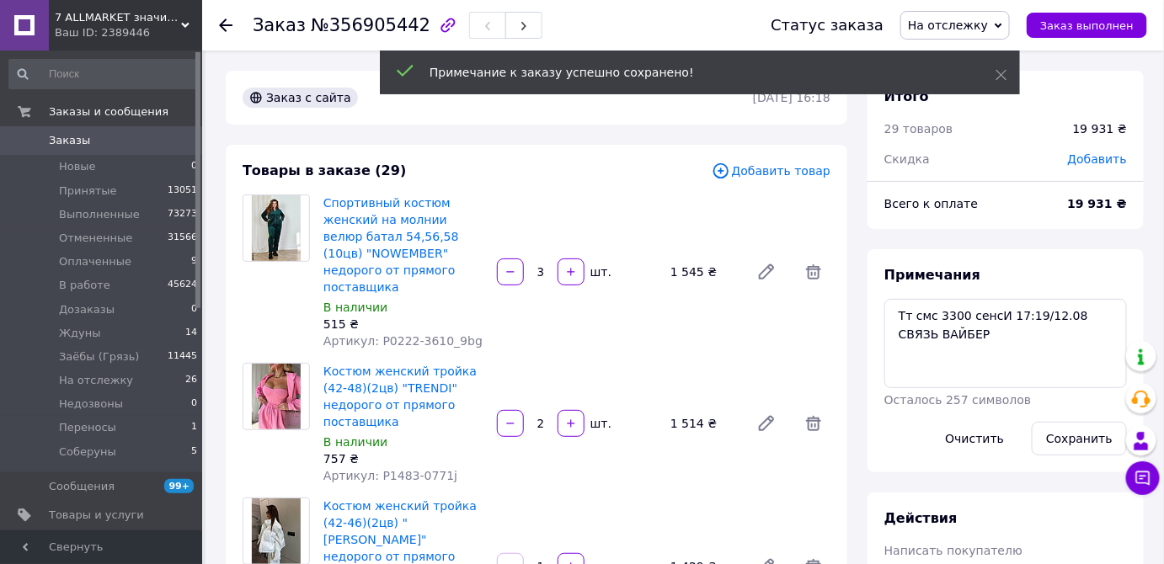
click at [126, 137] on span "Заказы" at bounding box center [102, 140] width 107 height 15
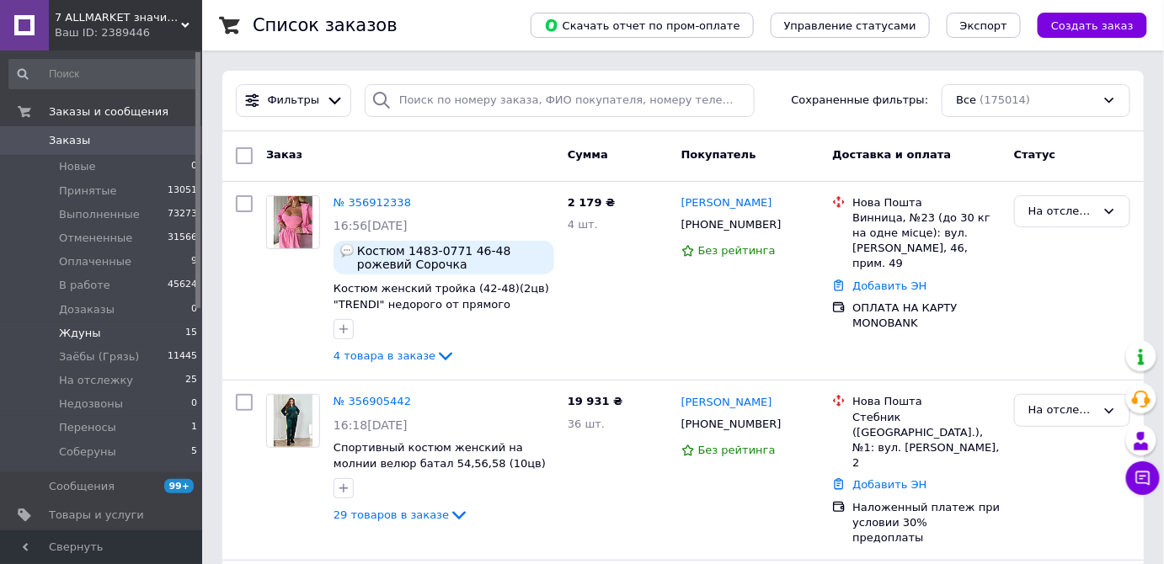
click at [122, 330] on li "Ждуны 15" at bounding box center [103, 334] width 207 height 24
